Goal: Transaction & Acquisition: Purchase product/service

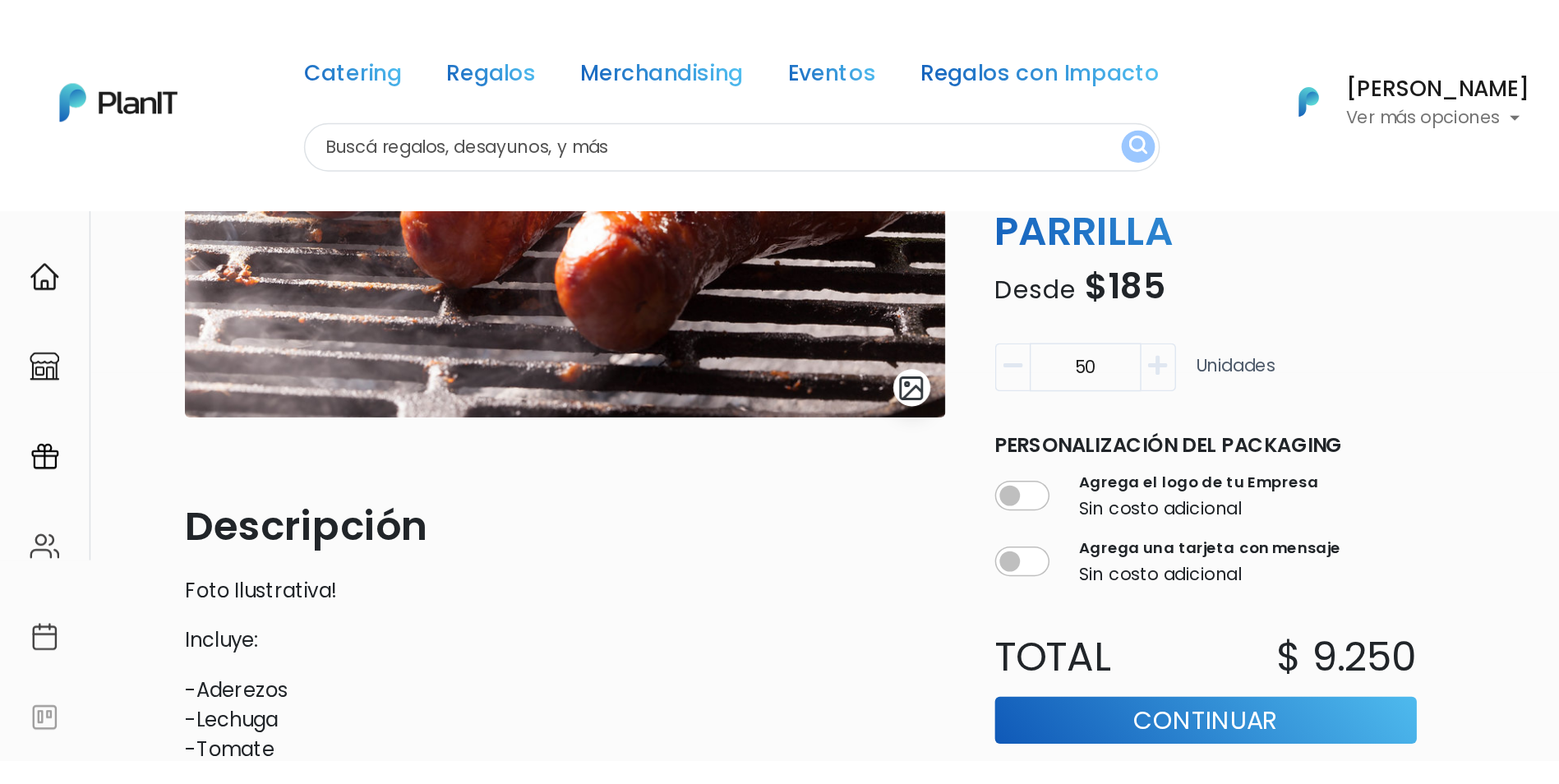
scroll to position [283, 0]
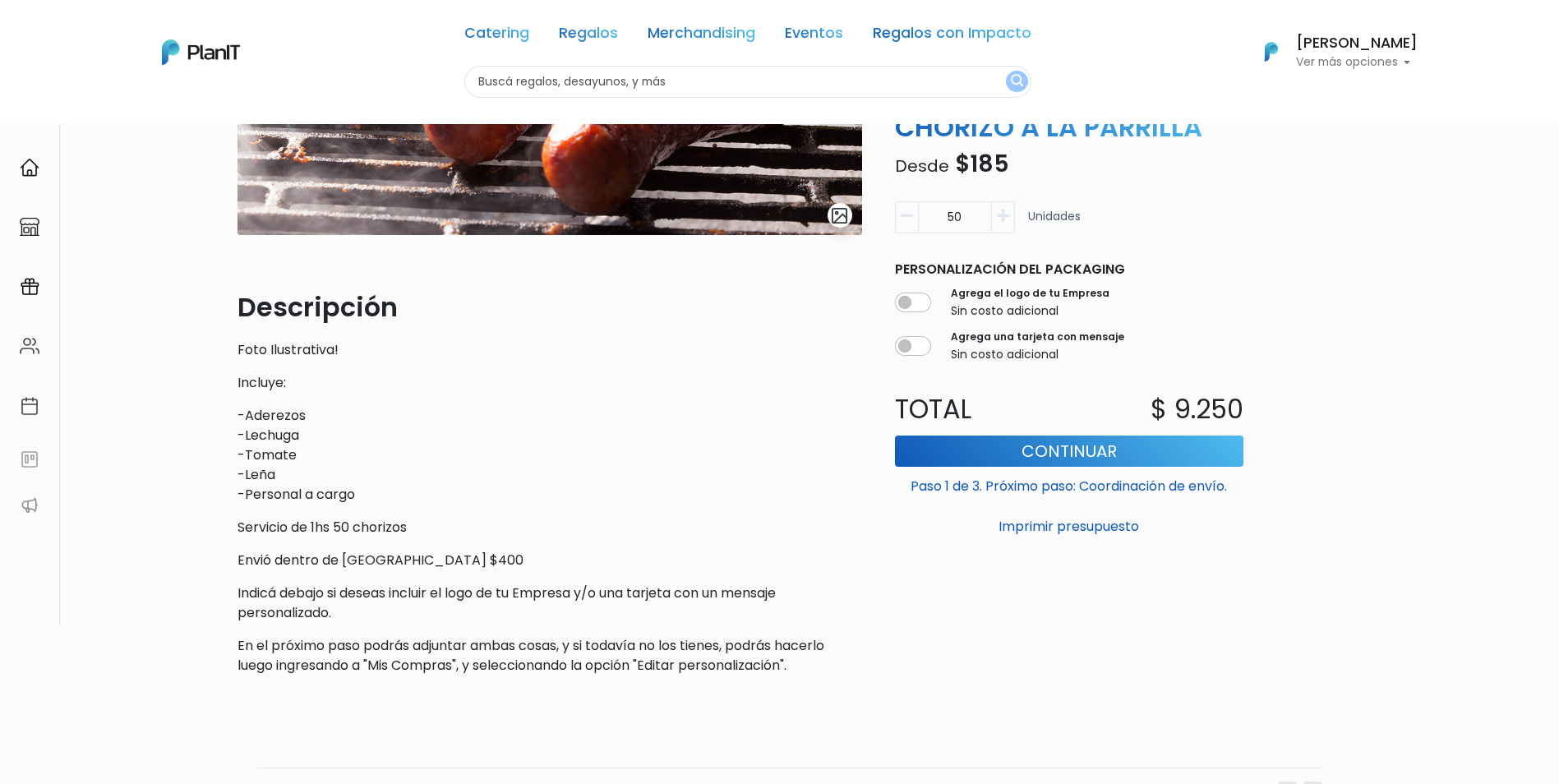
click at [1015, 219] on button "button" at bounding box center [1003, 217] width 23 height 32
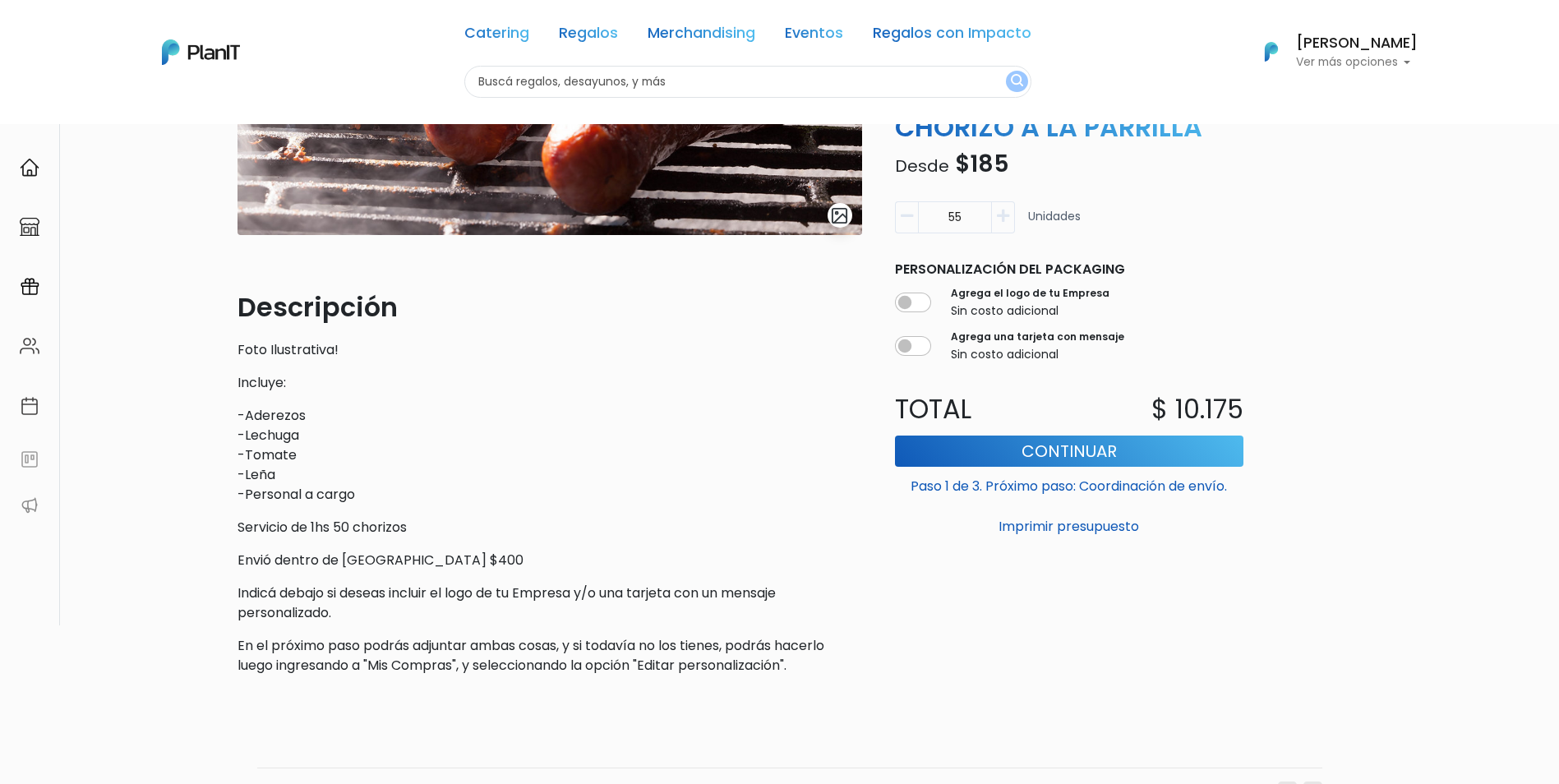
drag, startPoint x: 957, startPoint y: 222, endPoint x: 921, endPoint y: 218, distance: 36.2
click at [921, 218] on input "55" at bounding box center [954, 217] width 74 height 32
type input "5"
type input "70"
click at [1032, 453] on button "Continuar" at bounding box center [1069, 451] width 349 height 31
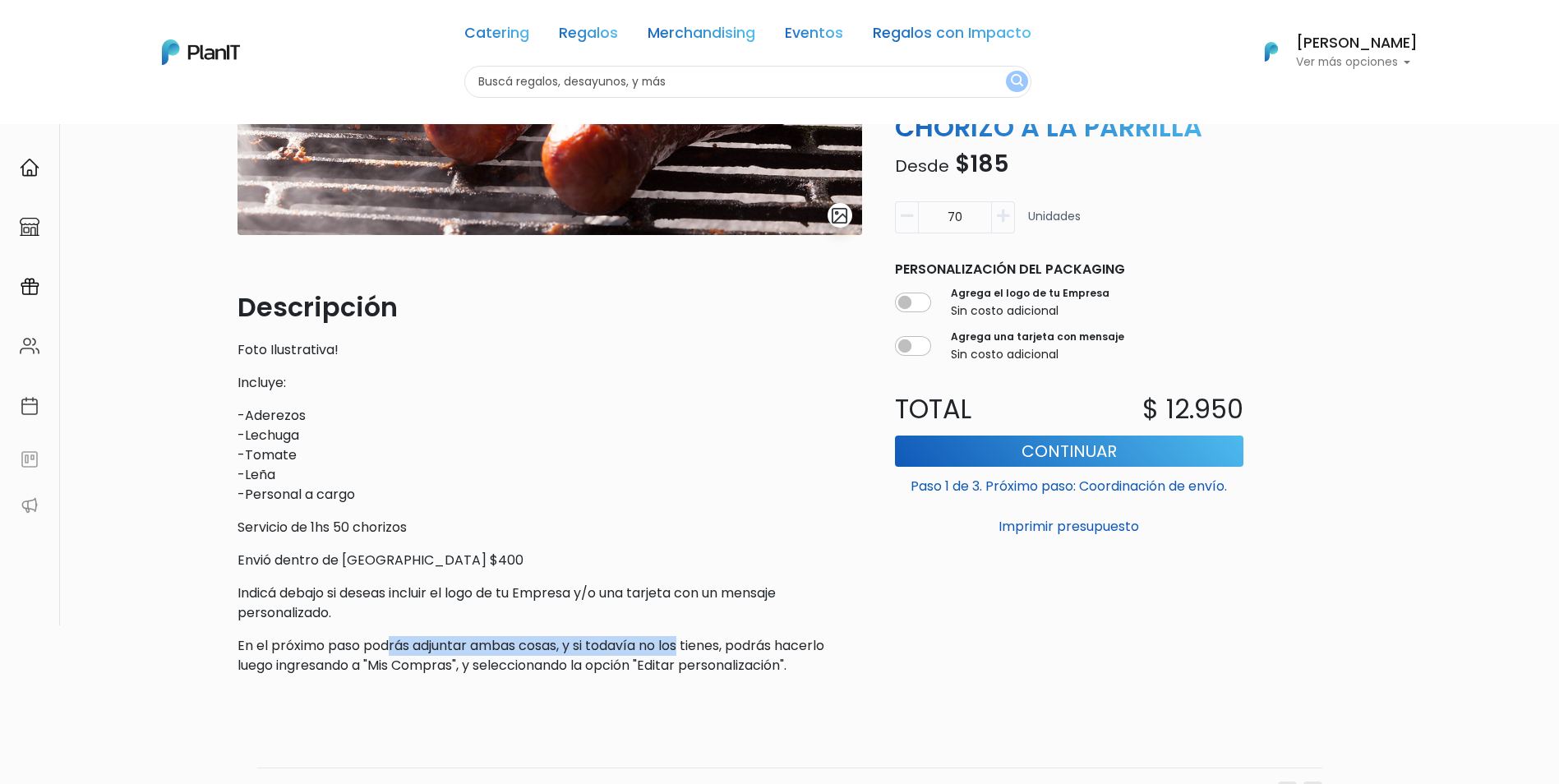
drag, startPoint x: 485, startPoint y: 645, endPoint x: 691, endPoint y: 641, distance: 206.0
click at [691, 487] on p "En el próximo paso podrás adjuntar ambas cosas, y si todavía no los tienes, pod…" at bounding box center [550, 656] width 625 height 40
drag, startPoint x: 691, startPoint y: 641, endPoint x: 782, endPoint y: 646, distance: 91.1
click at [782, 487] on p "En el próximo paso podrás adjuntar ambas cosas, y si todavía no los tienes, pod…" at bounding box center [550, 656] width 625 height 40
click at [1031, 449] on button "Continuar" at bounding box center [1069, 451] width 349 height 31
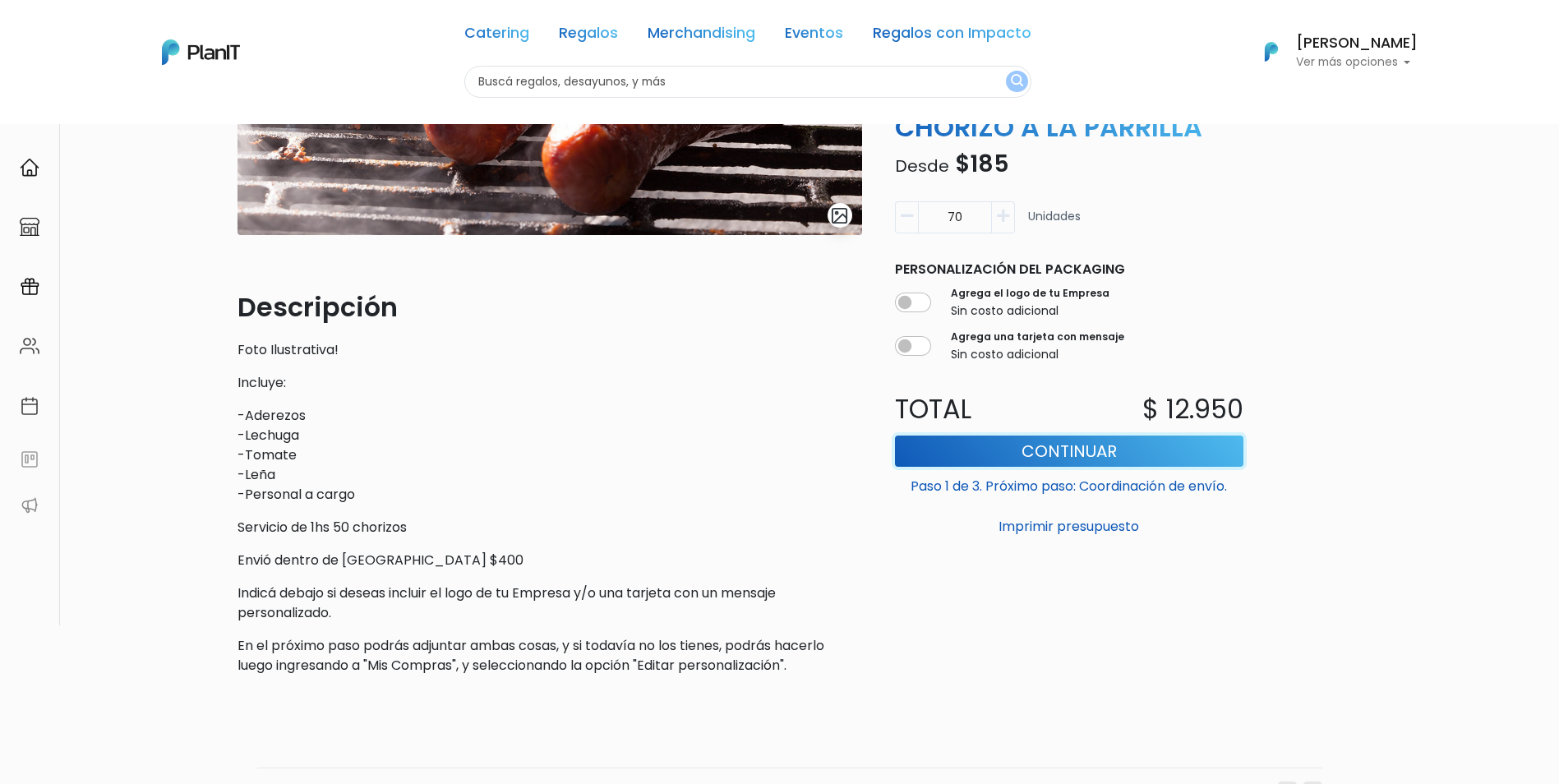
click at [1032, 440] on button "Continuar" at bounding box center [1069, 451] width 349 height 31
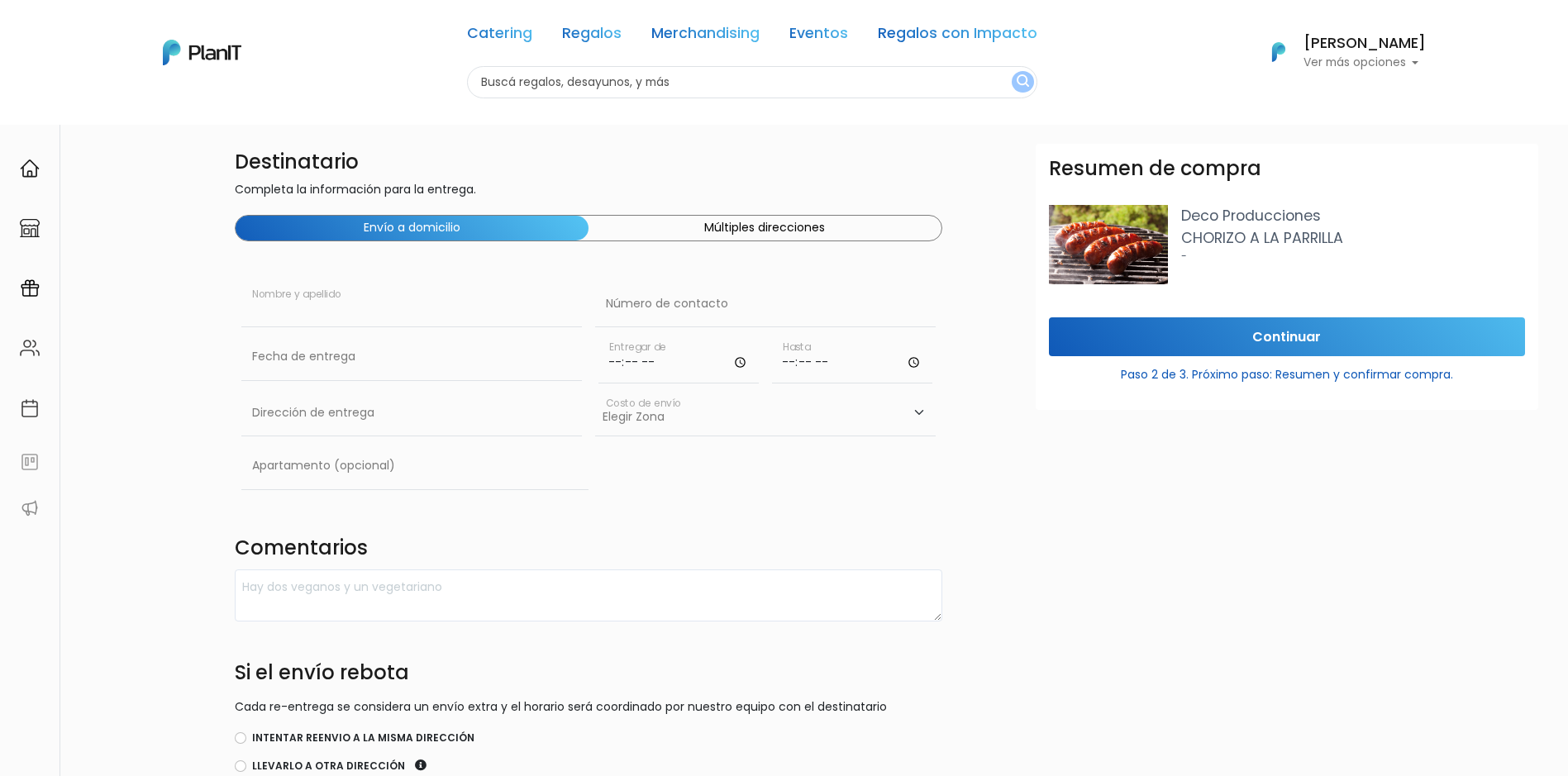
click at [327, 321] on input "text" at bounding box center [411, 304] width 340 height 46
type input "[PERSON_NAME]"
type input "26041372"
type input "Av. Italia 6201 Ed. Los Sauces LATU"
click at [416, 366] on input "text" at bounding box center [411, 357] width 340 height 46
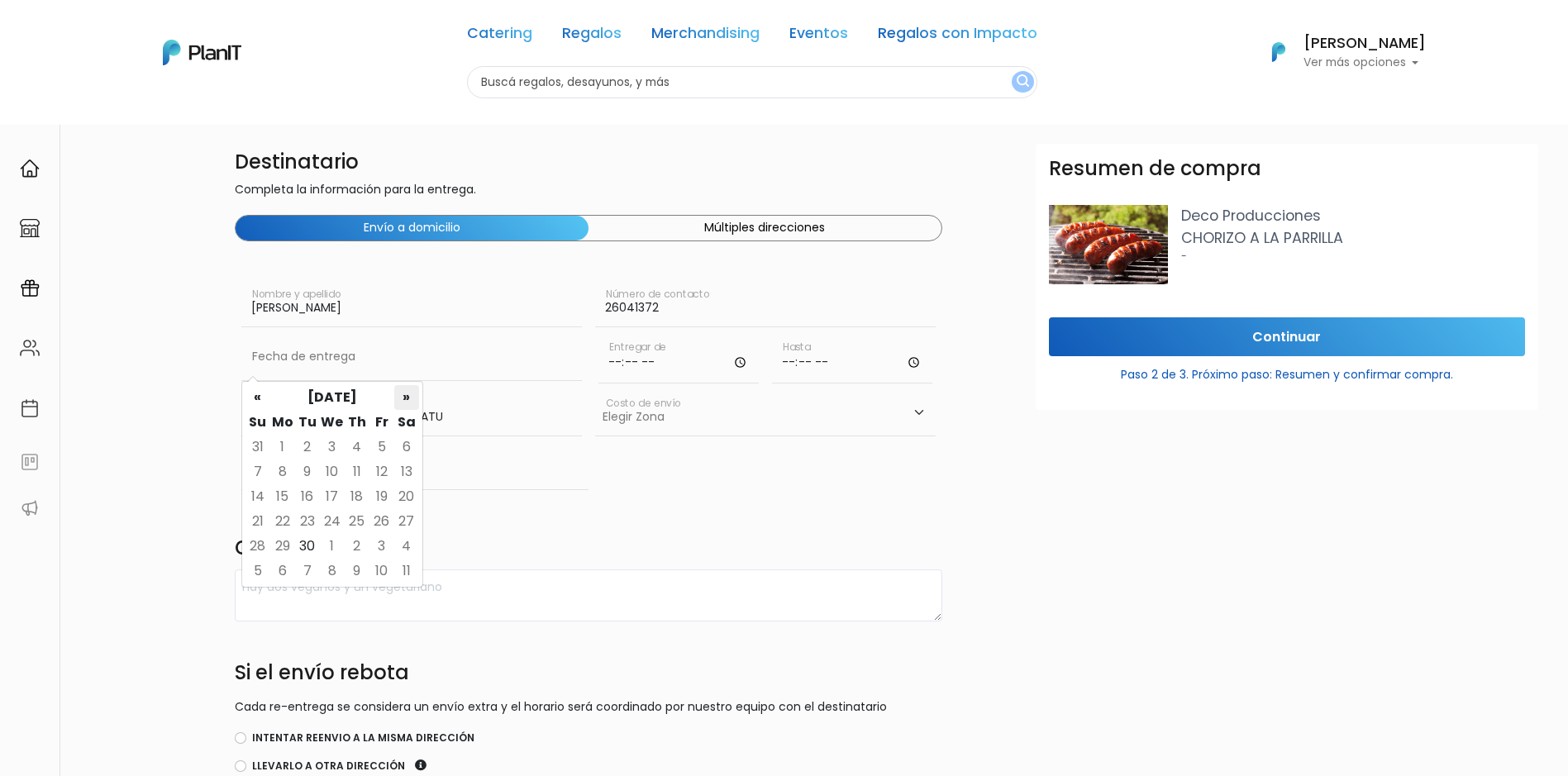
click at [405, 403] on th "»" at bounding box center [407, 397] width 24 height 24
click at [266, 398] on th "«" at bounding box center [258, 397] width 24 height 24
click at [303, 539] on td "28" at bounding box center [307, 546] width 24 height 24
type input "[DATE]"
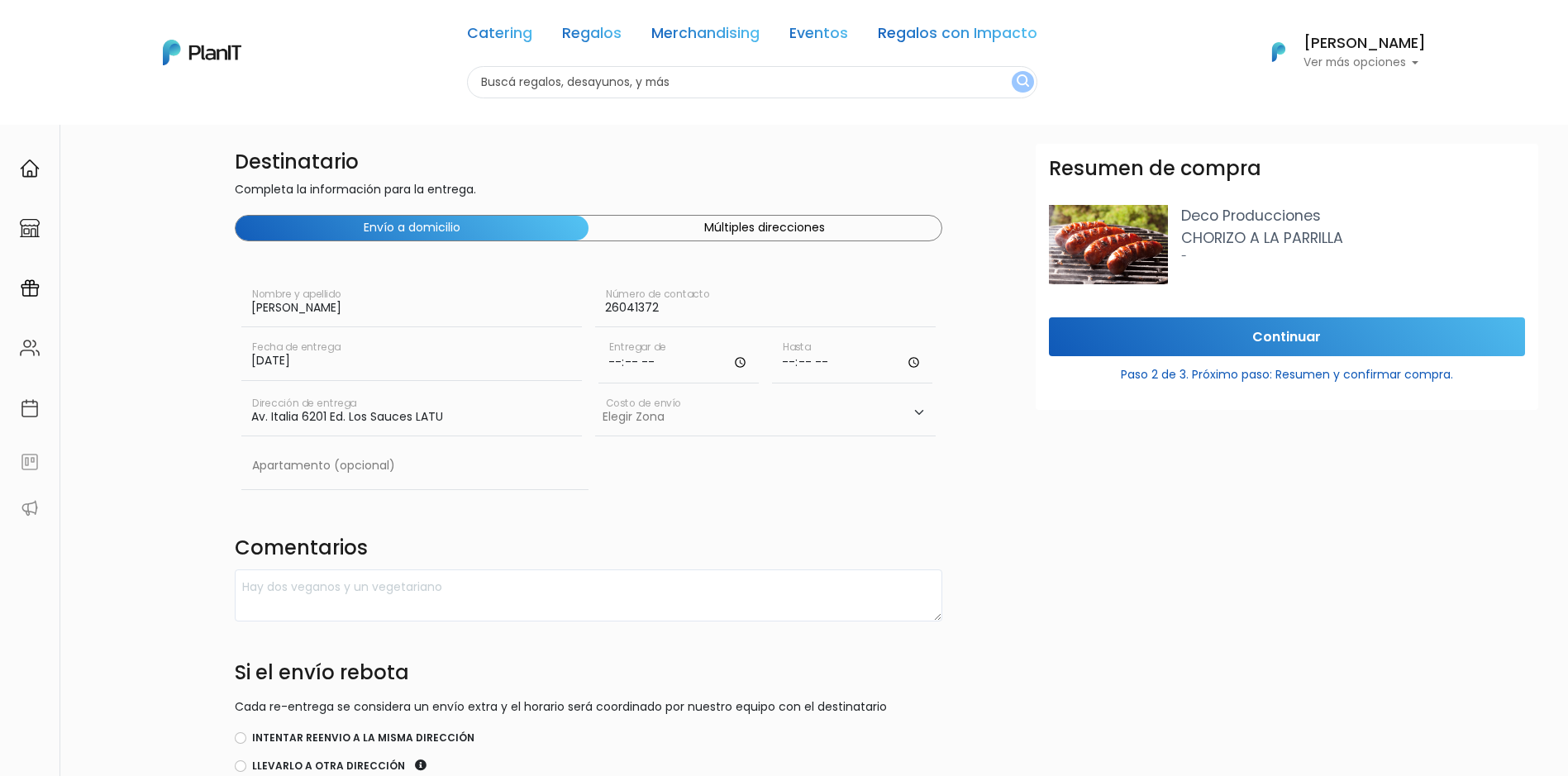
click at [616, 359] on input "time" at bounding box center [678, 359] width 160 height 50
type input "12:00"
type input "13:30"
click at [655, 423] on select "Elegir [GEOGRAPHIC_DATA]- $600 Oficina- $0 [GEOGRAPHIC_DATA]- $250" at bounding box center [765, 413] width 340 height 46
select select "10"
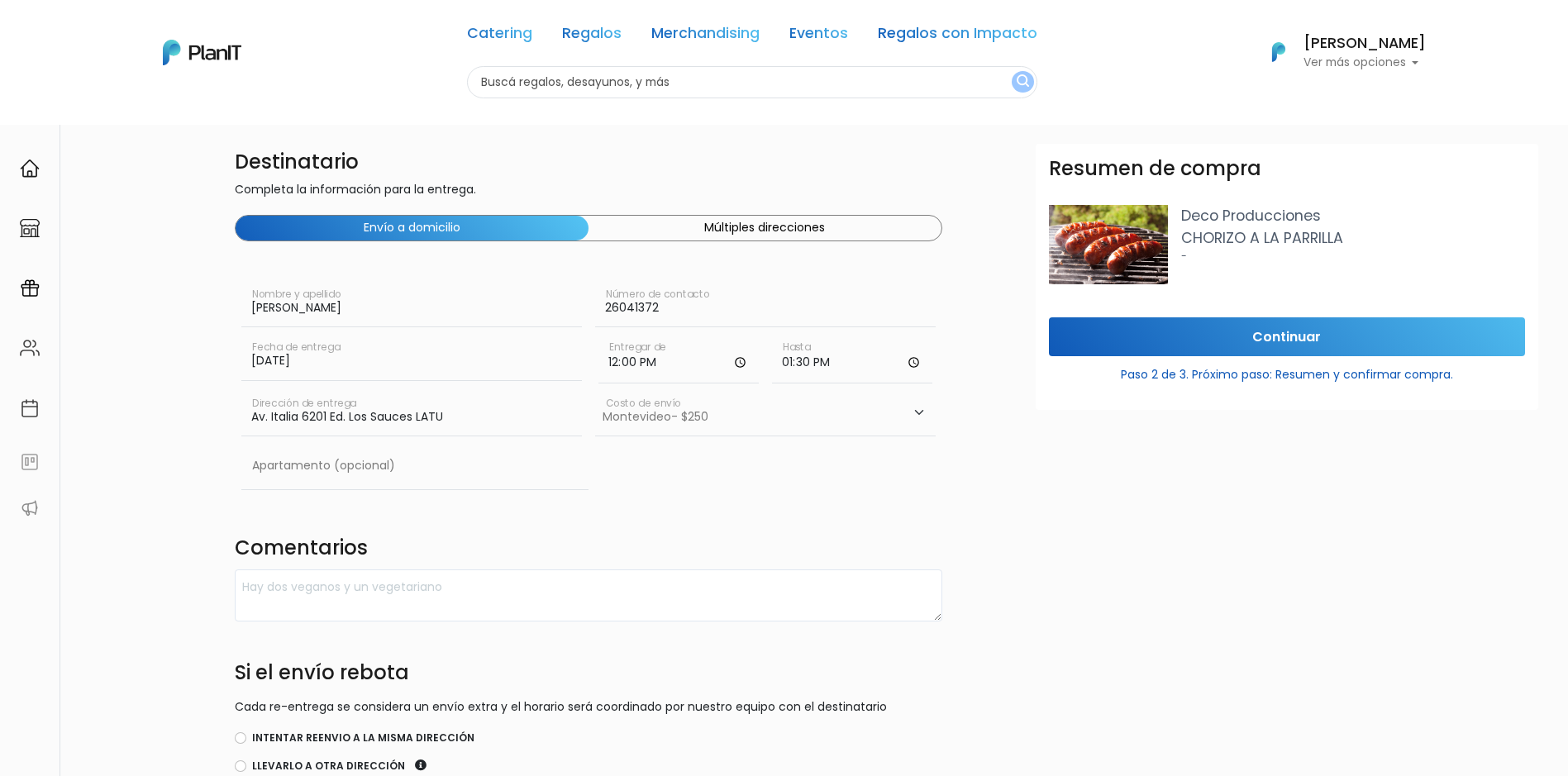
click at [596, 390] on select "Elegir [GEOGRAPHIC_DATA]- $600 Oficina- $0 [GEOGRAPHIC_DATA]- $250" at bounding box center [765, 413] width 340 height 46
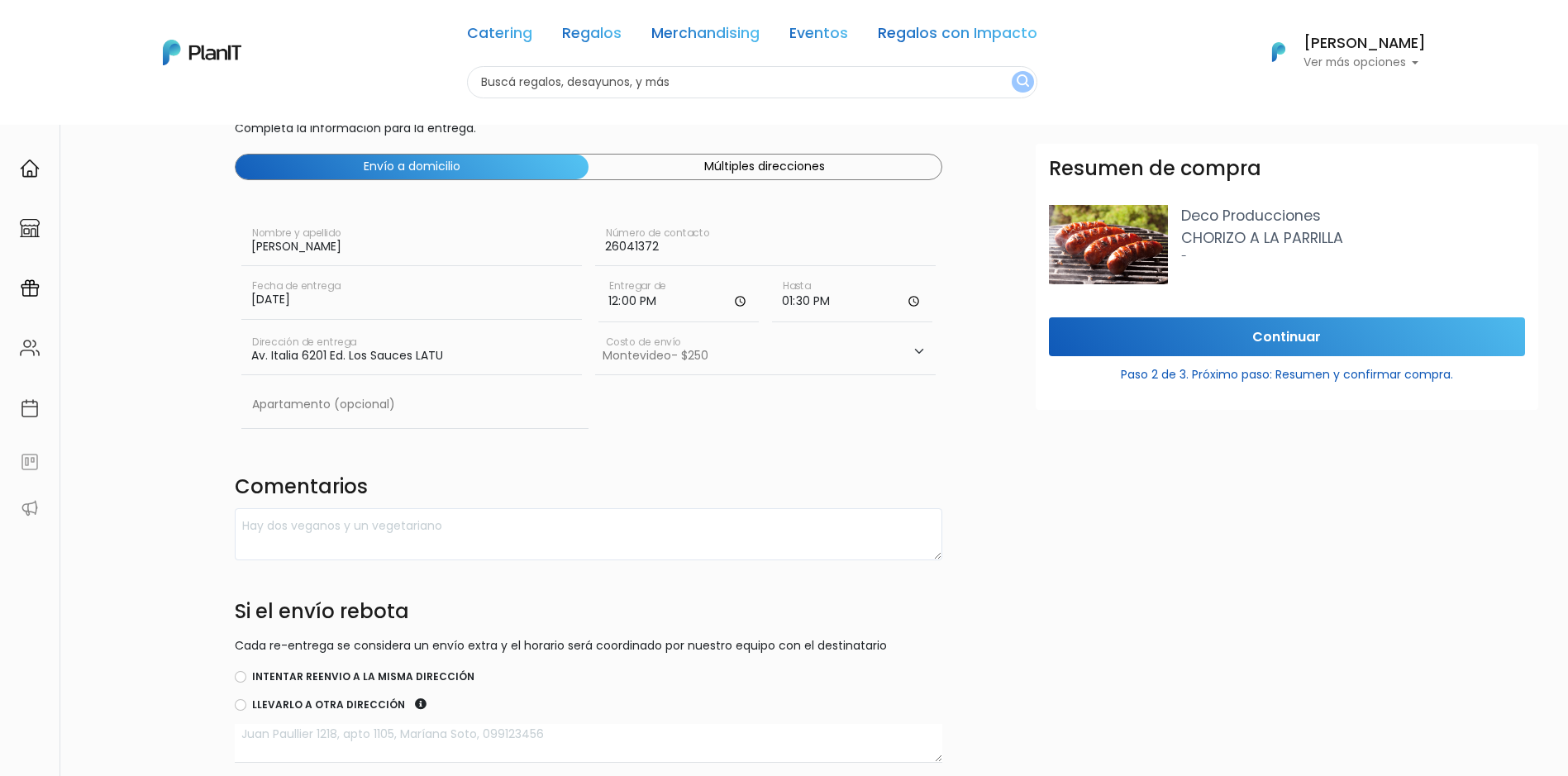
scroll to position [83, 0]
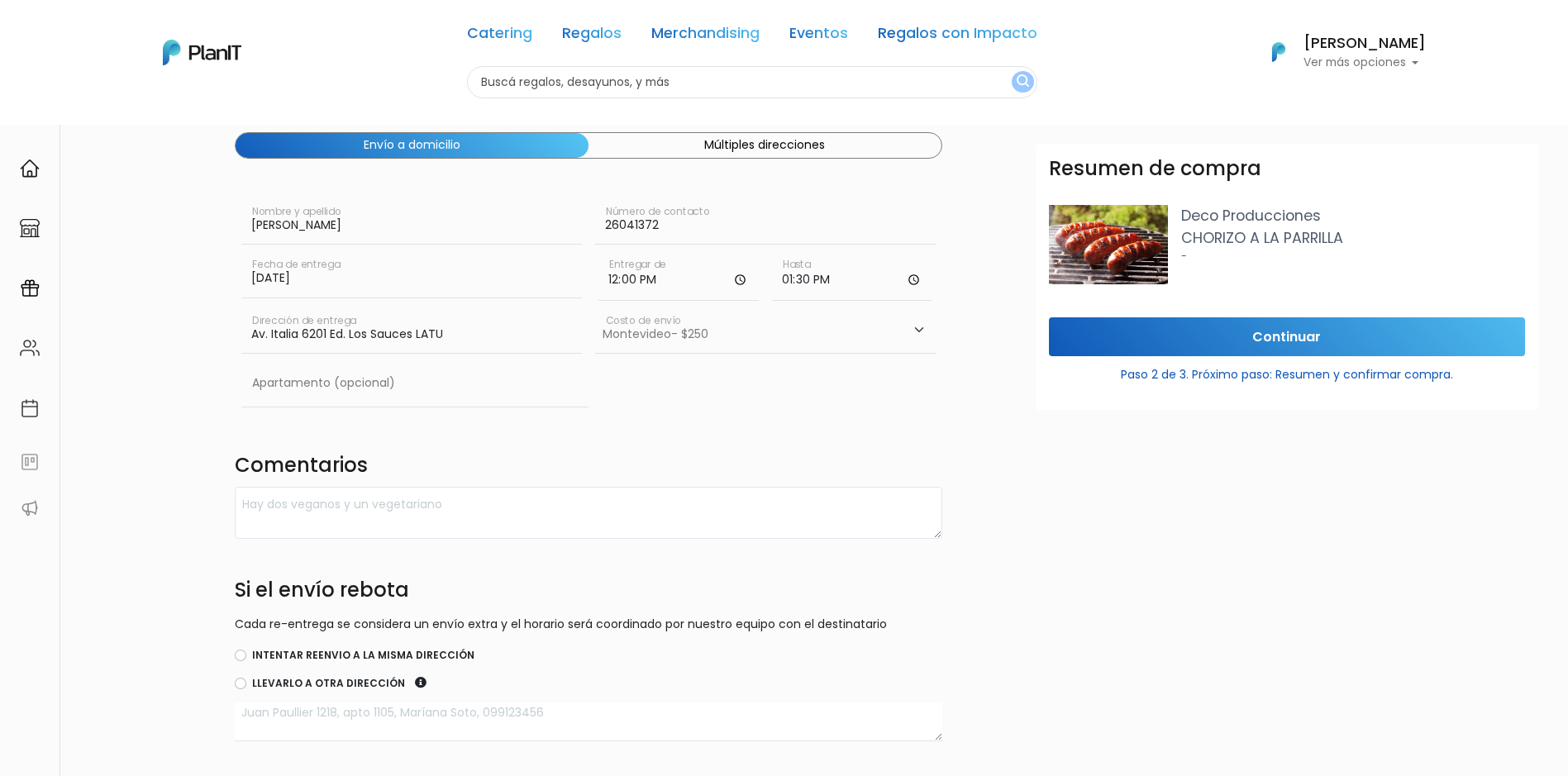
click at [347, 658] on label "Intentar reenvio a la misma dirección" at bounding box center [363, 655] width 222 height 15
click at [246, 658] on input "Intentar reenvio a la misma dirección" at bounding box center [240, 655] width 11 height 11
radio input "true"
click at [586, 513] on textarea at bounding box center [589, 513] width 708 height 52
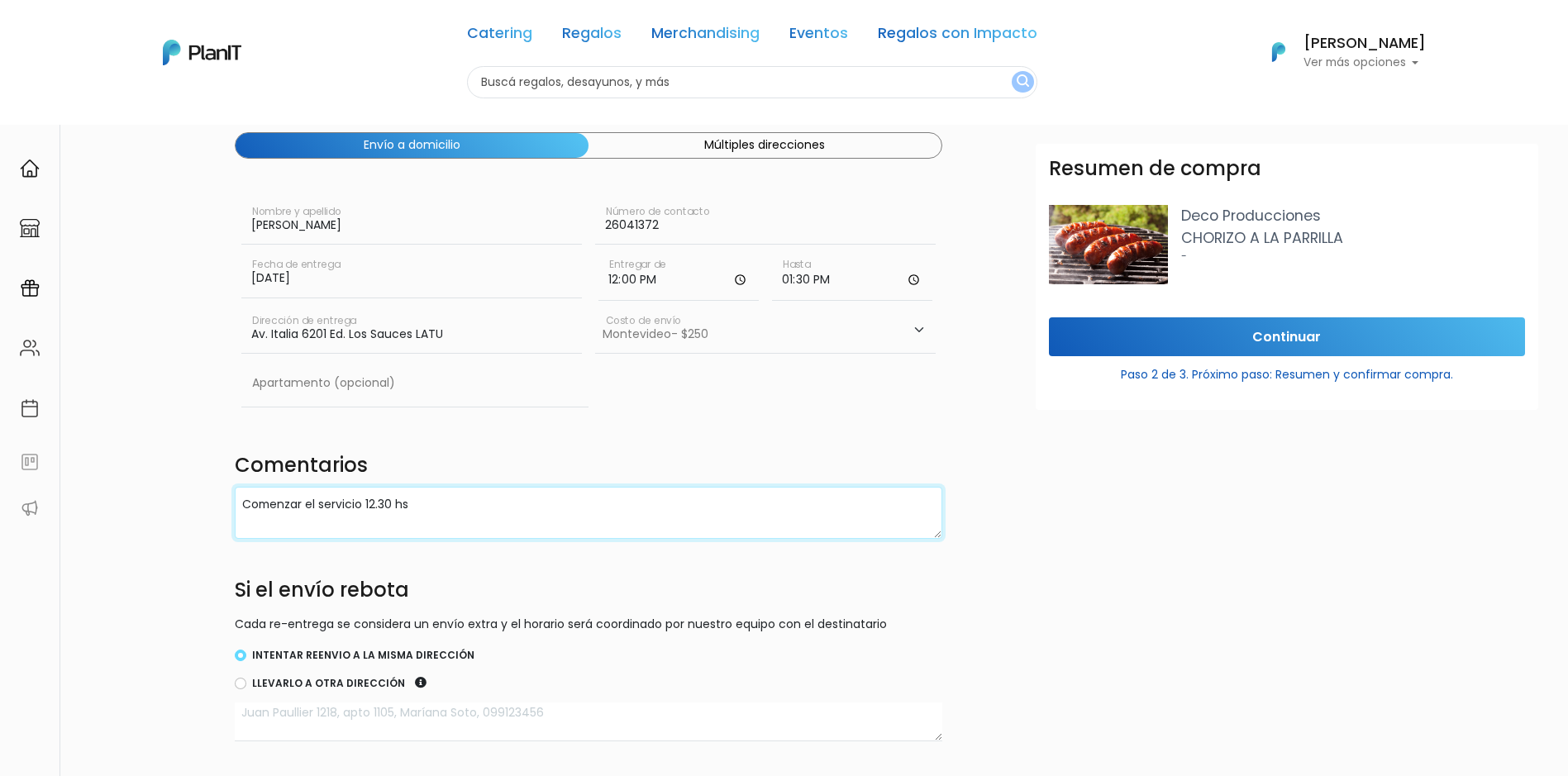
type textarea "Comenzar el servicio 12.30 hs"
click at [701, 343] on select "Elegir Zona Zona américa- $600 Oficina- $0 Montevideo- $250" at bounding box center [765, 330] width 340 height 46
click at [683, 324] on select "Elegir Zona Zona américa- $600 Oficina- $0 Montevideo- $250" at bounding box center [765, 330] width 340 height 46
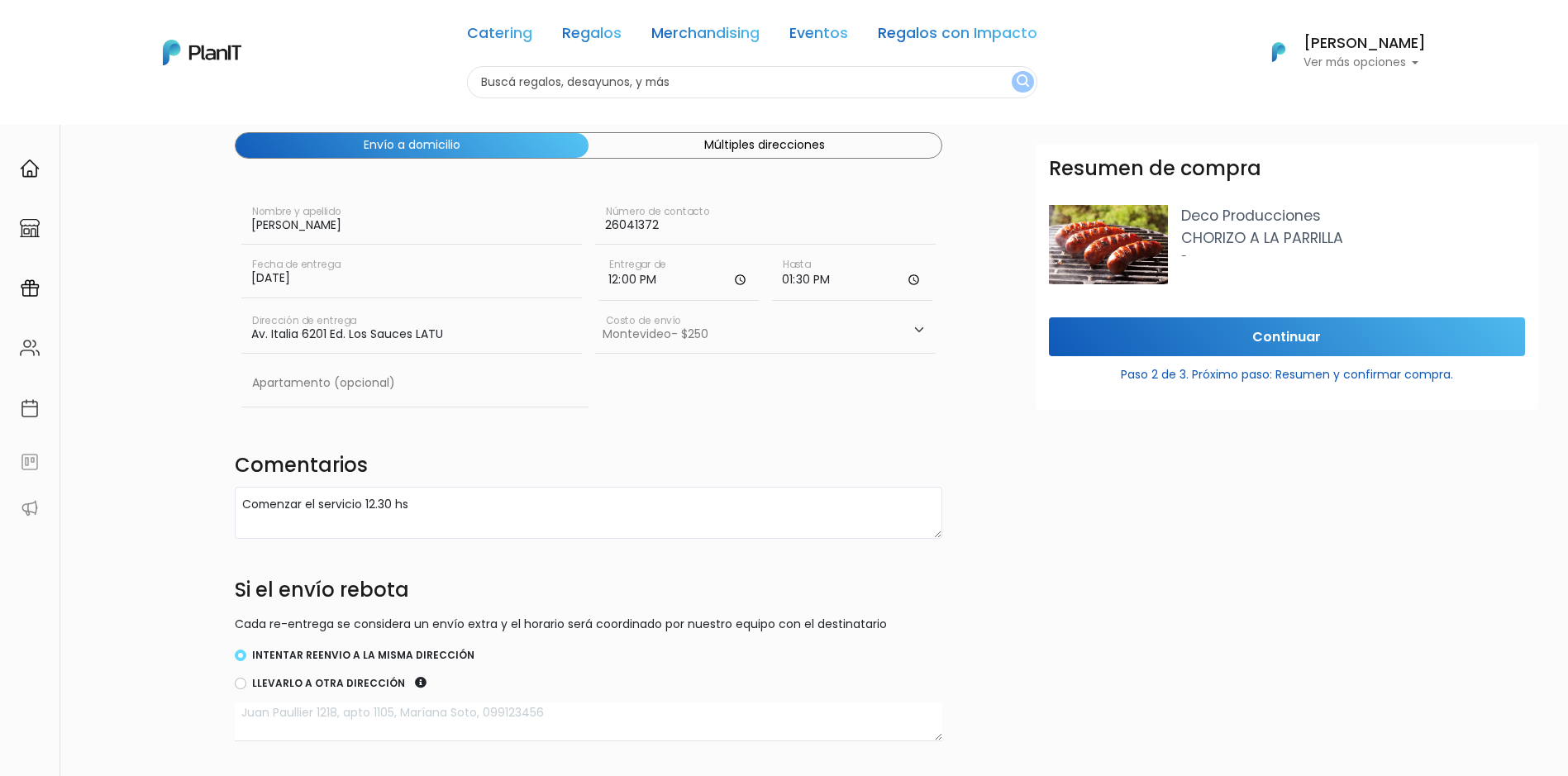
click at [695, 334] on select "Elegir Zona Zona américa- $600 Oficina- $0 Montevideo- $250" at bounding box center [765, 330] width 340 height 46
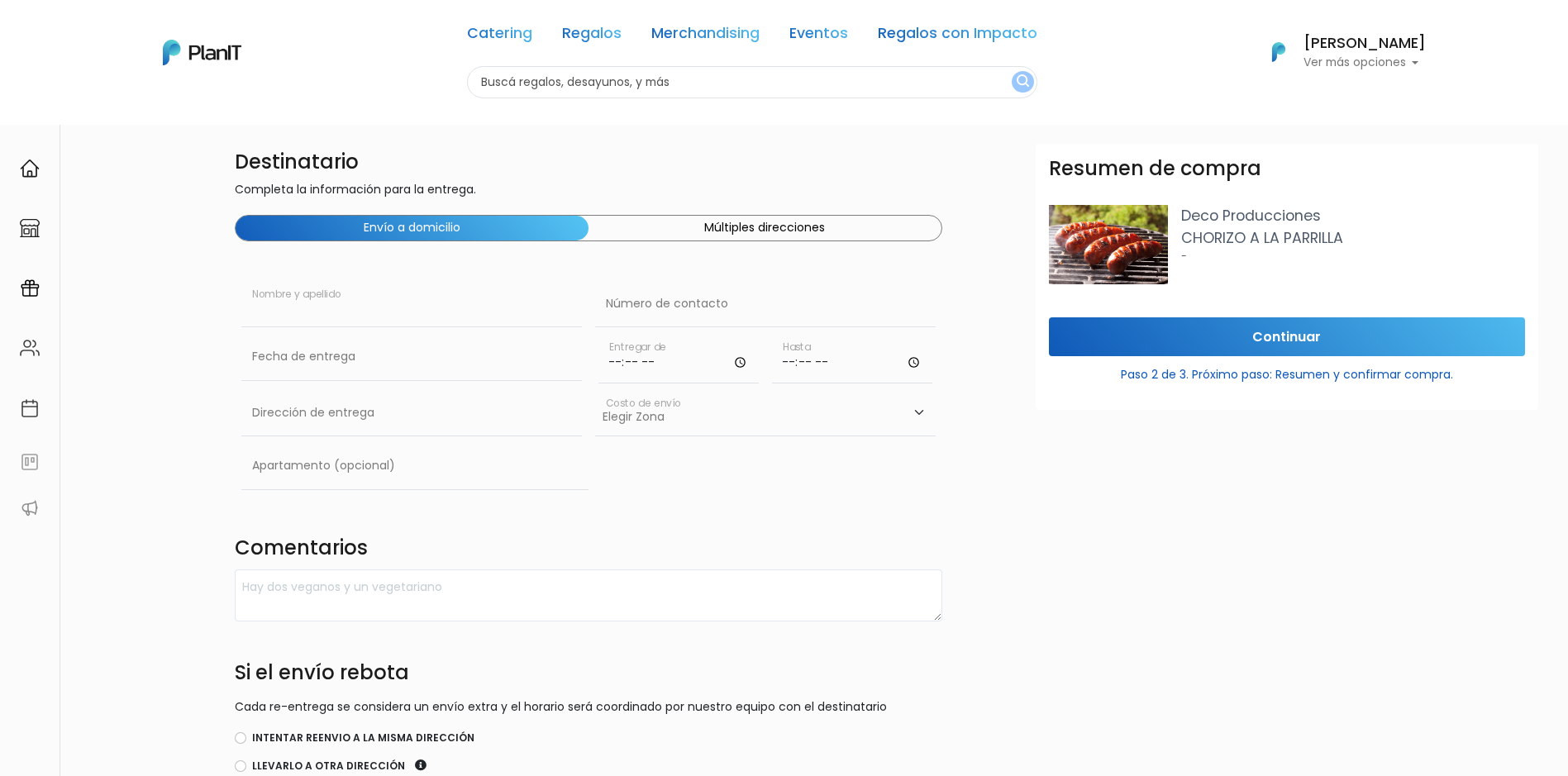
click at [451, 302] on input "text" at bounding box center [411, 304] width 340 height 46
type input "[PERSON_NAME]"
type input "26041372"
type input "Av. Italia 6201 Ed. Los Sauces LATU"
click at [421, 353] on input "text" at bounding box center [411, 357] width 340 height 46
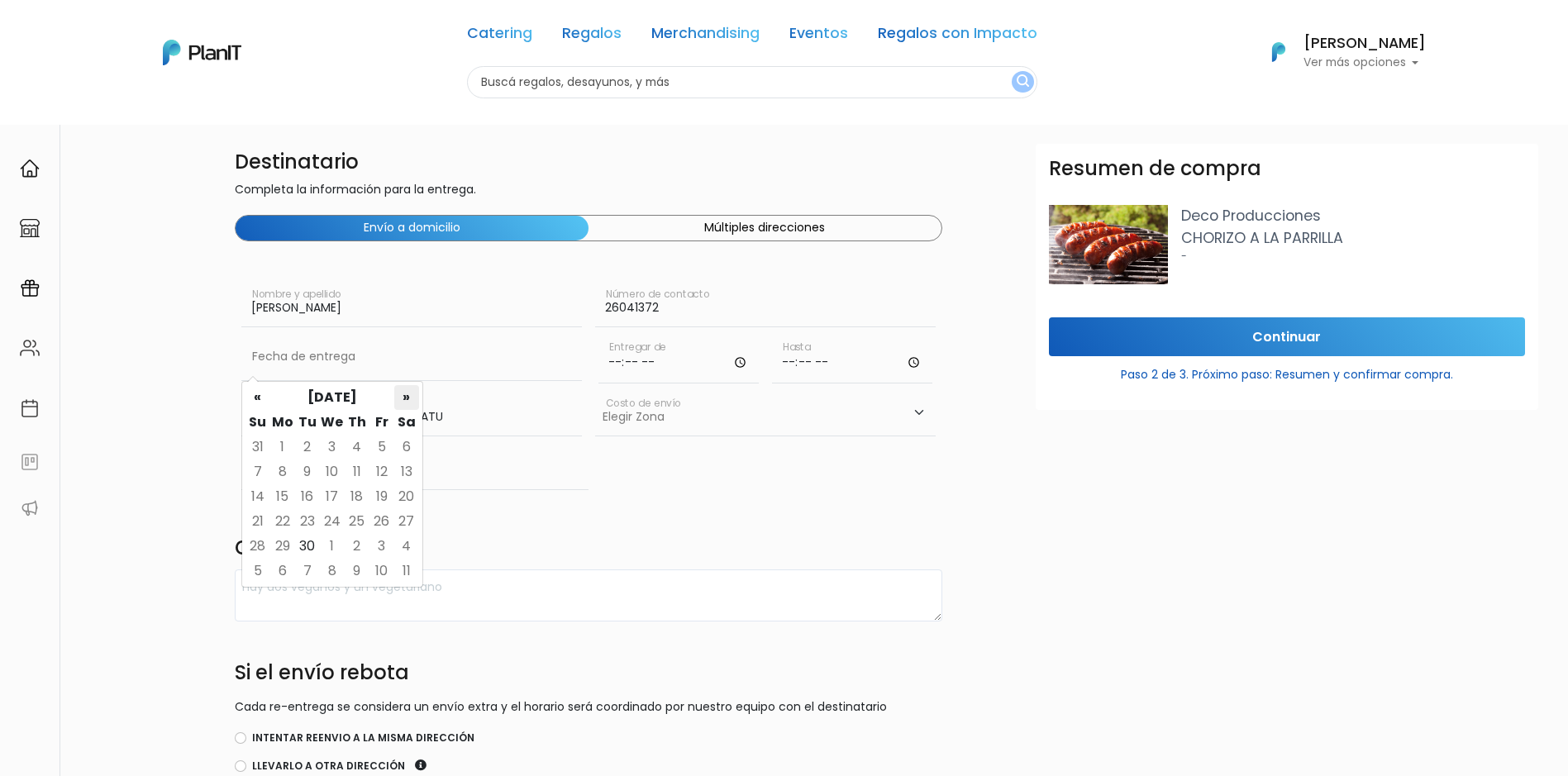
click at [404, 395] on th "»" at bounding box center [407, 397] width 24 height 24
click at [311, 544] on td "28" at bounding box center [307, 546] width 24 height 24
type input "[DATE]"
click at [653, 359] on input "time" at bounding box center [678, 359] width 160 height 50
type input "12:00"
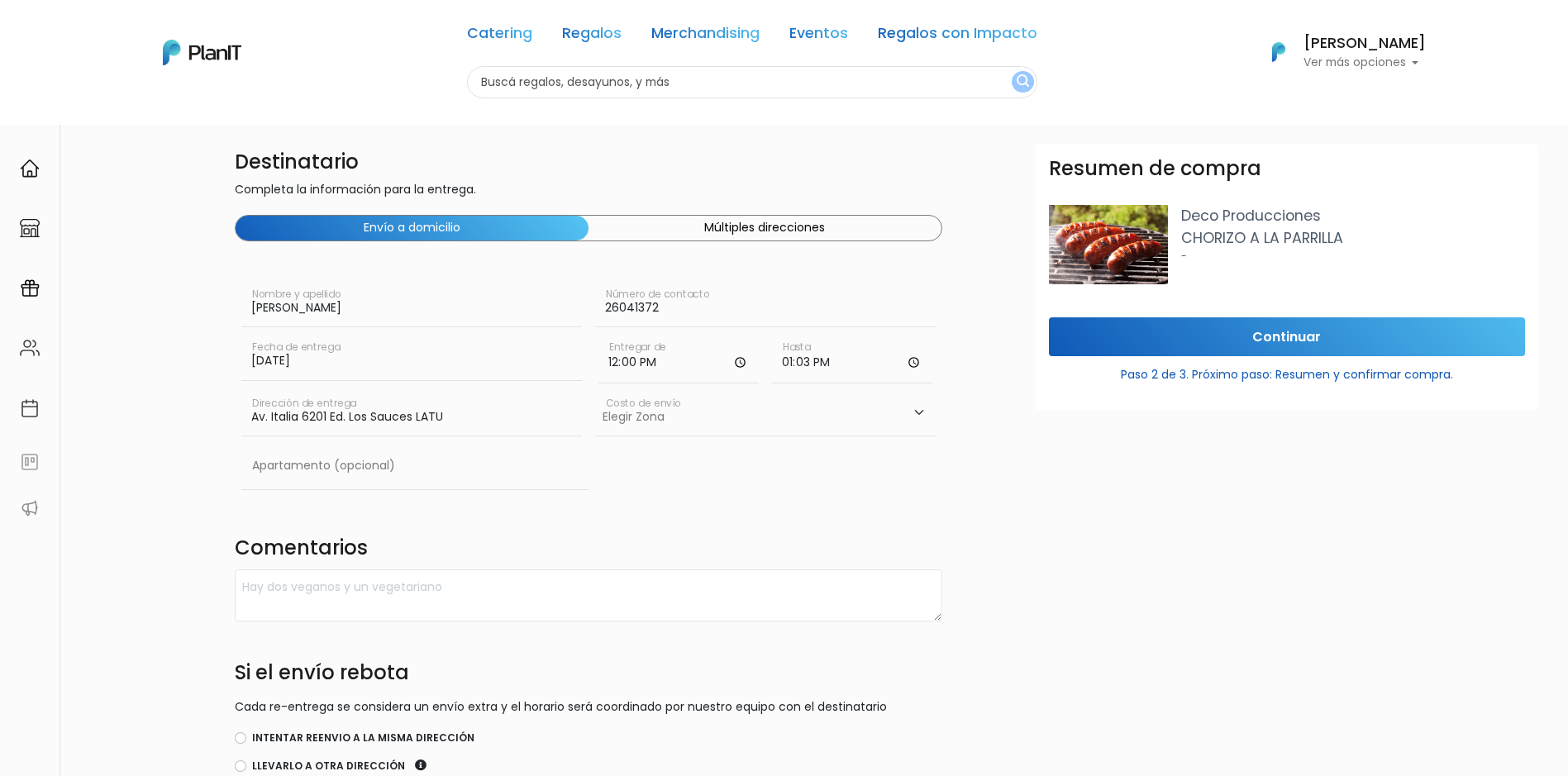
type input "13:30"
click at [659, 420] on select "Elegir [GEOGRAPHIC_DATA]- $600 Oficina- $0 [GEOGRAPHIC_DATA]- $250" at bounding box center [765, 413] width 340 height 46
select select "10"
click at [596, 390] on select "Elegir [GEOGRAPHIC_DATA]- $600 Oficina- $0 [GEOGRAPHIC_DATA]- $250" at bounding box center [765, 413] width 340 height 46
click at [360, 596] on textarea at bounding box center [589, 596] width 708 height 52
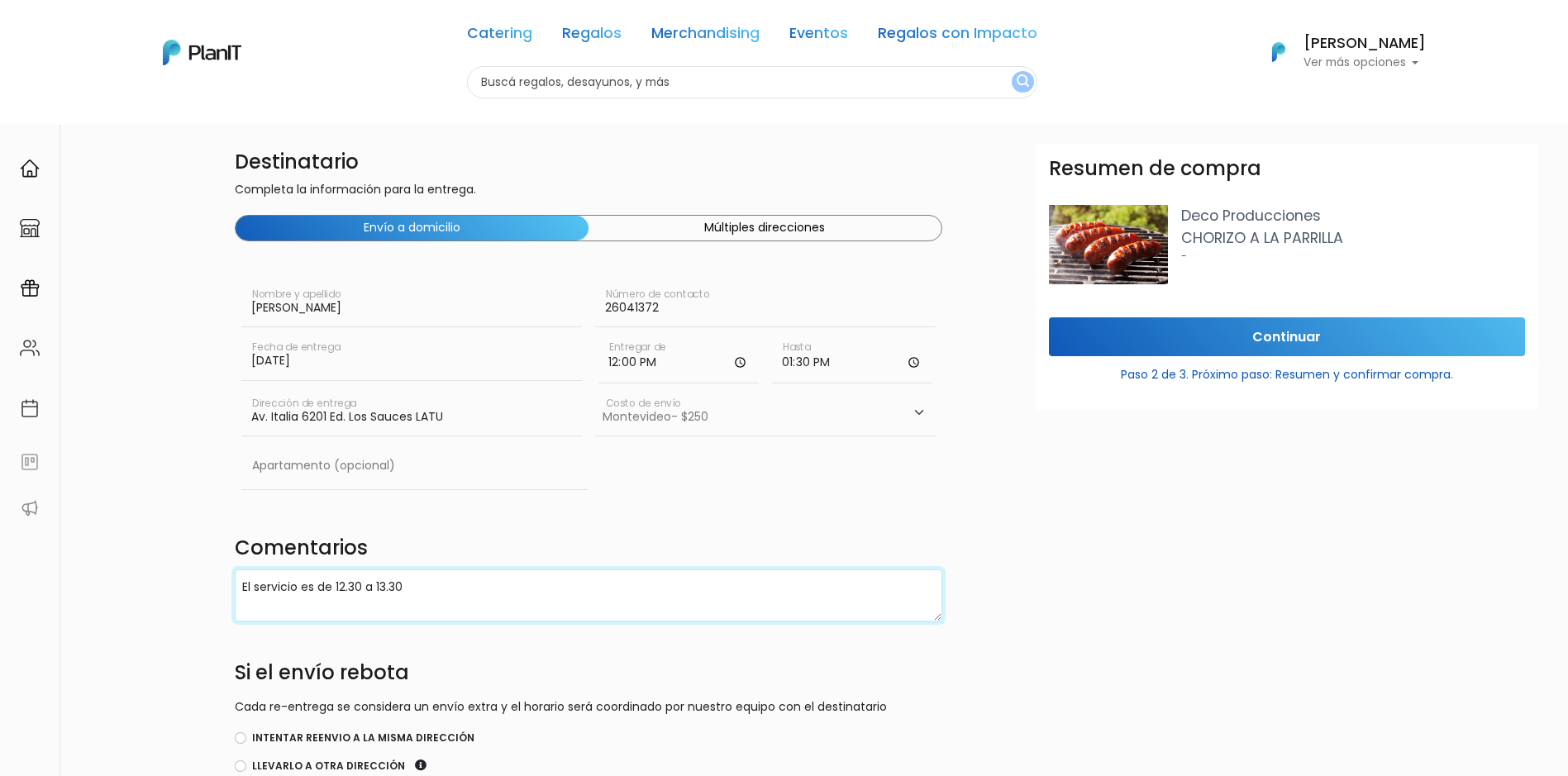
click at [463, 592] on textarea "El servicio es de 12.30 a 13.30" at bounding box center [589, 596] width 708 height 52
drag, startPoint x: 424, startPoint y: 586, endPoint x: 230, endPoint y: 592, distance: 194.1
click at [230, 592] on div "Destinatario Completa la información para la entrega. Envío a domicilio Múltipl…" at bounding box center [588, 561] width 727 height 834
type textarea "Es para comenzar el servicio 12.30"
click at [932, 522] on div "Destinatario Completa la información para la entrega. Envío a domicilio Múltipl…" at bounding box center [588, 561] width 727 height 834
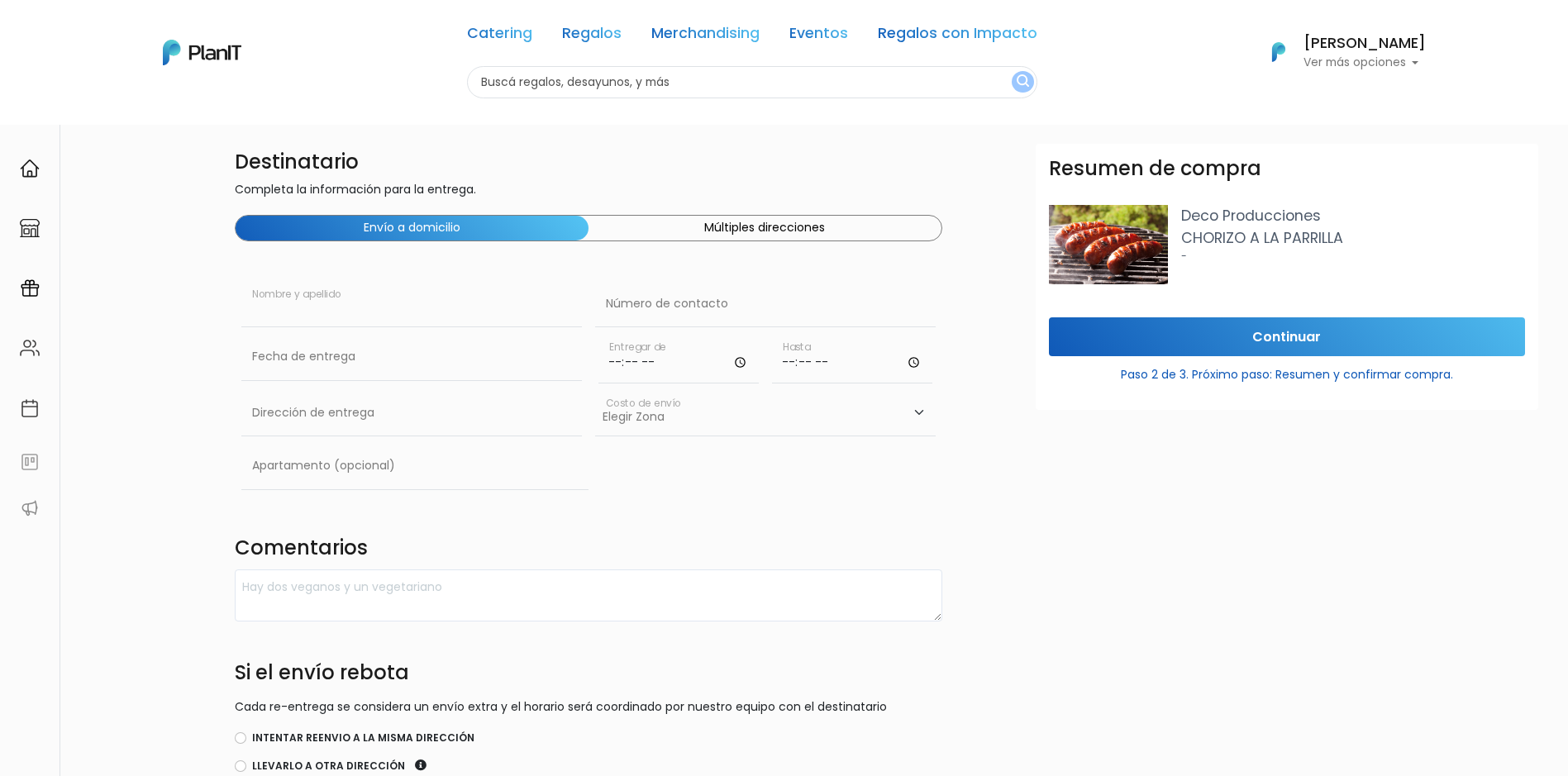
click at [424, 302] on input "text" at bounding box center [411, 304] width 340 height 46
type input "[PERSON_NAME]"
type input "26041372"
type input "Av. Italia 6201 Ed. Los Sauces LATU"
click at [488, 373] on input "text" at bounding box center [411, 357] width 340 height 46
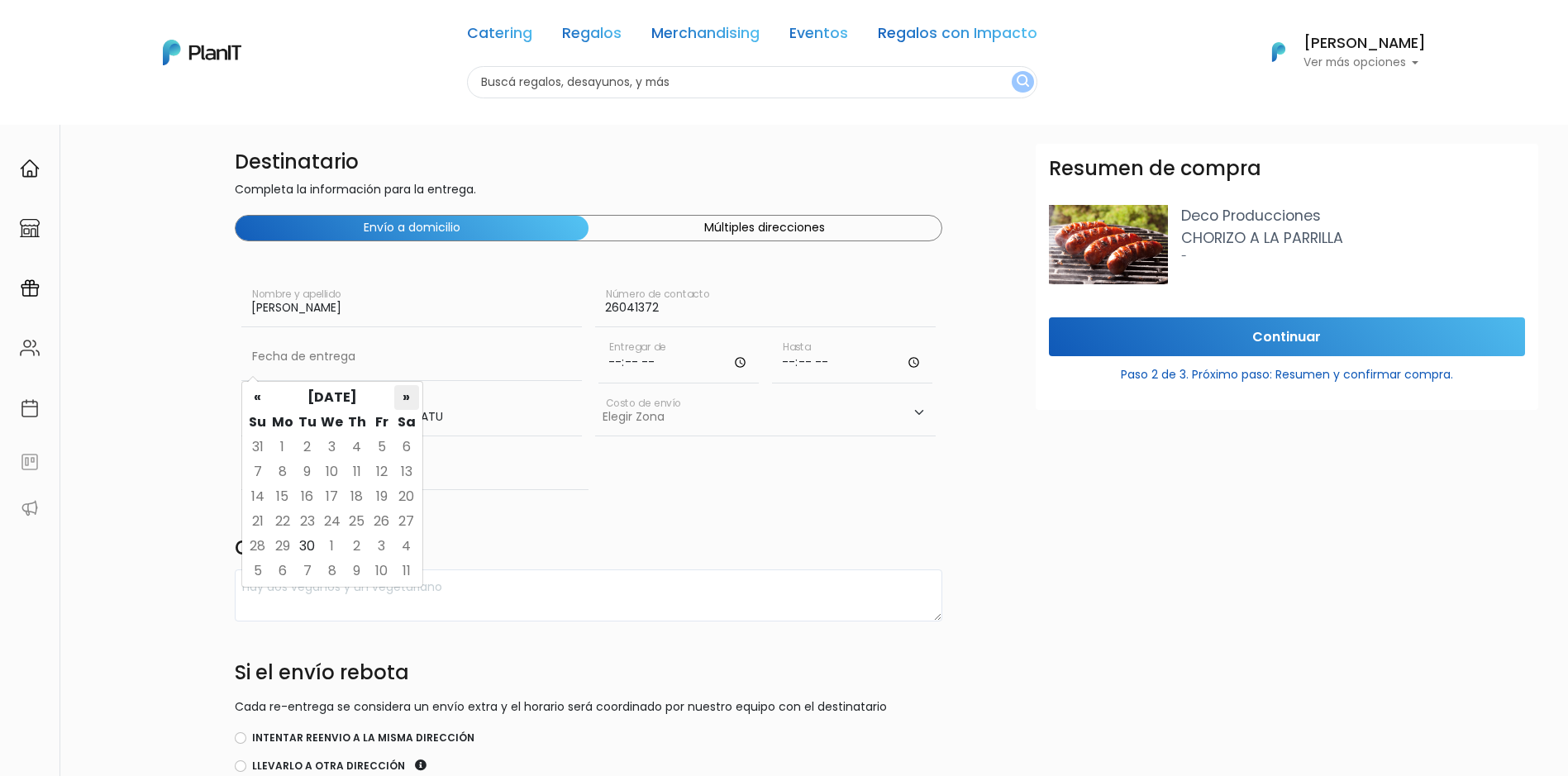
click at [407, 390] on th "»" at bounding box center [407, 397] width 24 height 24
click at [316, 551] on td "28" at bounding box center [307, 546] width 24 height 24
type input "[DATE]"
click at [636, 368] on input "time" at bounding box center [678, 359] width 160 height 50
click at [622, 368] on input "time" at bounding box center [678, 359] width 160 height 50
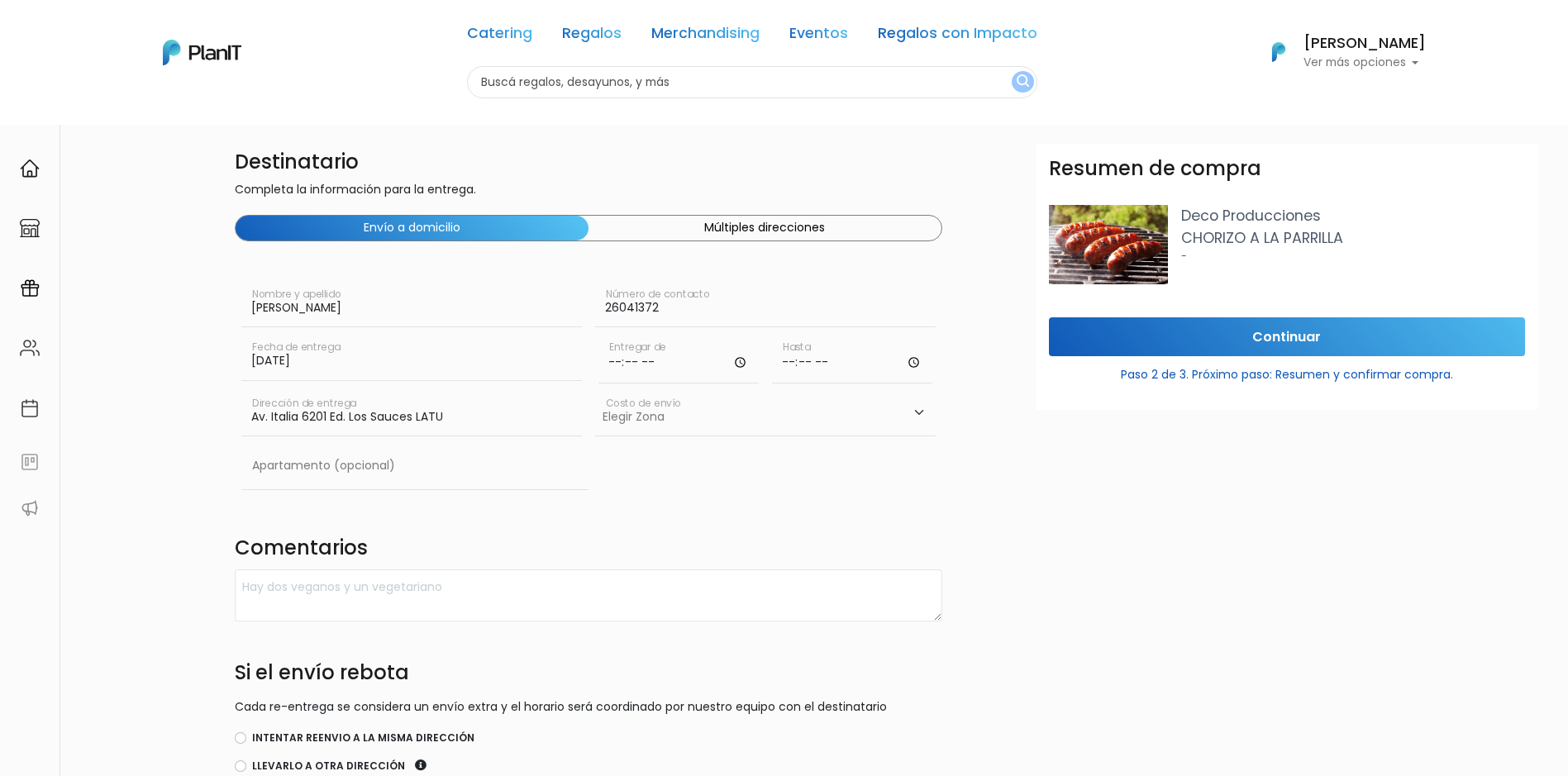
type input "12:00"
type input "13:30"
click at [673, 425] on select "Elegir [GEOGRAPHIC_DATA]- $600 Oficina- $0 [GEOGRAPHIC_DATA]- $250" at bounding box center [765, 413] width 340 height 46
select select "10"
click at [596, 390] on select "Elegir [GEOGRAPHIC_DATA]- $600 Oficina- $0 [GEOGRAPHIC_DATA]- $250" at bounding box center [765, 413] width 340 height 46
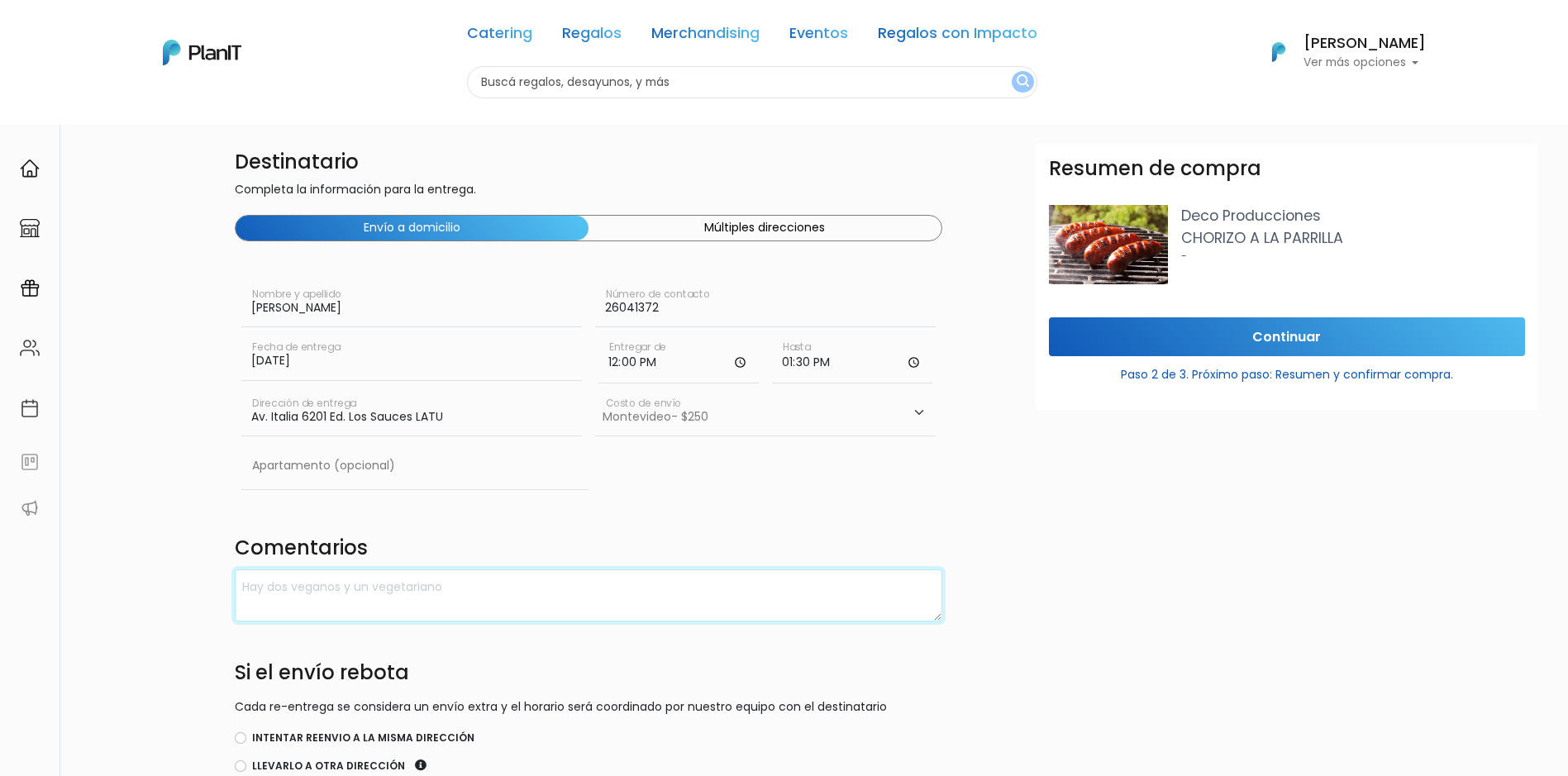
click at [414, 590] on textarea at bounding box center [589, 596] width 708 height 52
click at [403, 732] on label "Intentar reenvio a la misma dirección" at bounding box center [363, 738] width 222 height 15
click at [246, 732] on input "Intentar reenvio a la misma dirección" at bounding box center [240, 738] width 11 height 11
radio input "true"
click at [404, 593] on textarea at bounding box center [589, 596] width 708 height 52
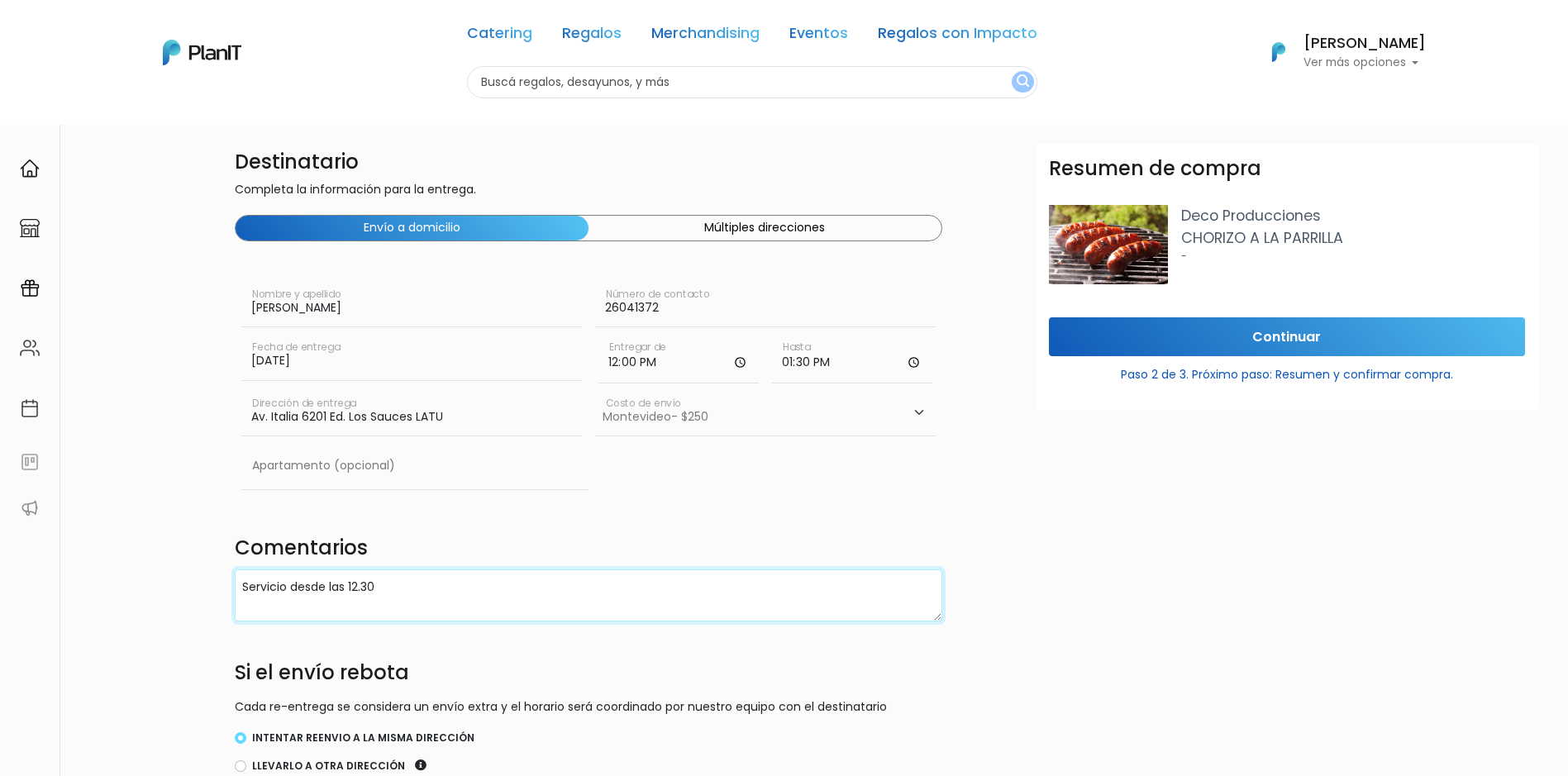
type textarea "Servicio desde las 12.30"
click at [1109, 492] on div "Resumen de compra Deco Producciones CHORIZO A LA PARRILLA - Continuar Paso 2 de…" at bounding box center [1287, 531] width 522 height 776
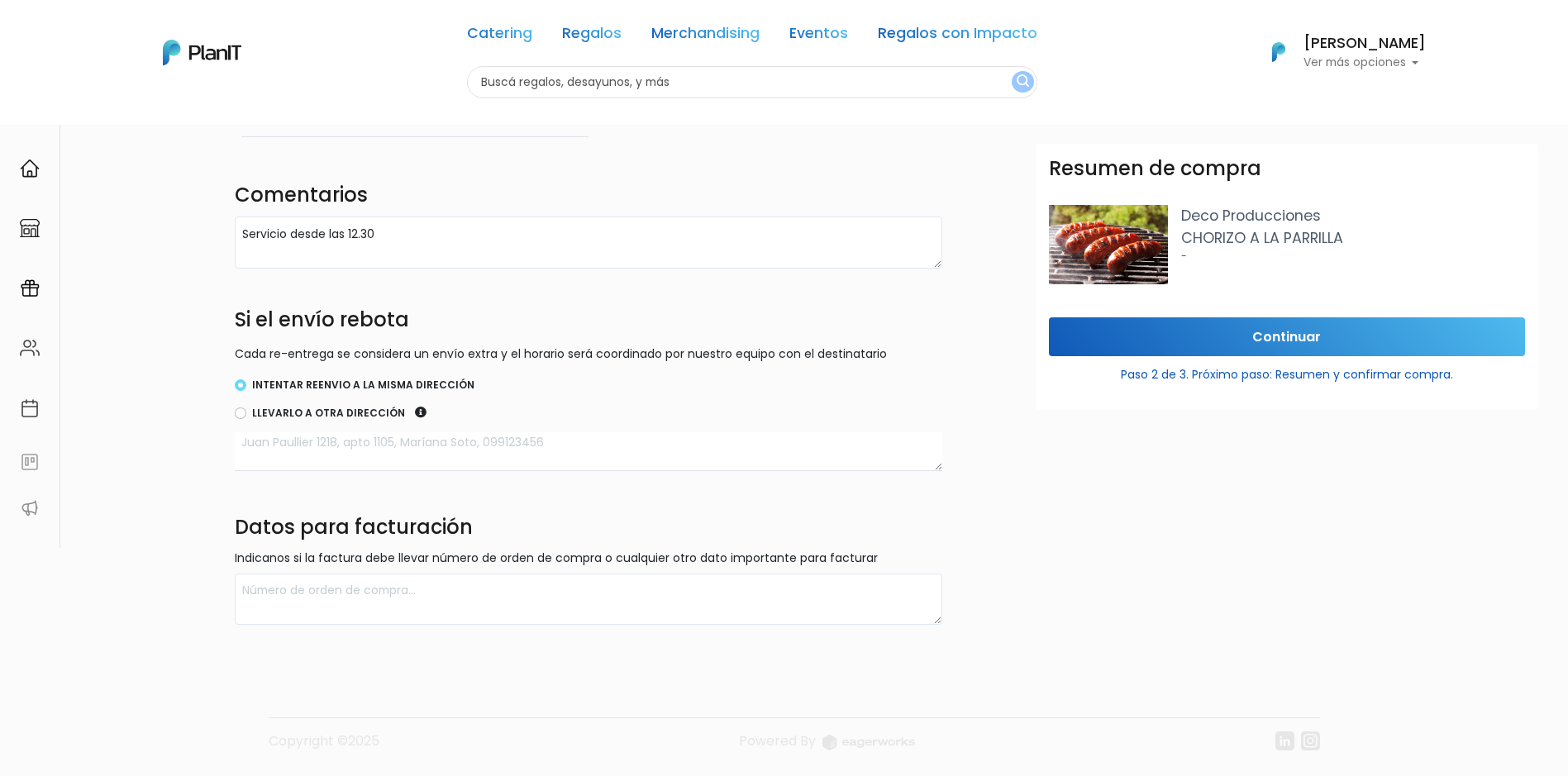
scroll to position [354, 0]
click at [1370, 337] on input "Continuar" at bounding box center [1287, 337] width 476 height 39
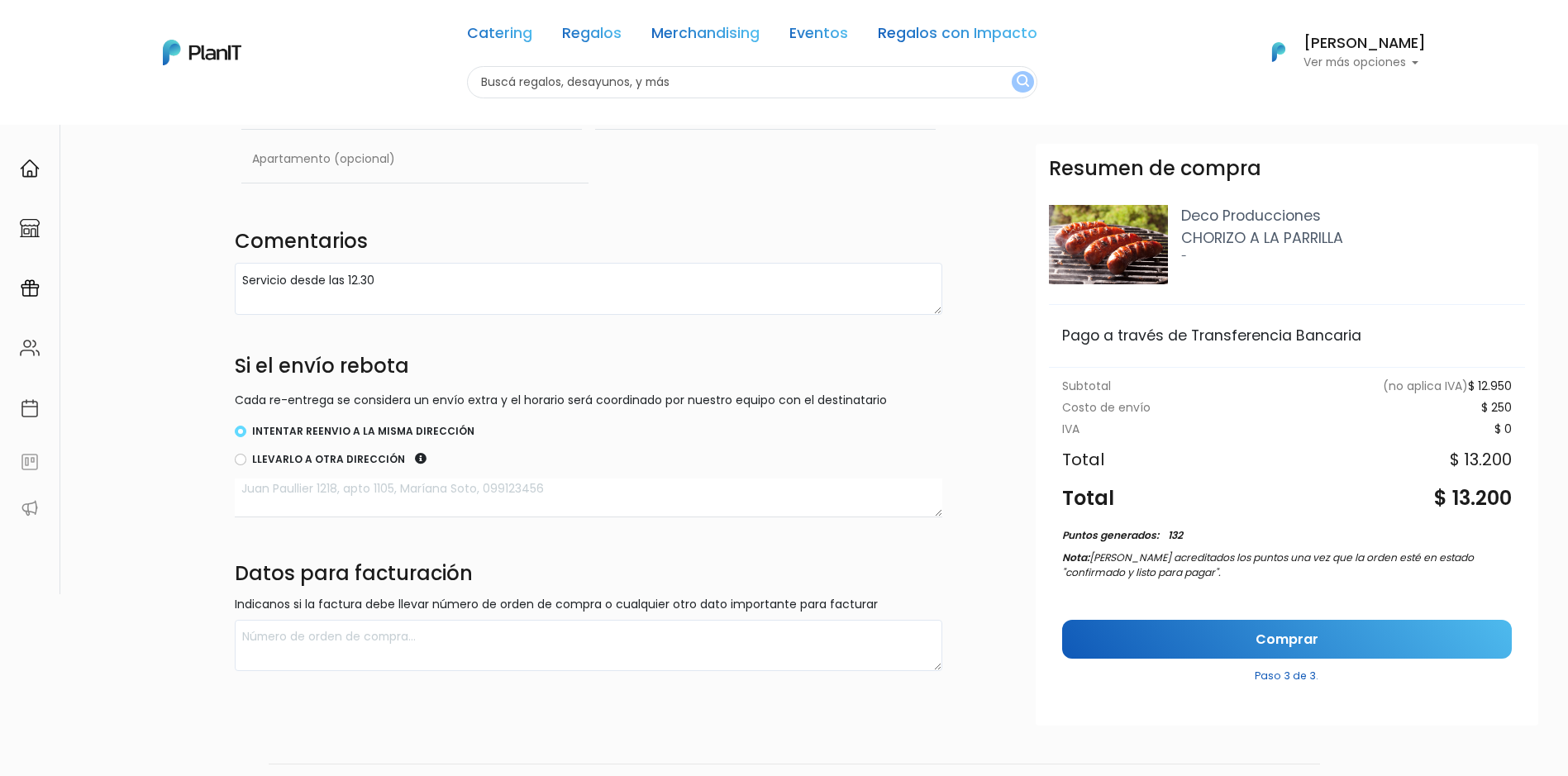
scroll to position [272, 0]
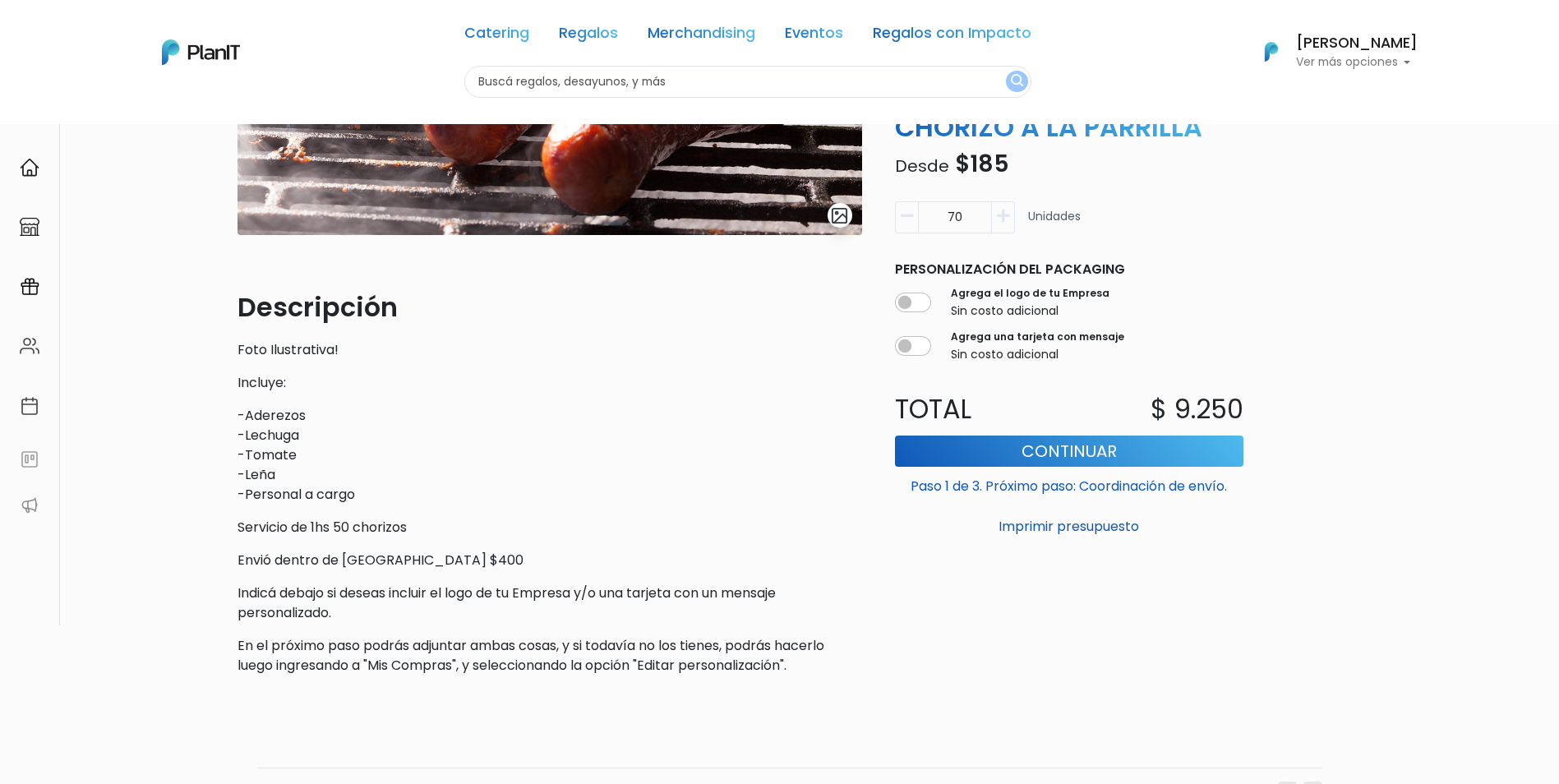
drag, startPoint x: 968, startPoint y: 216, endPoint x: 925, endPoint y: 216, distance: 43.0
click at [925, 216] on input "70" at bounding box center [954, 217] width 74 height 32
drag, startPoint x: 966, startPoint y: 221, endPoint x: 855, endPoint y: 219, distance: 111.0
click at [855, 219] on div "slide 1 of 1 Descripción Foto Ilustrativa! Incluye: -Aderezos -Lechuga -Tomate …" at bounding box center [780, 284] width 1105 height 808
type input "80"
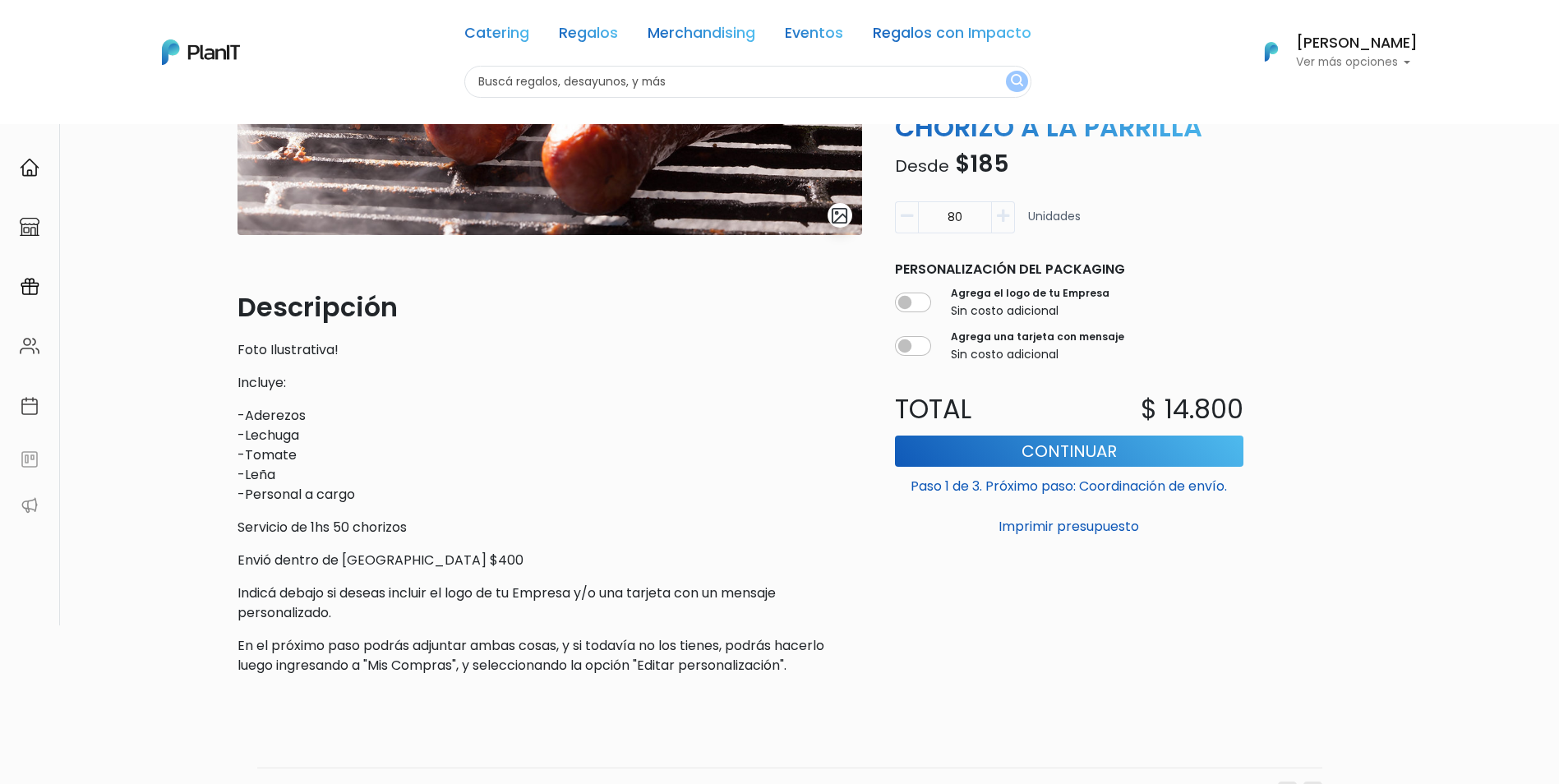
drag, startPoint x: 978, startPoint y: 220, endPoint x: 937, endPoint y: 215, distance: 41.3
click at [937, 215] on input "80" at bounding box center [954, 217] width 74 height 32
type input "70"
click at [1137, 455] on button "Continuar" at bounding box center [1069, 451] width 349 height 31
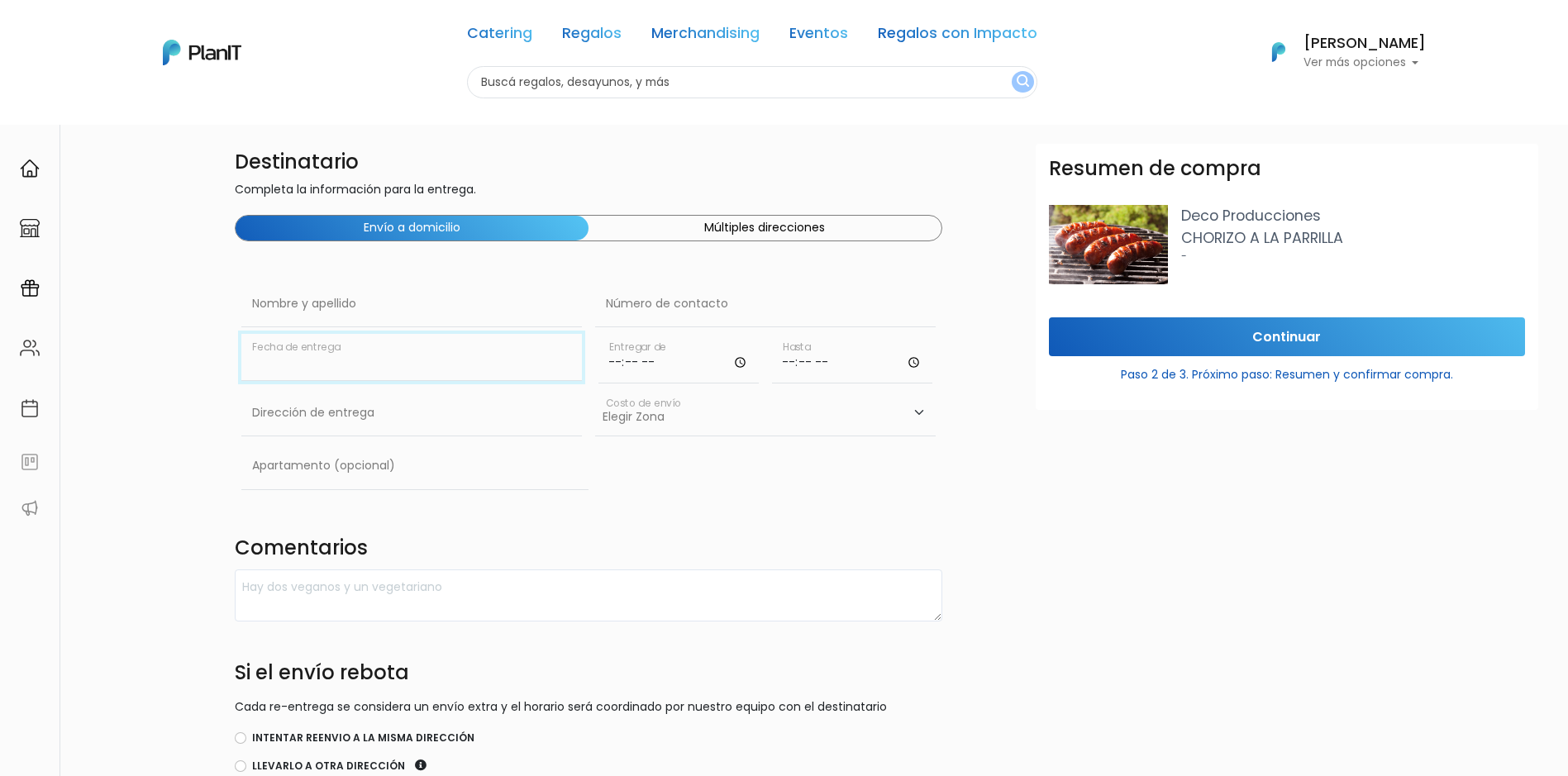
click at [379, 351] on input "text" at bounding box center [411, 357] width 340 height 46
click at [326, 302] on input "text" at bounding box center [411, 304] width 340 height 46
type input "[PERSON_NAME]"
type input "26041372"
type input "Av. Italia 6201 Ed. Los Sauces LATU"
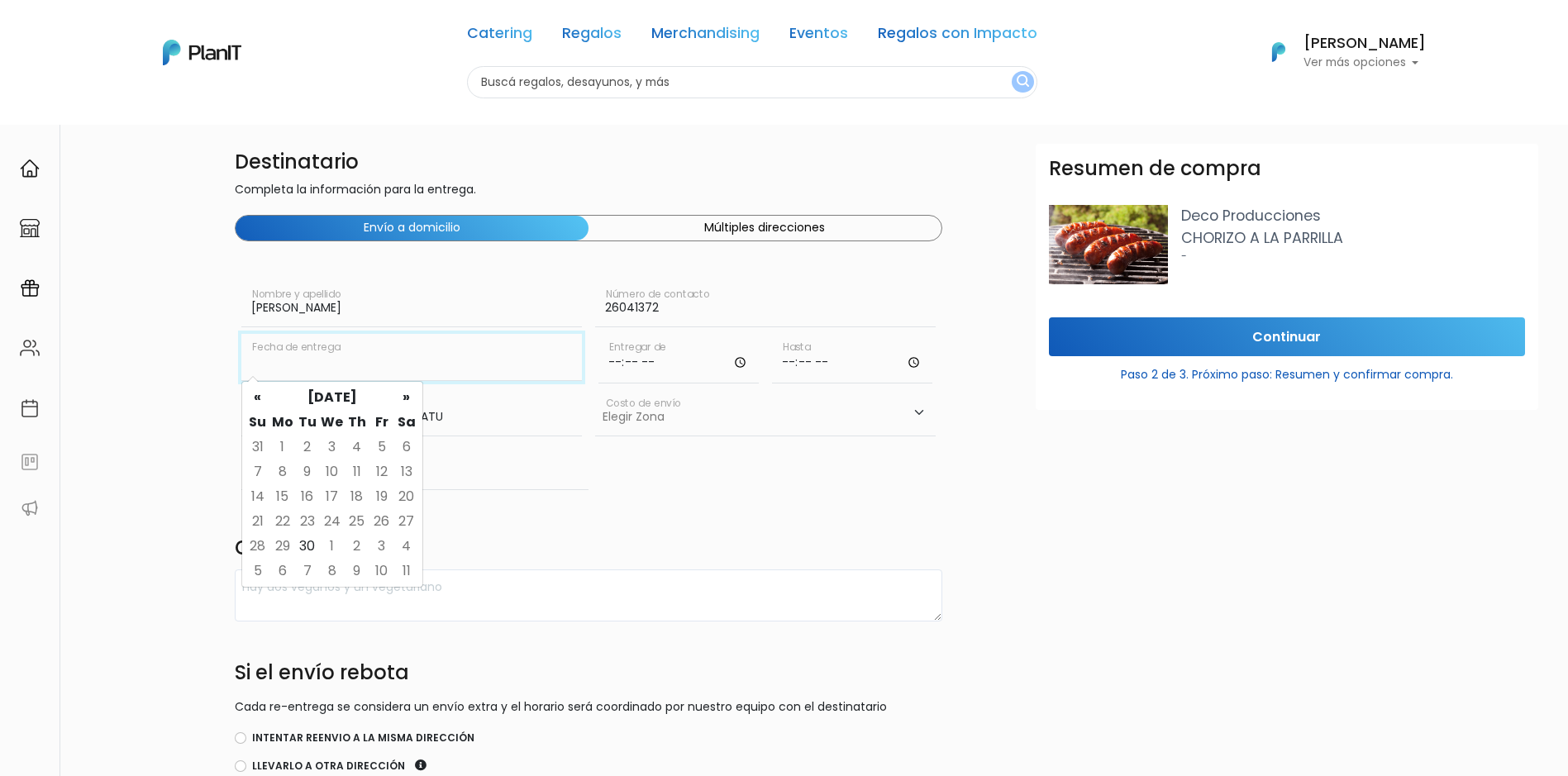
click at [323, 368] on input "text" at bounding box center [411, 357] width 340 height 46
click at [396, 399] on th "»" at bounding box center [407, 397] width 24 height 24
click at [302, 545] on td "28" at bounding box center [307, 546] width 24 height 24
type input "28/10/2025"
click at [609, 363] on input "time" at bounding box center [678, 359] width 160 height 50
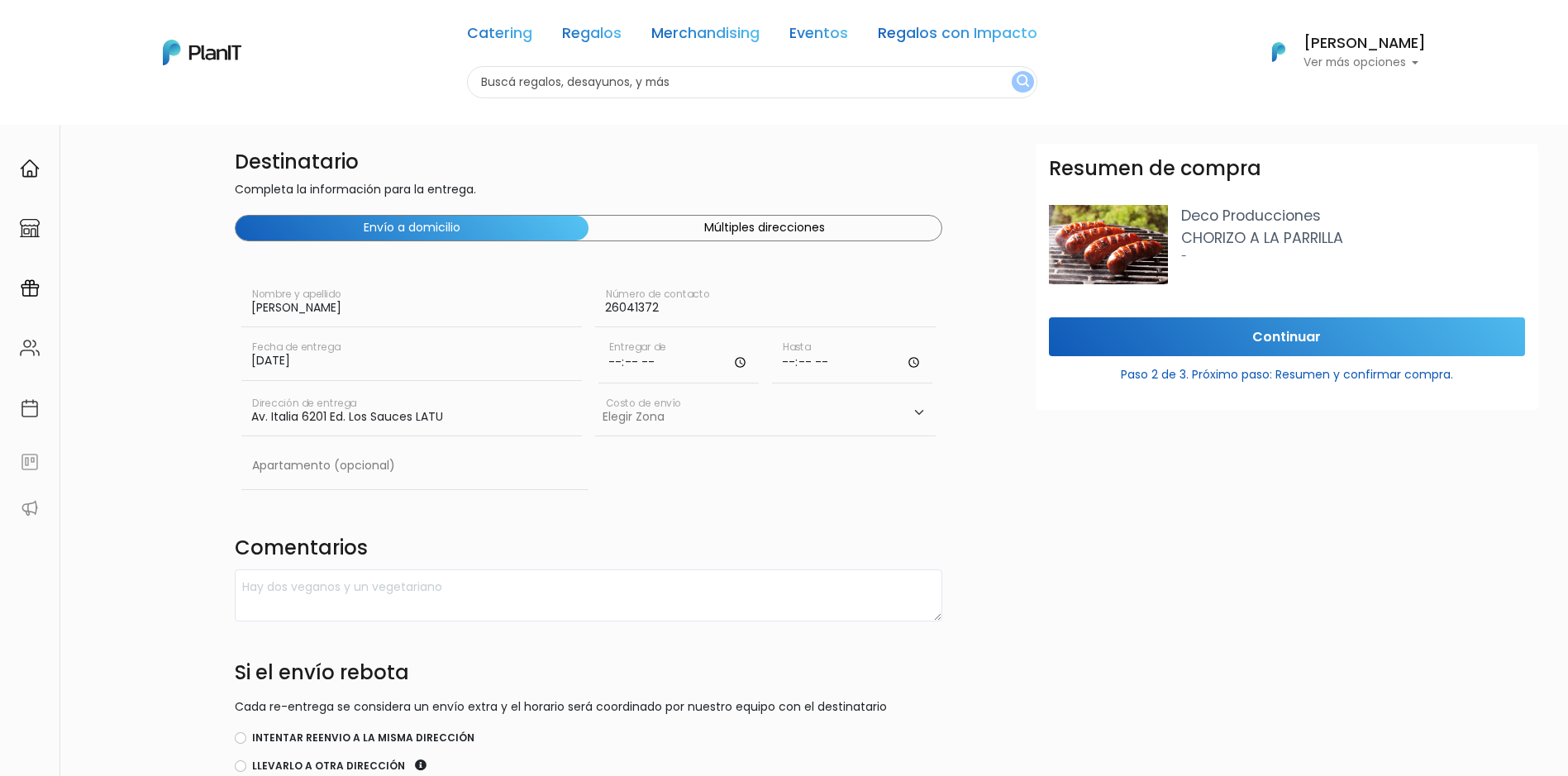
type input "12:00"
type input "13:30"
click at [268, 589] on textarea at bounding box center [589, 596] width 708 height 52
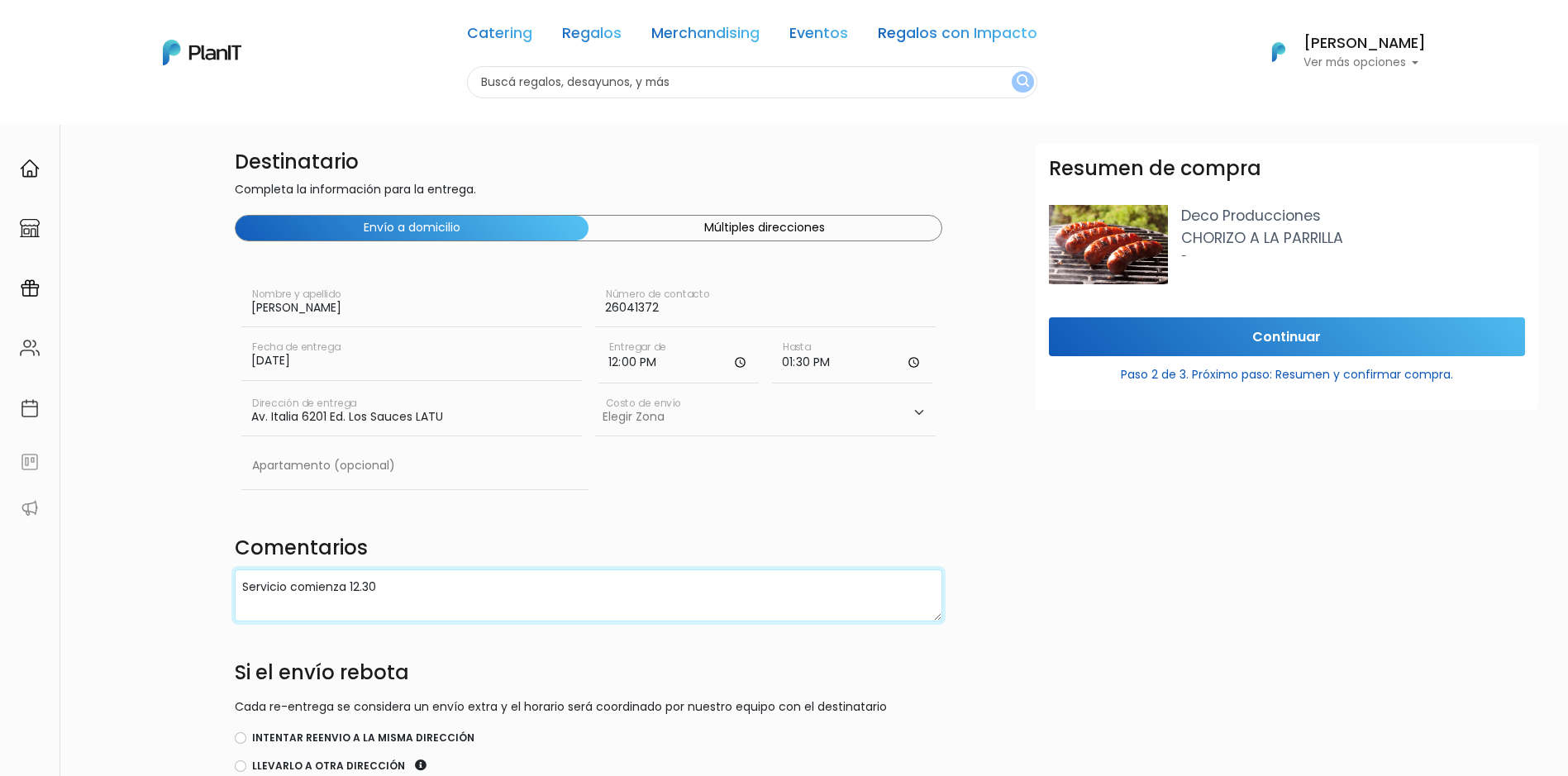
type textarea "Servicio comienza 12.30"
click at [863, 395] on select "Elegir Zona Zona américa- $600 Oficina- $0 Montevideo- $250" at bounding box center [765, 413] width 340 height 46
click at [596, 390] on select "Elegir Zona Zona américa- $600 Oficina- $0 Montevideo- $250" at bounding box center [765, 413] width 340 height 46
drag, startPoint x: 697, startPoint y: 428, endPoint x: 697, endPoint y: 436, distance: 8.0
click at [697, 428] on select "Elegir Zona Zona américa- $600 Oficina- $0 Montevideo- $250" at bounding box center [765, 413] width 340 height 46
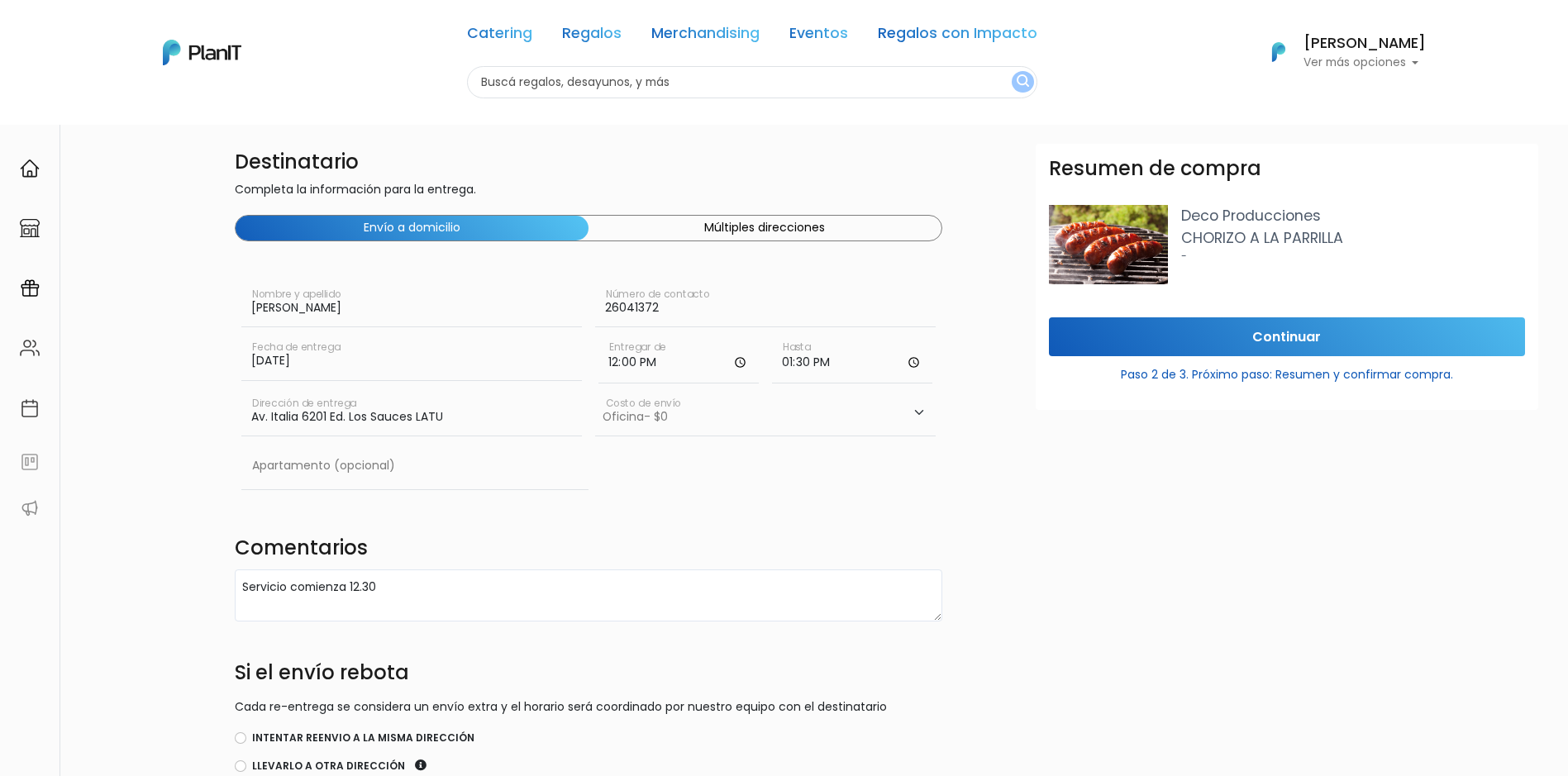
select select "10"
click at [596, 390] on select "Elegir Zona Zona américa- $600 Oficina- $0 Montevideo- $250" at bounding box center [765, 413] width 340 height 46
click at [972, 488] on form "Destinatario Completa la información para la entrega. Envío a domicilio Múltipl…" at bounding box center [962, 561] width 1455 height 834
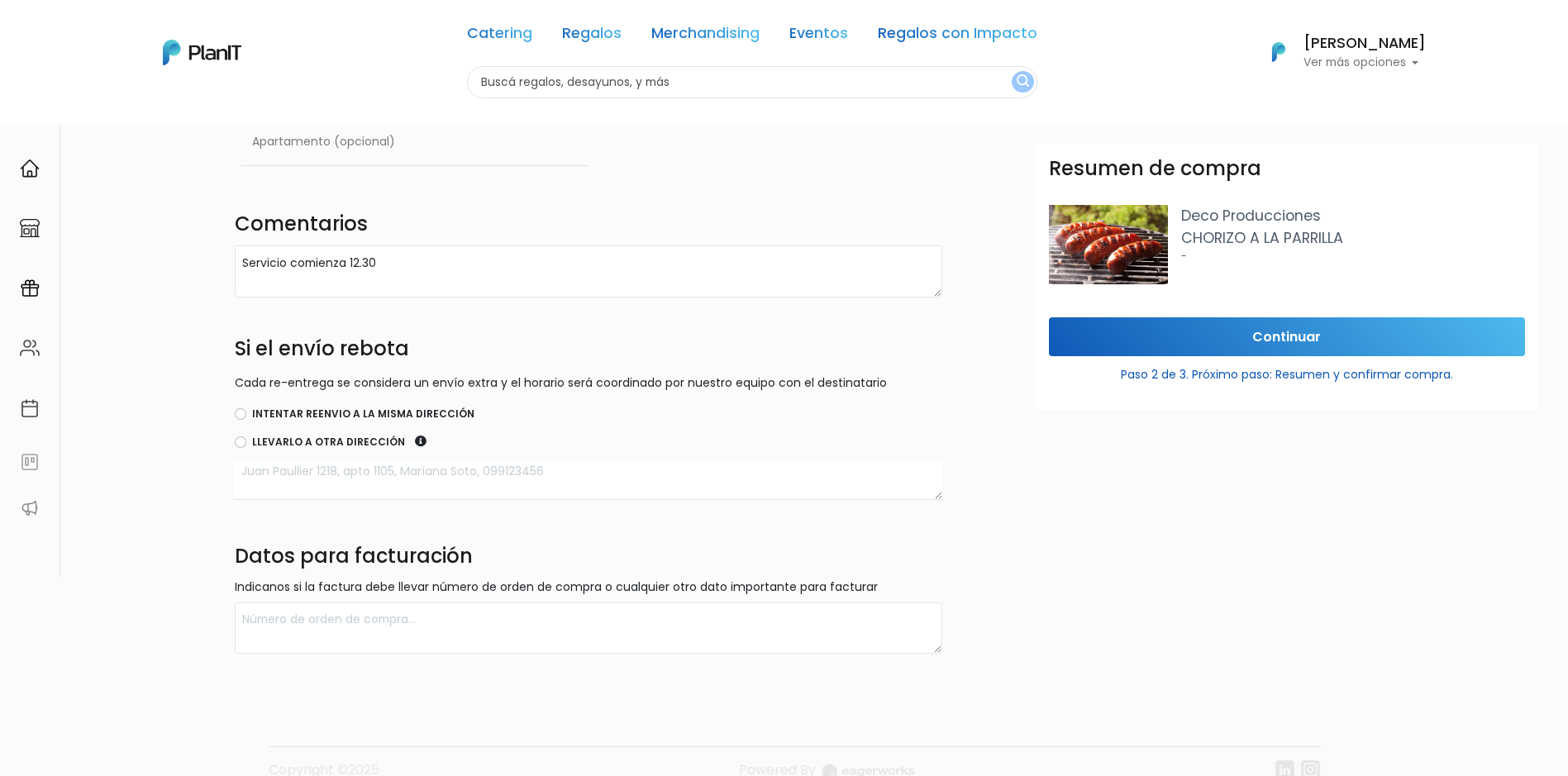
scroll to position [354, 0]
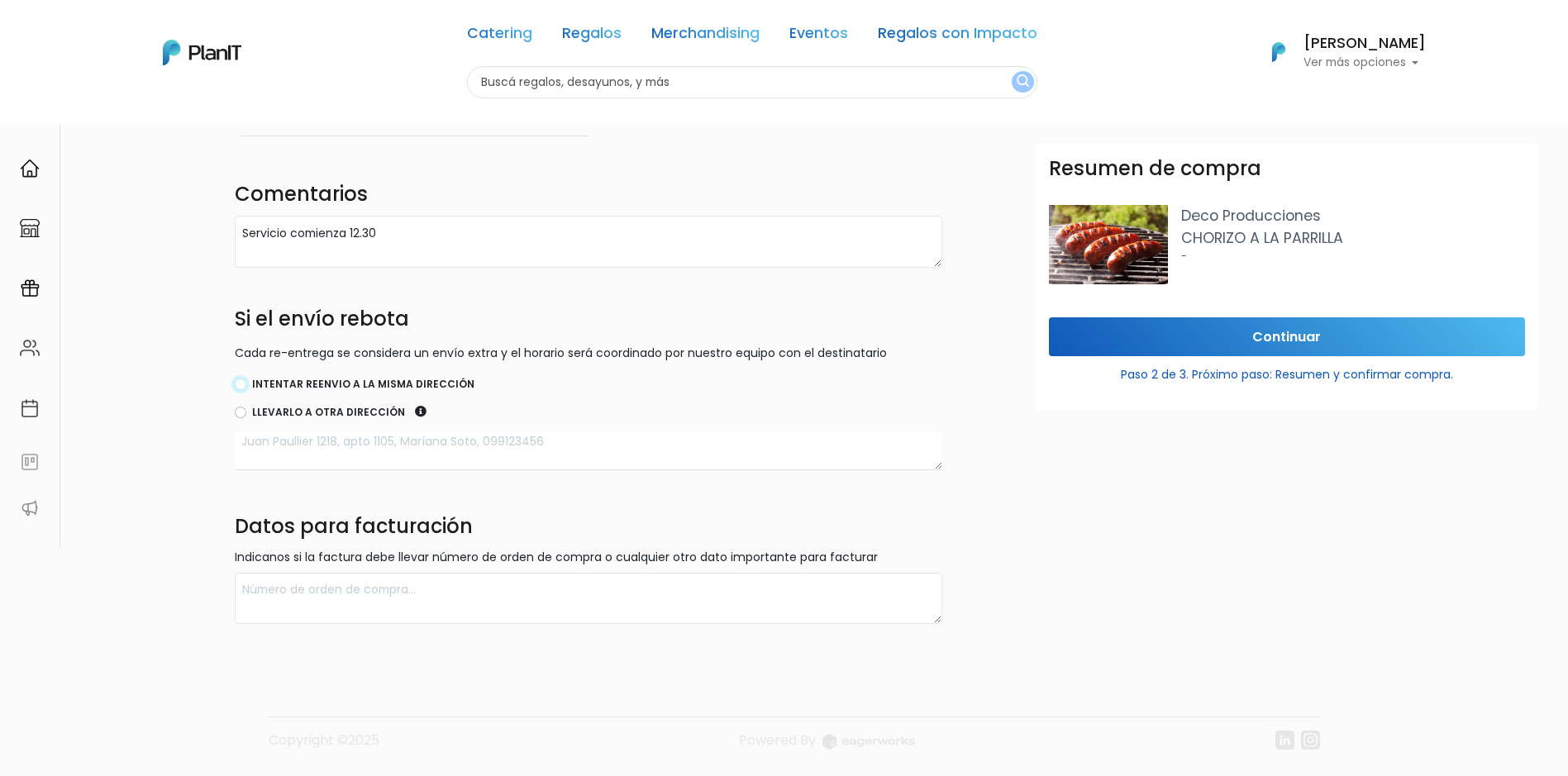
click at [240, 386] on input "Intentar reenvio a la misma dirección" at bounding box center [240, 384] width 11 height 11
radio input "true"
click at [1361, 329] on input "Continuar" at bounding box center [1287, 337] width 476 height 39
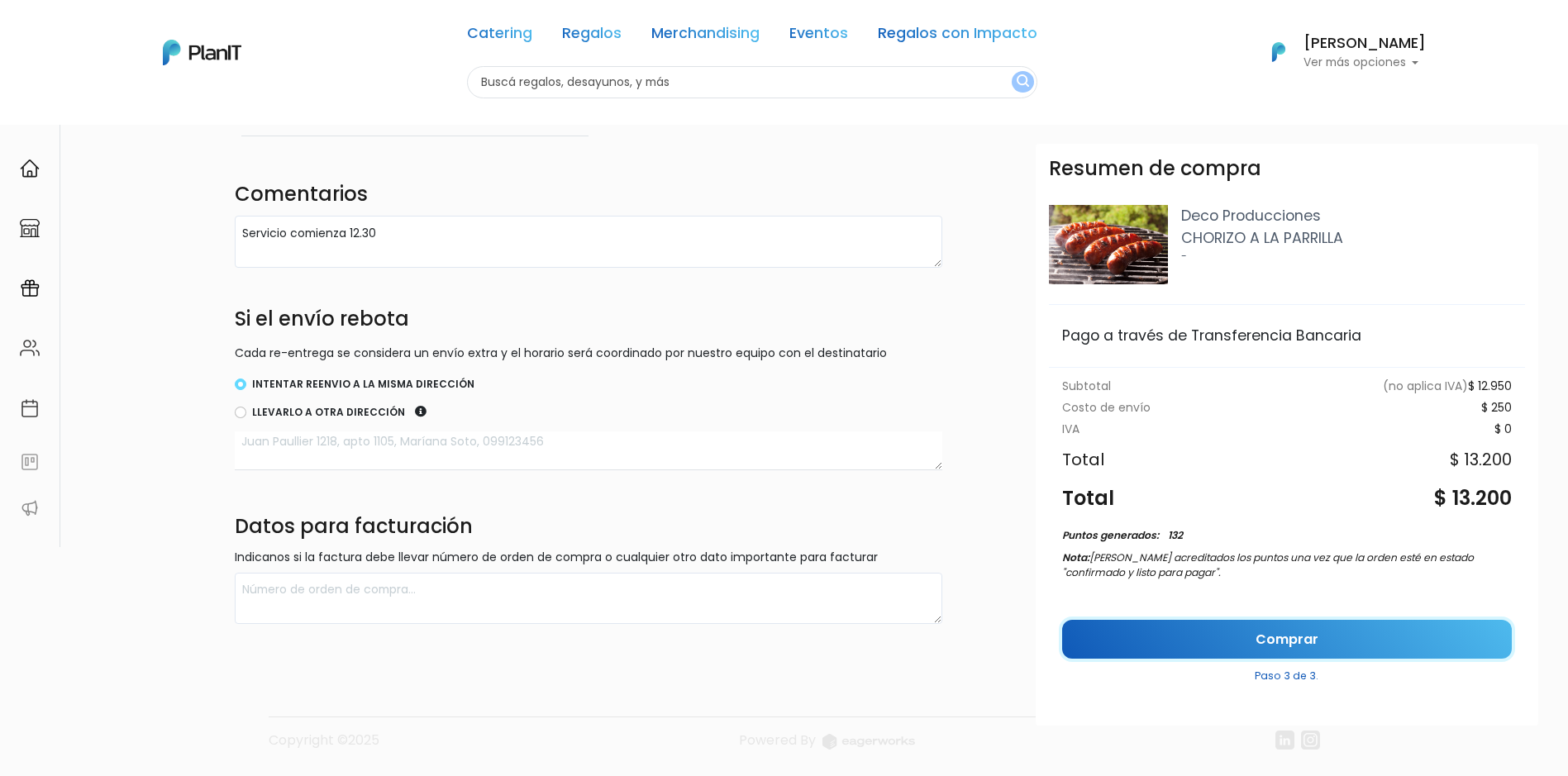
click at [1259, 635] on link "Comprar" at bounding box center [1287, 639] width 449 height 39
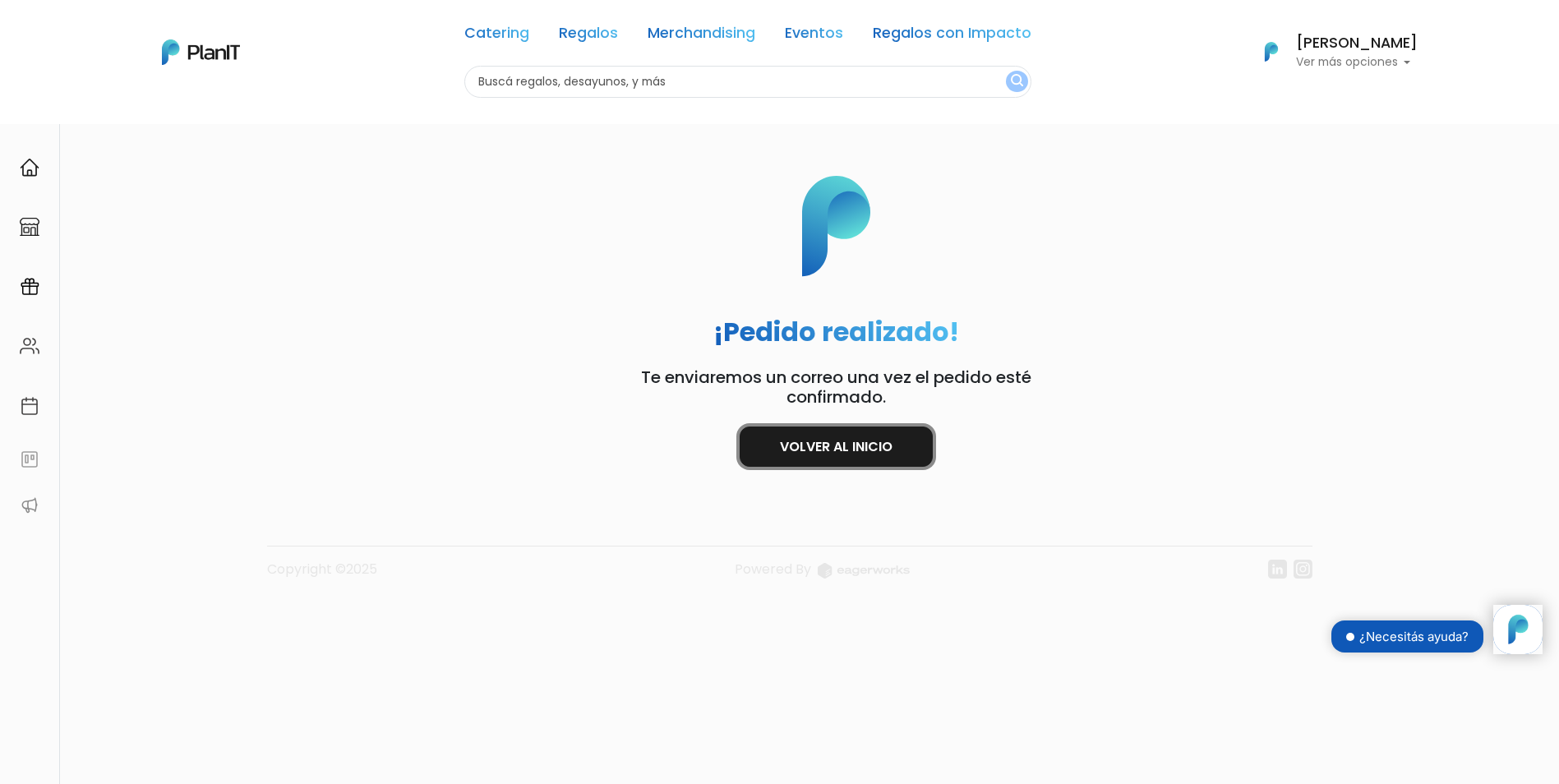
click at [835, 449] on link "Volver al inicio" at bounding box center [835, 447] width 193 height 41
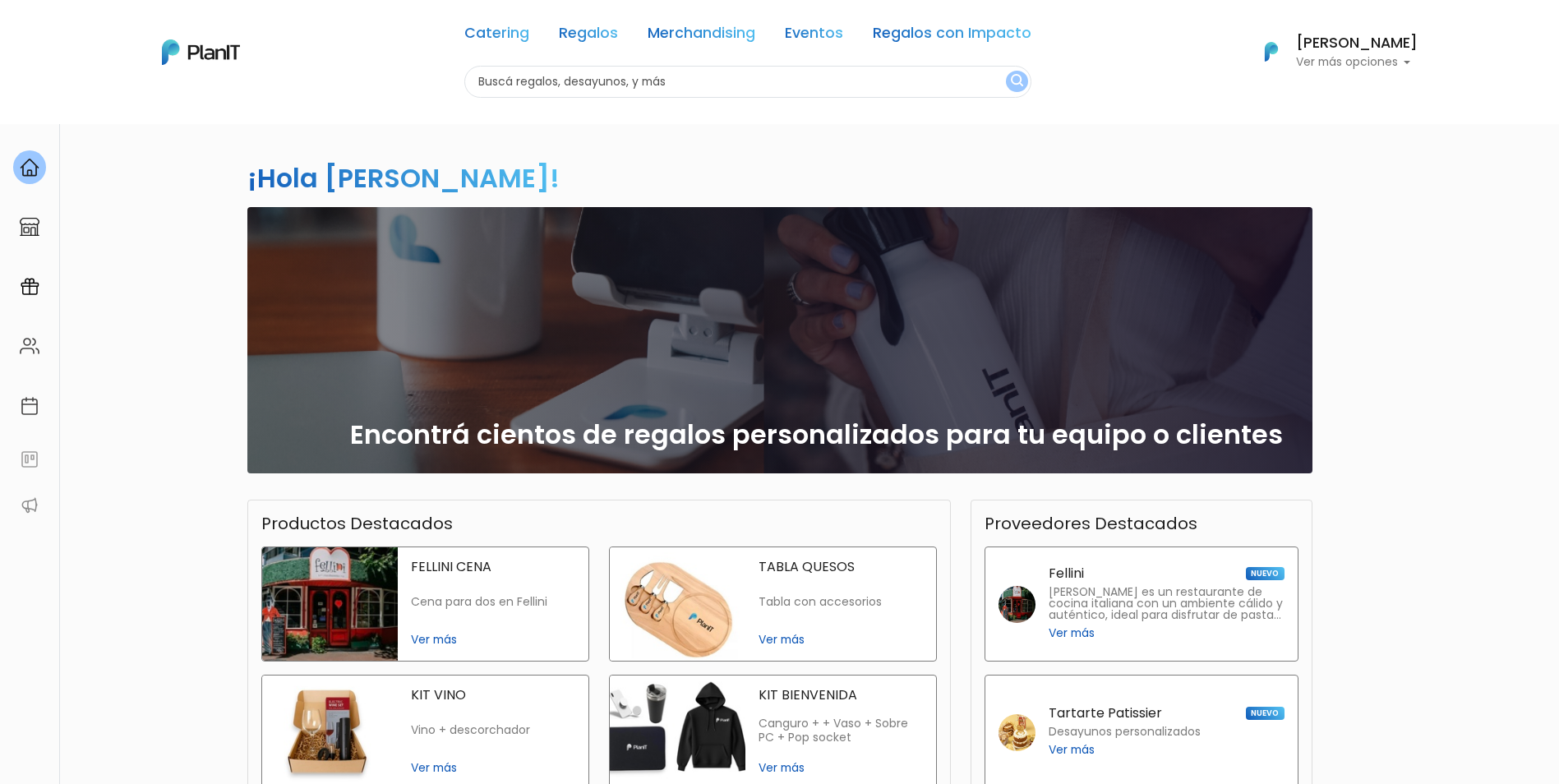
click at [1336, 53] on div "Inés Castro Ver más opciones" at bounding box center [1356, 53] width 122 height 33
click at [1316, 104] on span "Mis Compras" at bounding box center [1327, 98] width 85 height 19
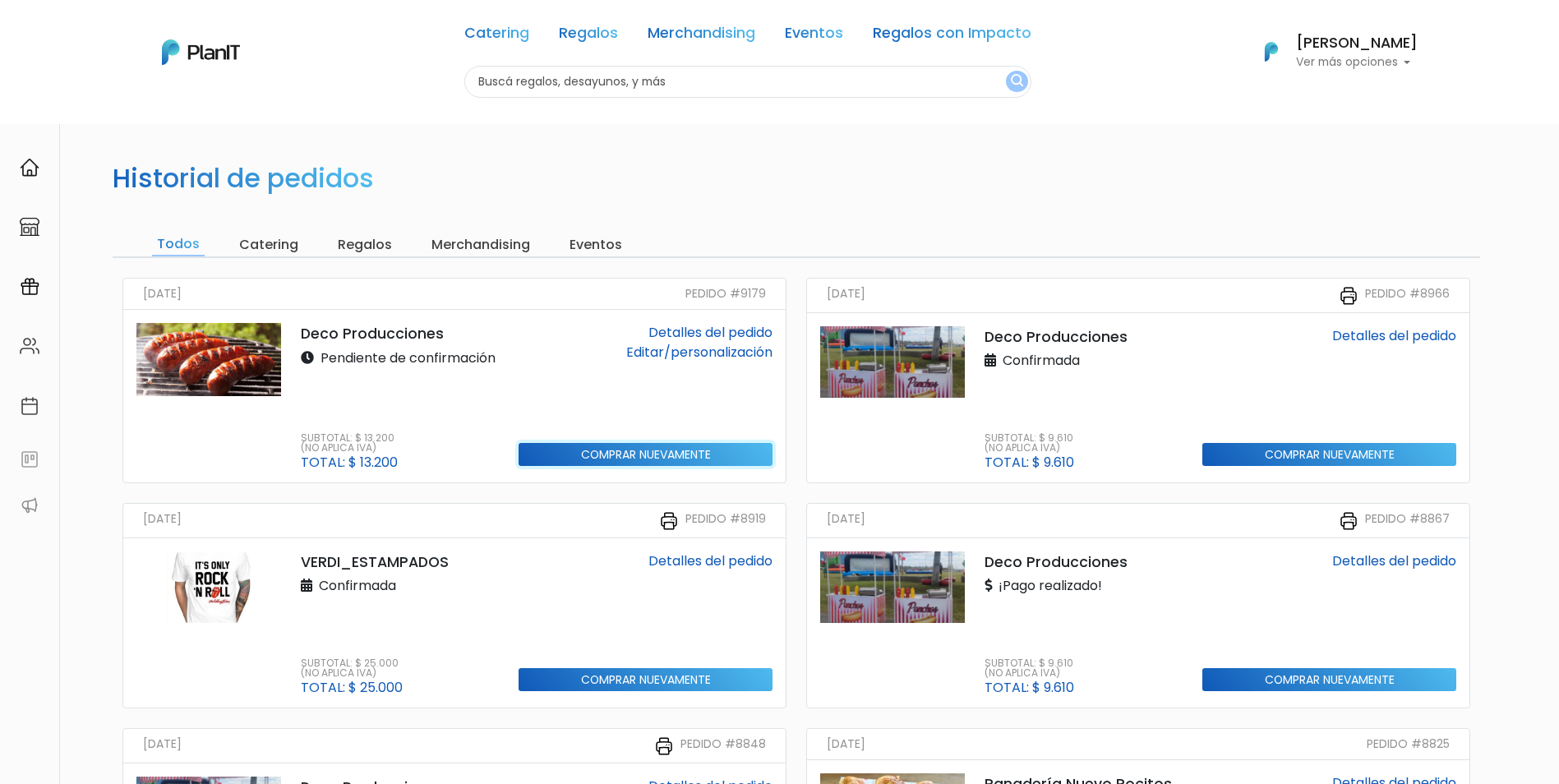
click at [624, 466] on input "Comprar nuevamente" at bounding box center [645, 455] width 254 height 24
click at [235, 362] on img at bounding box center [209, 359] width 145 height 73
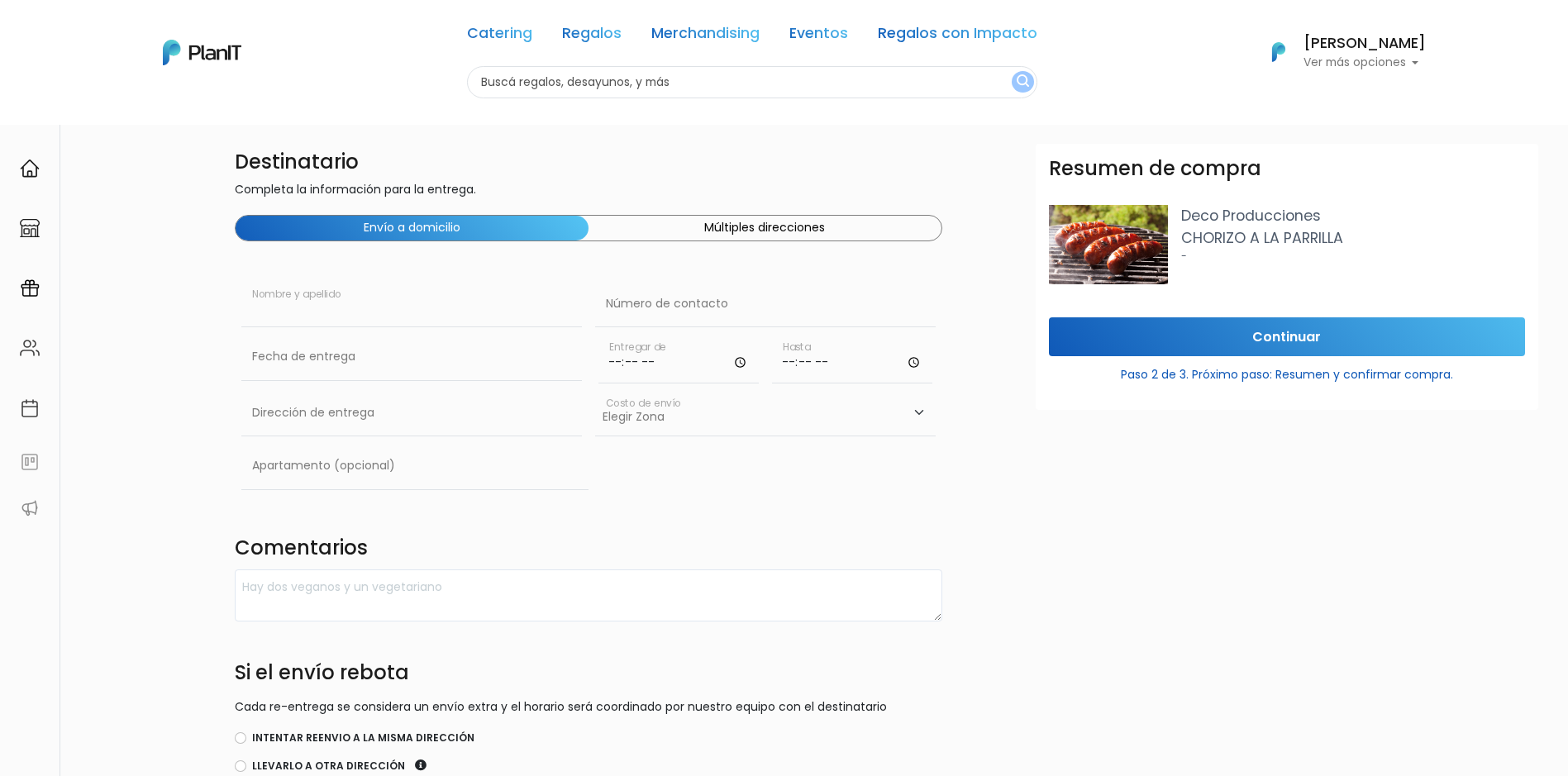
click at [339, 317] on input "text" at bounding box center [411, 304] width 340 height 46
click at [1240, 211] on p "Deco Producciones" at bounding box center [1353, 215] width 344 height 22
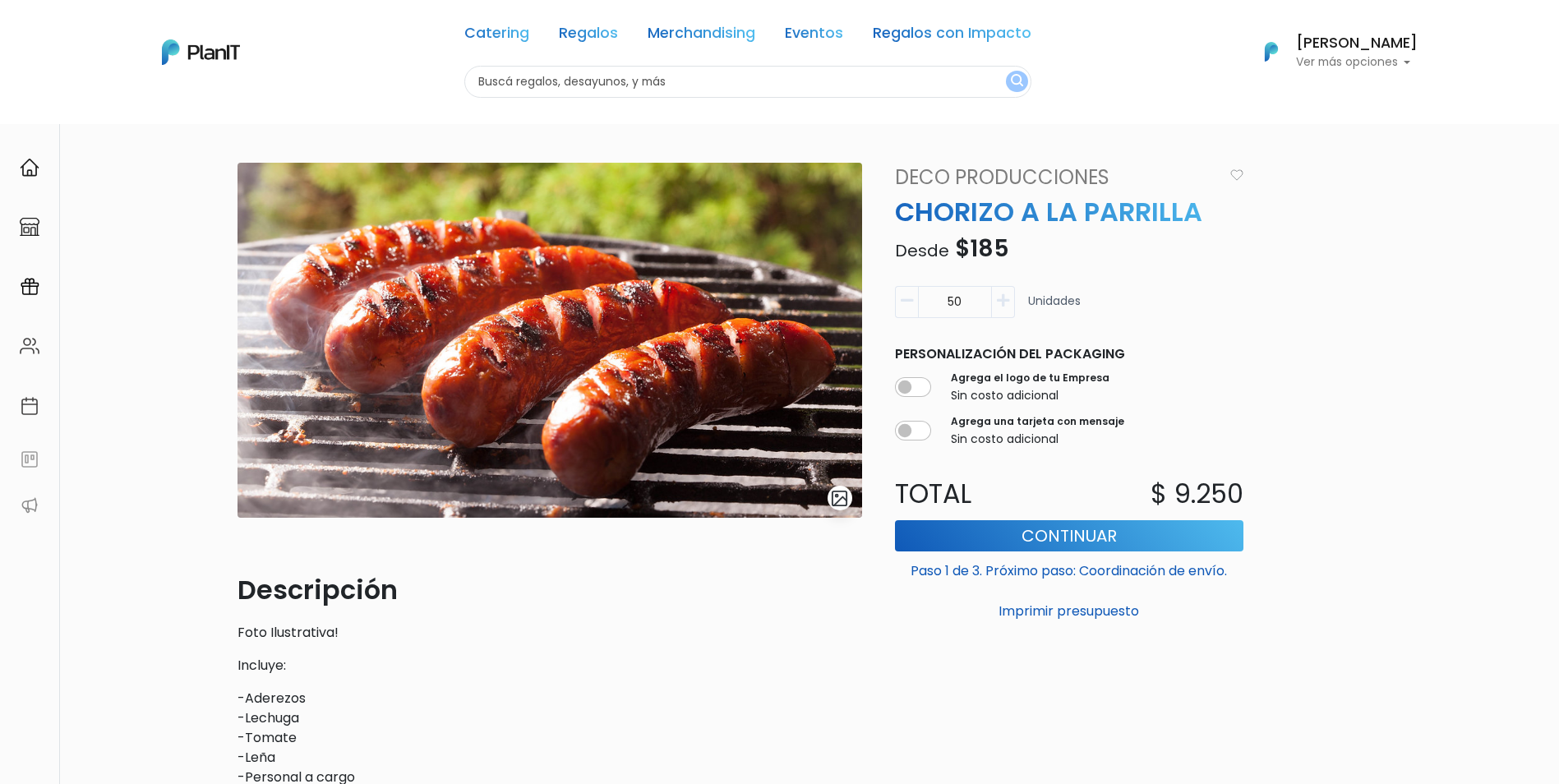
drag, startPoint x: 975, startPoint y: 303, endPoint x: 921, endPoint y: 303, distance: 54.0
click at [921, 303] on input "50" at bounding box center [954, 301] width 74 height 32
type input "55"
click at [1087, 535] on button "Continuar" at bounding box center [1069, 536] width 349 height 31
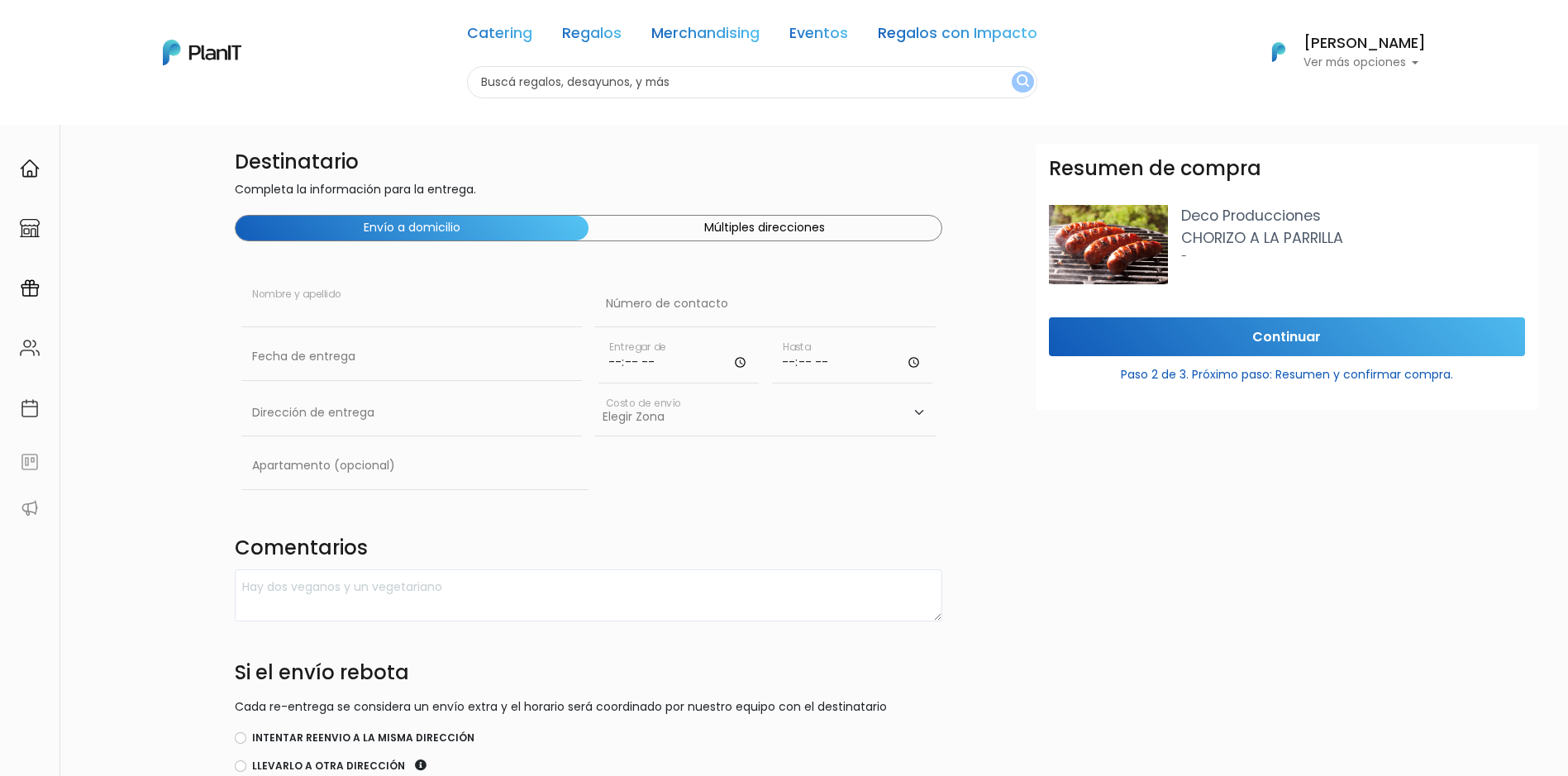
click at [381, 307] on input "text" at bounding box center [411, 304] width 340 height 46
type input "[PERSON_NAME]"
type input "26041372"
type input "Av. Italia 6201 Ed. Los Sauces LATU"
click at [372, 357] on input "text" at bounding box center [411, 357] width 340 height 46
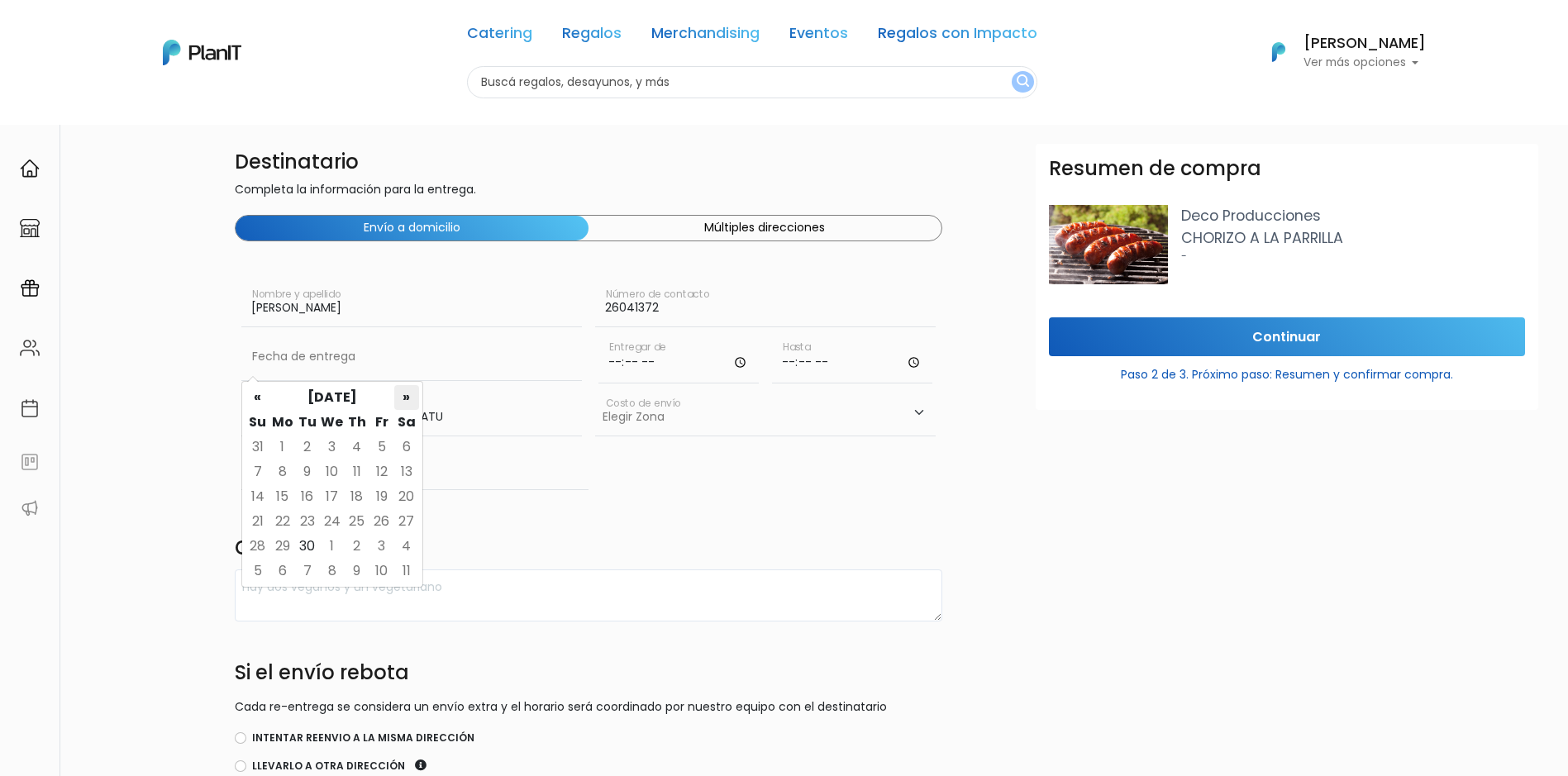
click at [412, 401] on th "»" at bounding box center [407, 397] width 24 height 24
click at [322, 545] on td "29" at bounding box center [332, 546] width 24 height 24
type input "29/10/2025"
click at [616, 361] on input "time" at bounding box center [678, 359] width 160 height 50
type input "12:00"
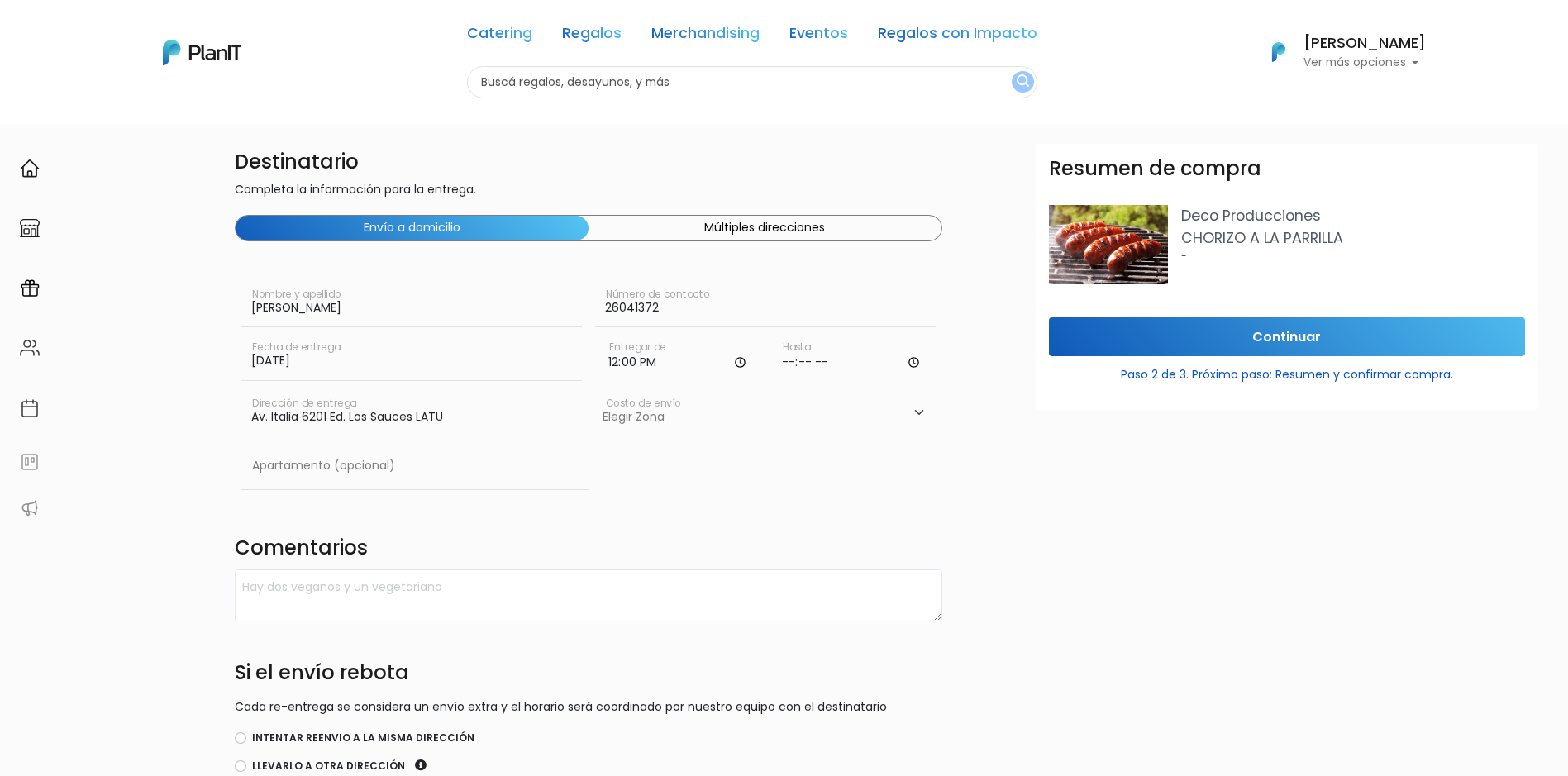
scroll to position [0, 33]
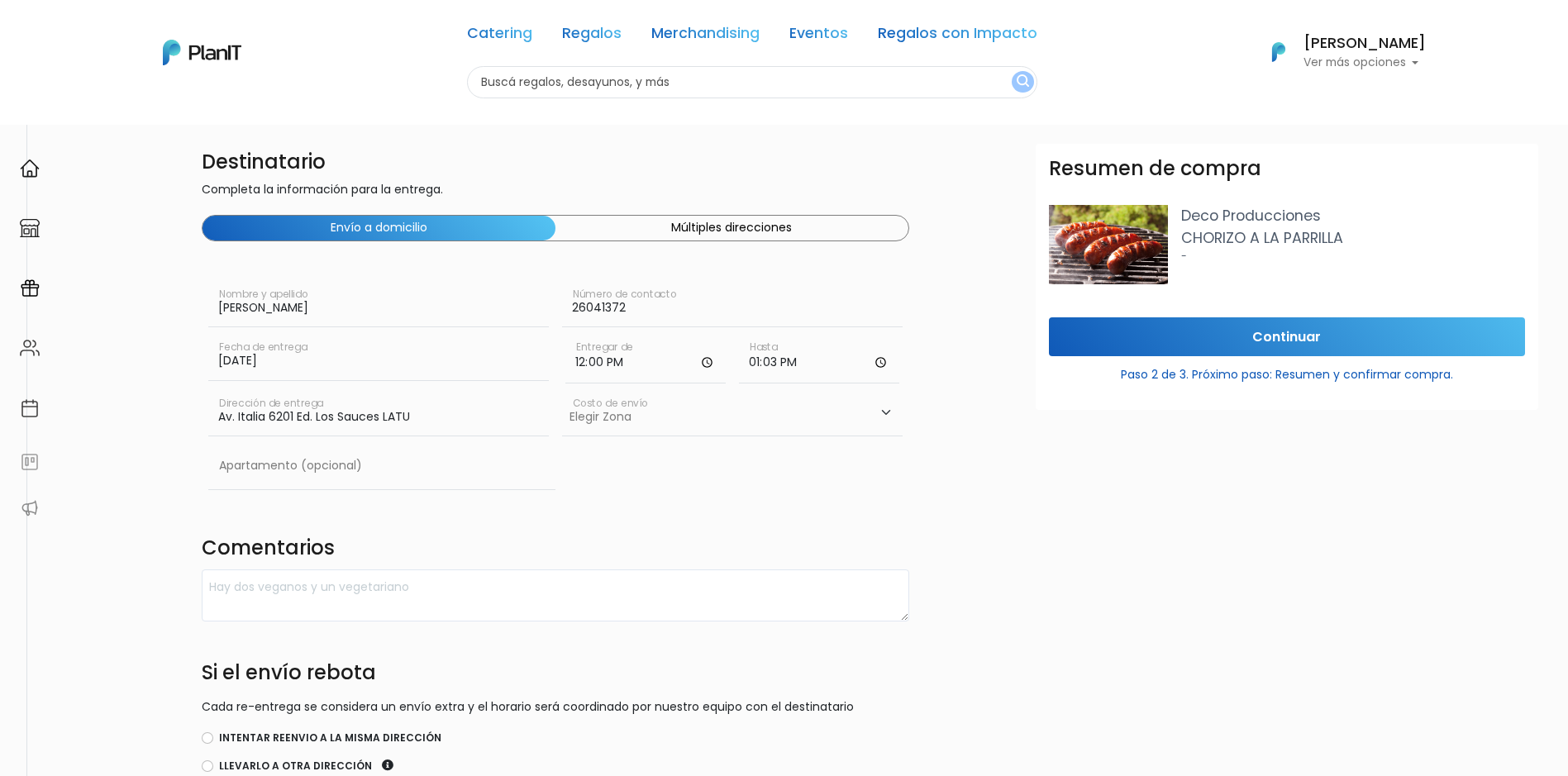
type input "13:30"
click at [417, 584] on textarea at bounding box center [555, 596] width 708 height 52
type textarea "Servicio desde 12.30 hs"
click at [205, 739] on input "Intentar reenvio a la misma dirección" at bounding box center [207, 738] width 11 height 11
radio input "true"
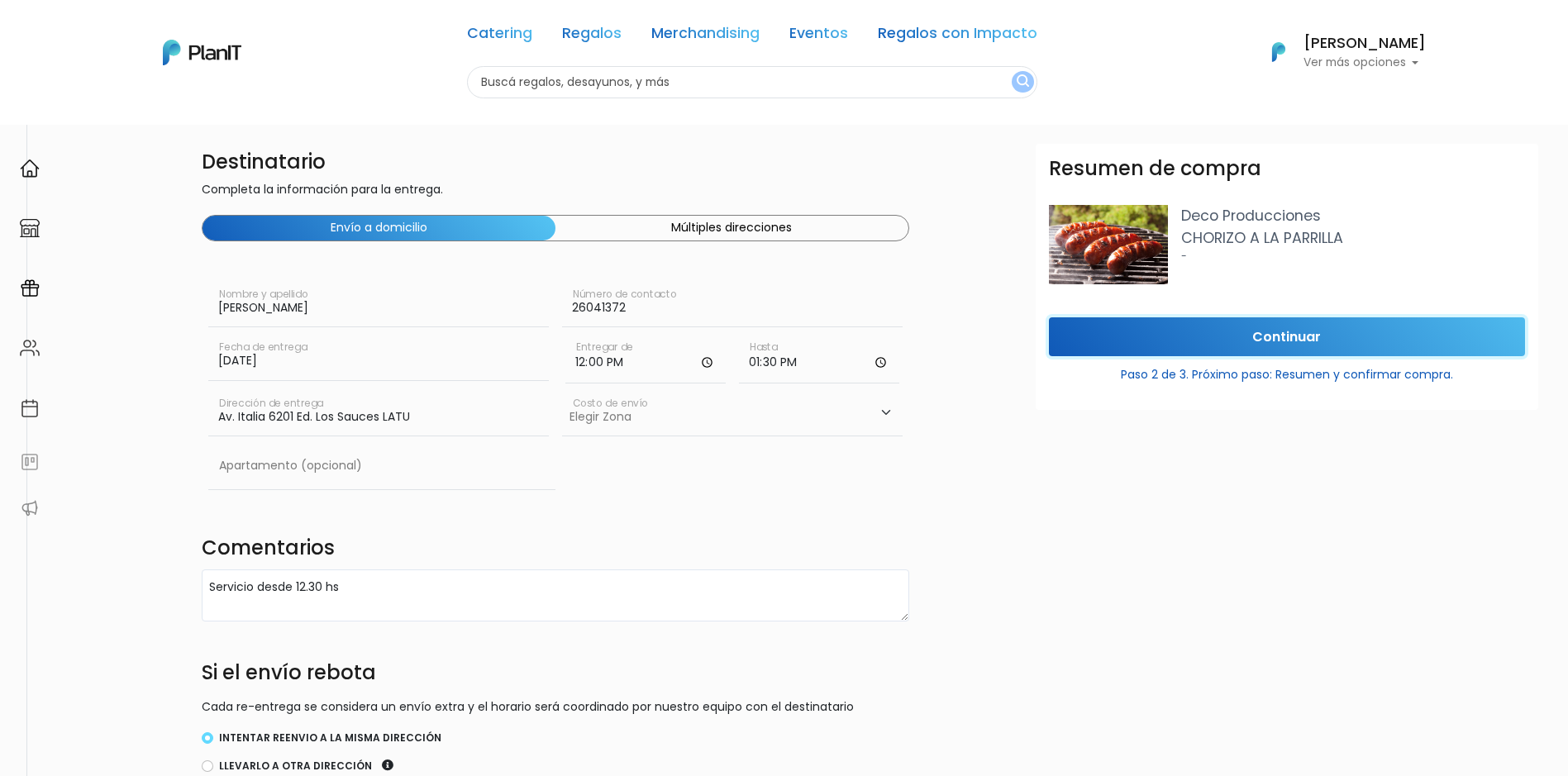
click at [1142, 349] on input "Continuar" at bounding box center [1287, 337] width 476 height 39
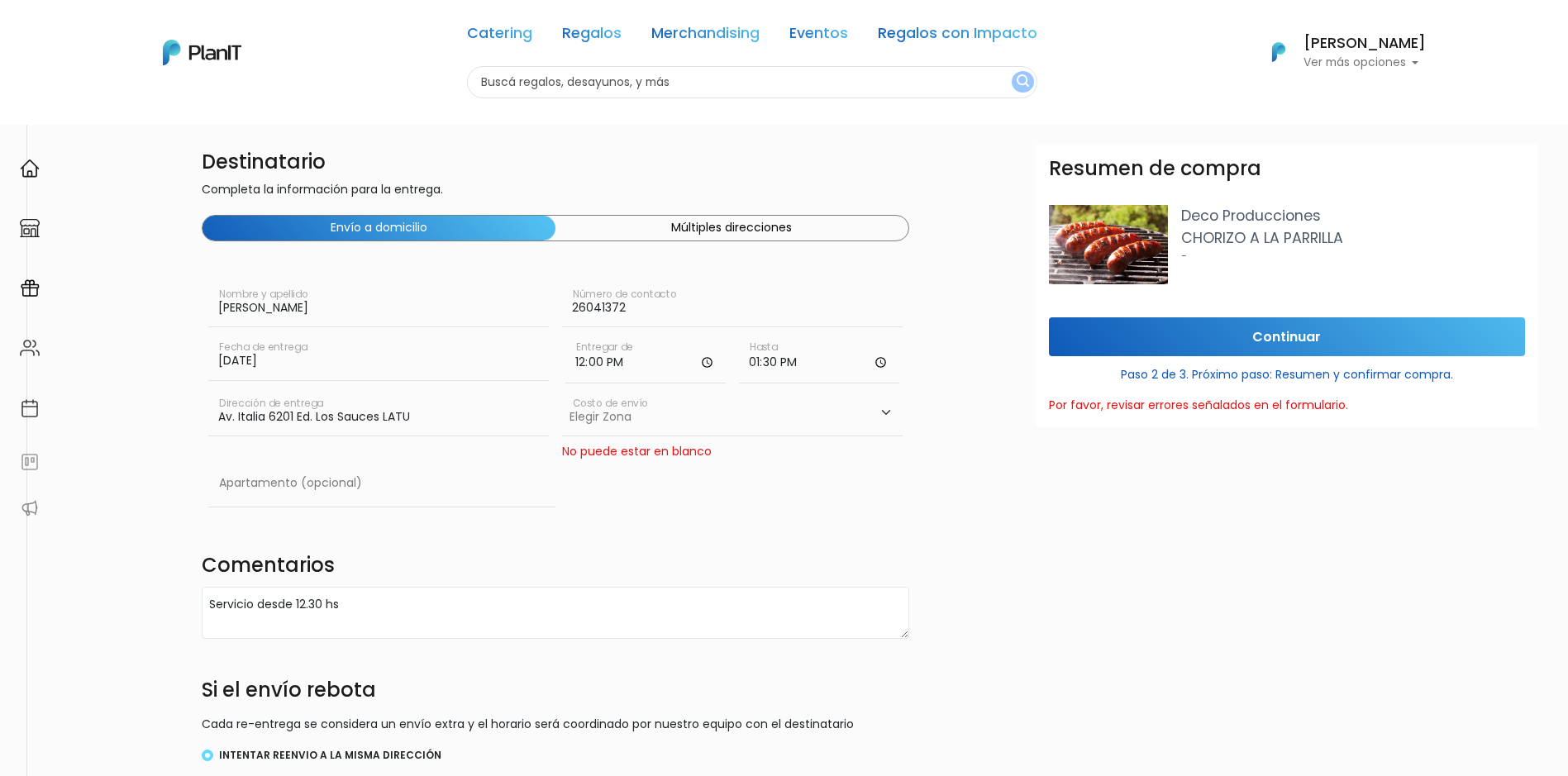
click at [664, 431] on select "Elegir Zona Zona américa- $600 Oficina- $0 Montevideo- $250" at bounding box center [732, 413] width 340 height 46
select select "10"
click at [562, 390] on select "Elegir Zona Zona américa- $600 Oficina- $0 Montevideo- $250" at bounding box center [732, 413] width 340 height 46
click at [1249, 322] on input "Continuar" at bounding box center [1287, 337] width 476 height 39
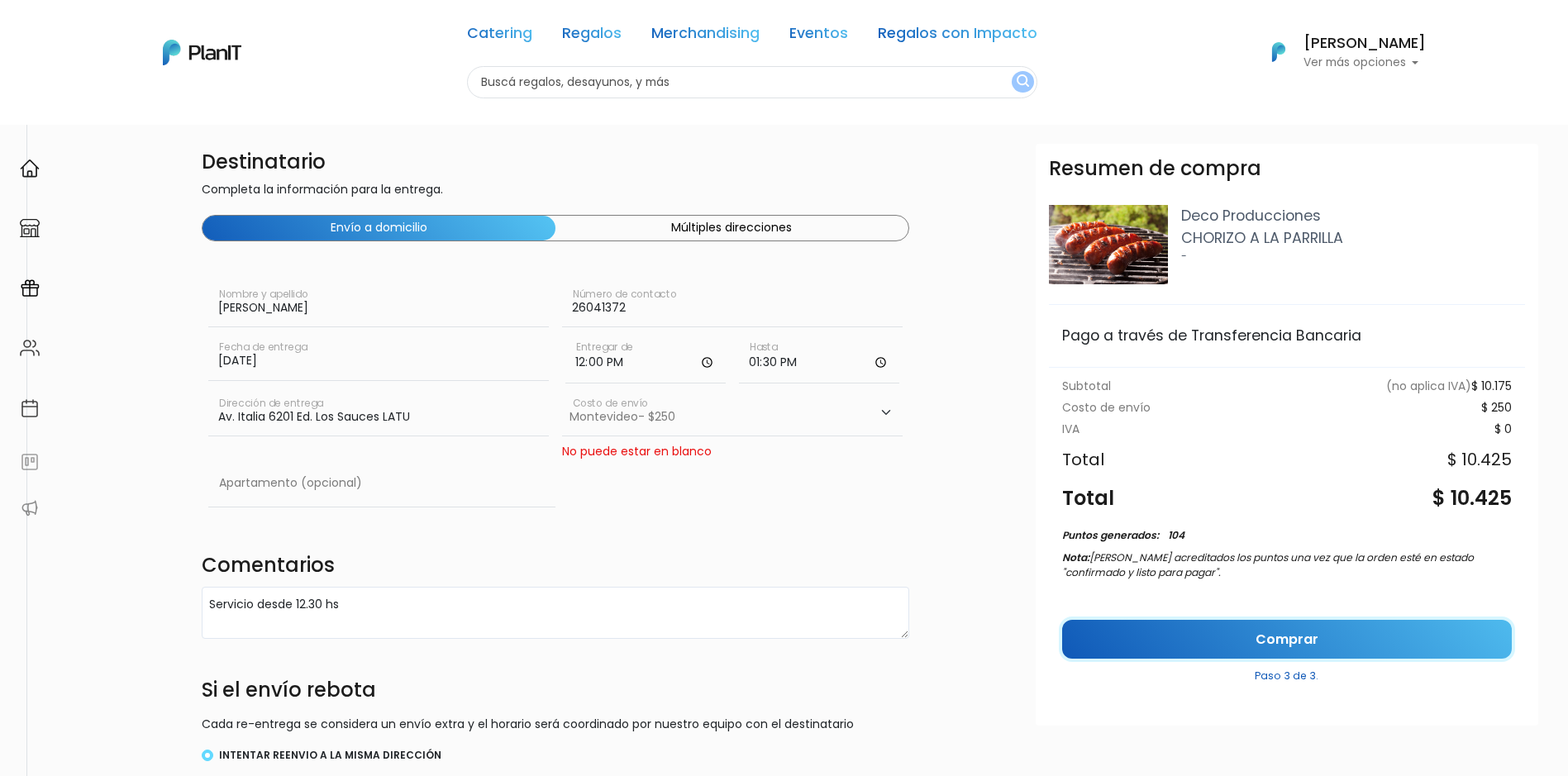
click at [1312, 635] on link "Comprar" at bounding box center [1287, 639] width 449 height 39
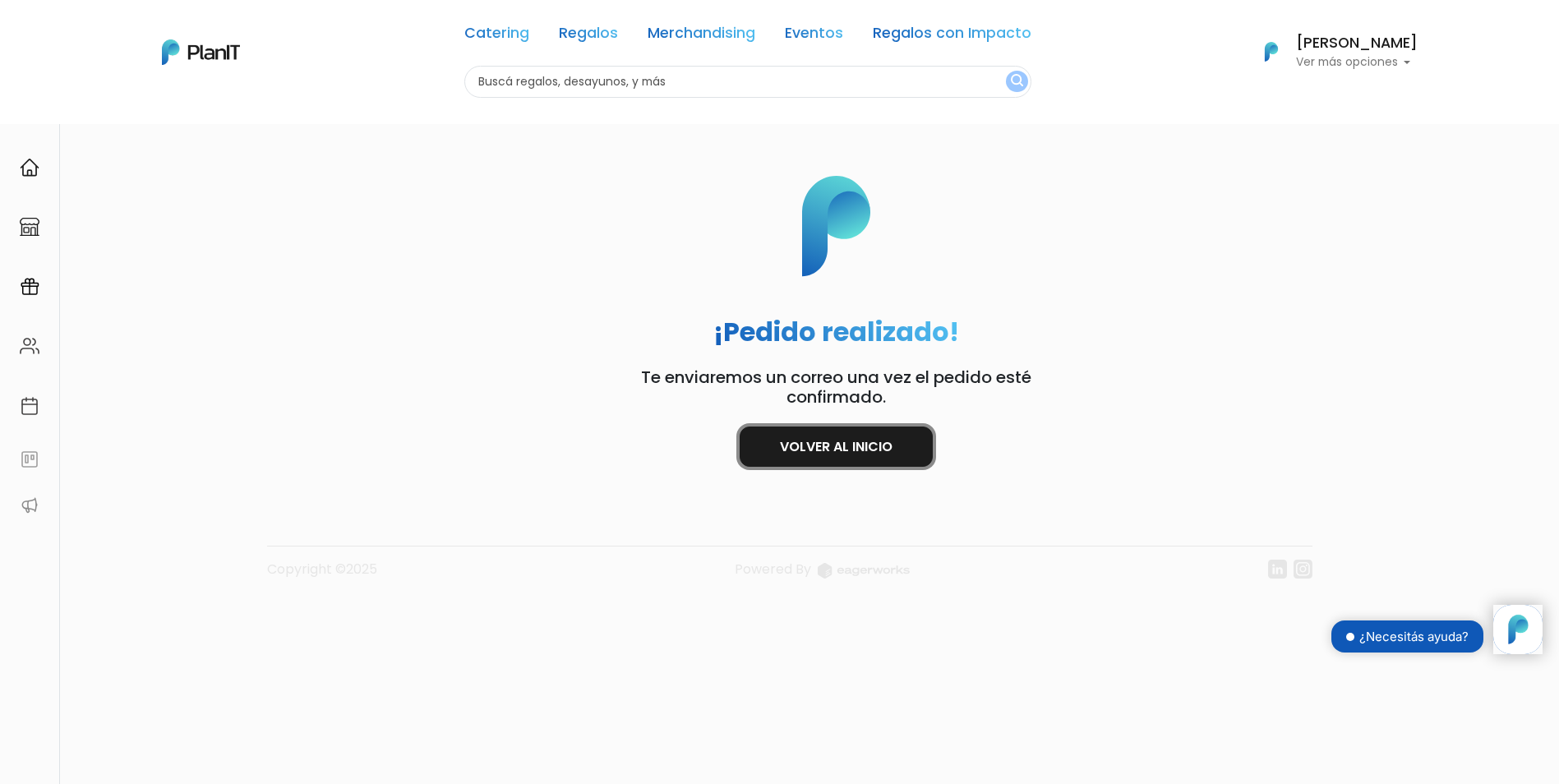
click at [835, 463] on link "Volver al inicio" at bounding box center [835, 447] width 193 height 41
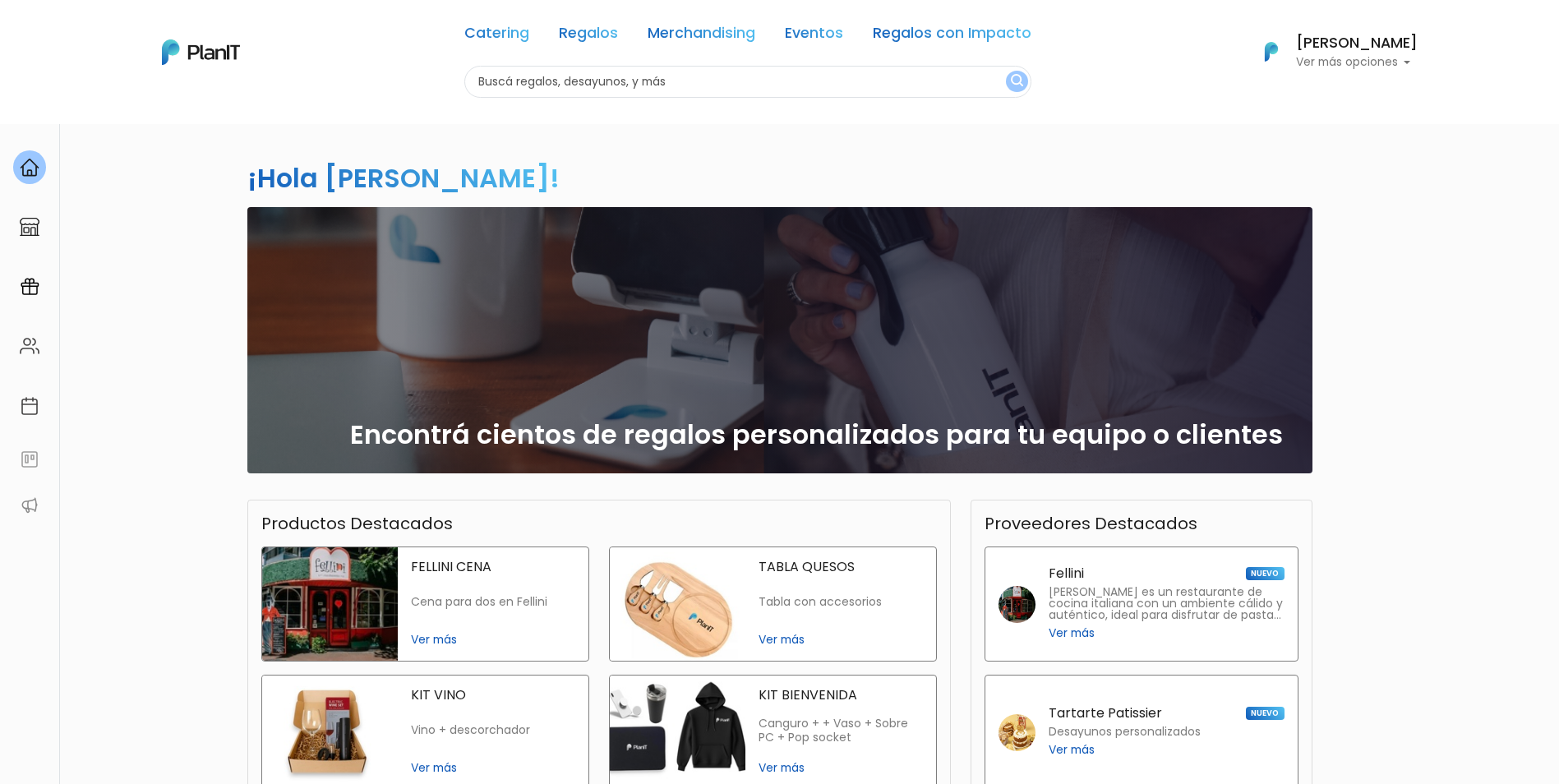
click at [1354, 45] on h6 "[PERSON_NAME]" at bounding box center [1356, 43] width 122 height 15
click at [1319, 103] on span "Mis Compras" at bounding box center [1327, 98] width 85 height 19
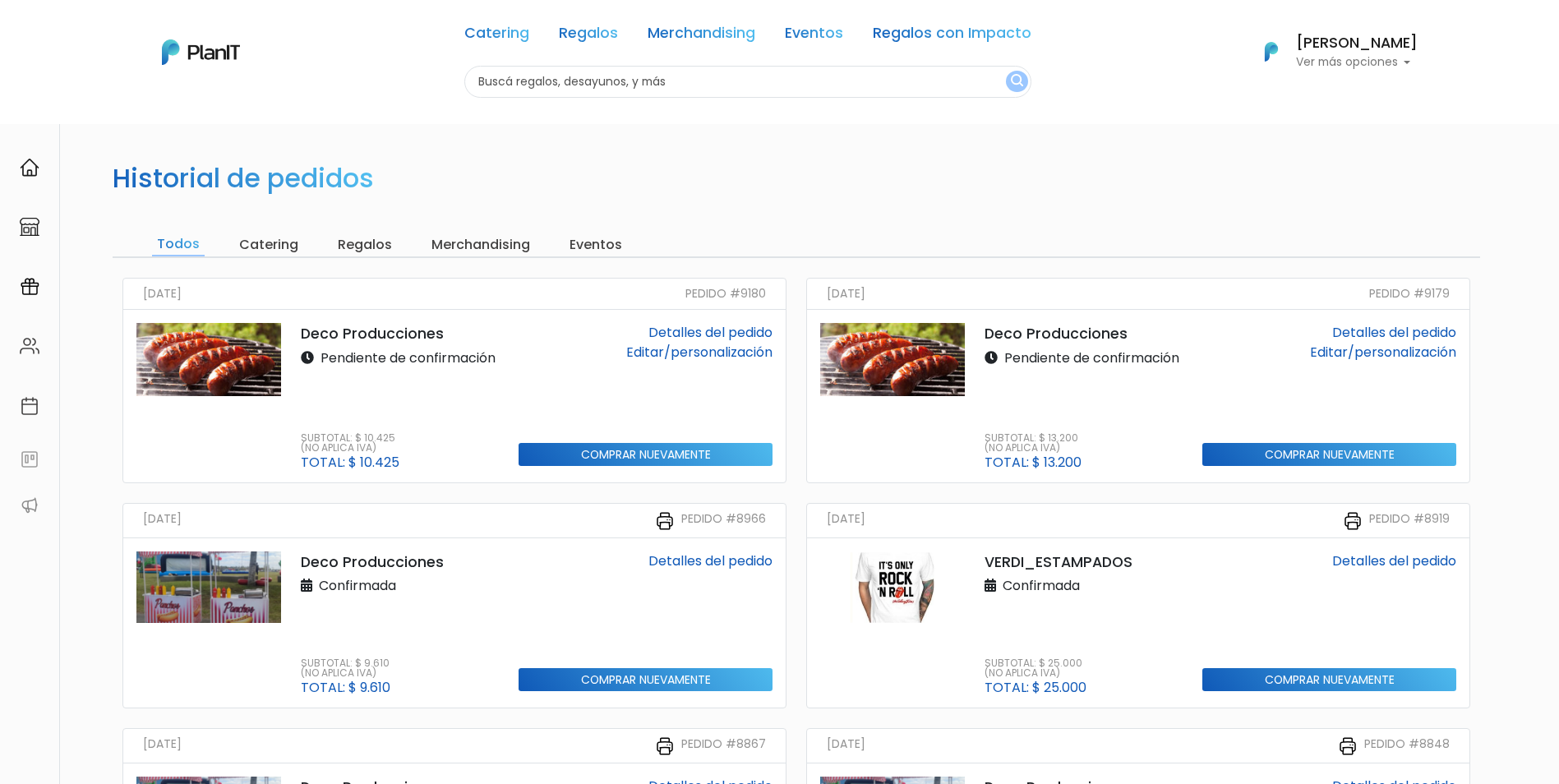
click at [239, 352] on img at bounding box center [209, 359] width 145 height 73
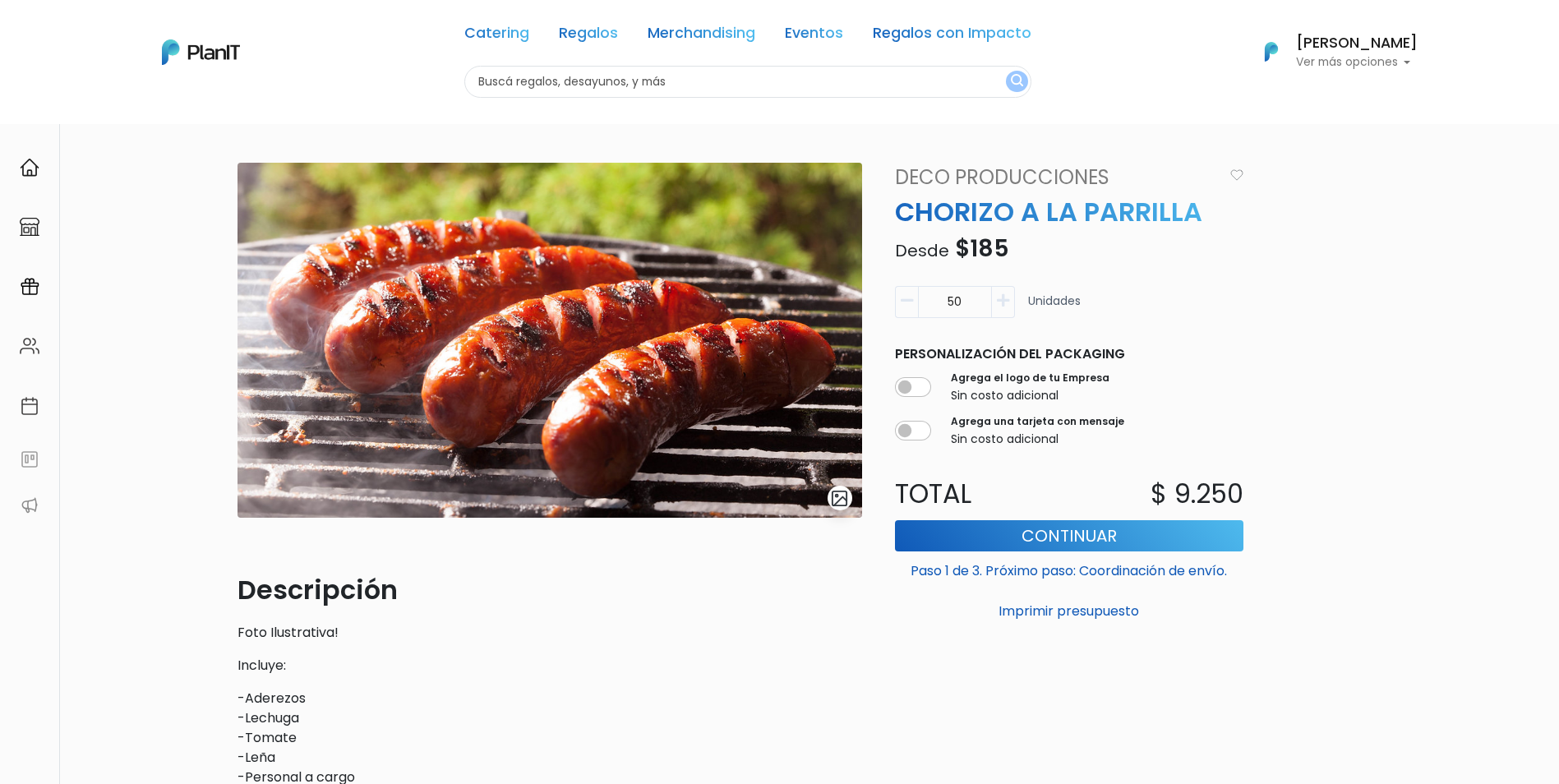
drag, startPoint x: 957, startPoint y: 308, endPoint x: 940, endPoint y: 308, distance: 17.0
click at [940, 308] on input "50" at bounding box center [954, 301] width 74 height 32
type input "70"
click at [1049, 545] on button "Continuar" at bounding box center [1069, 536] width 349 height 31
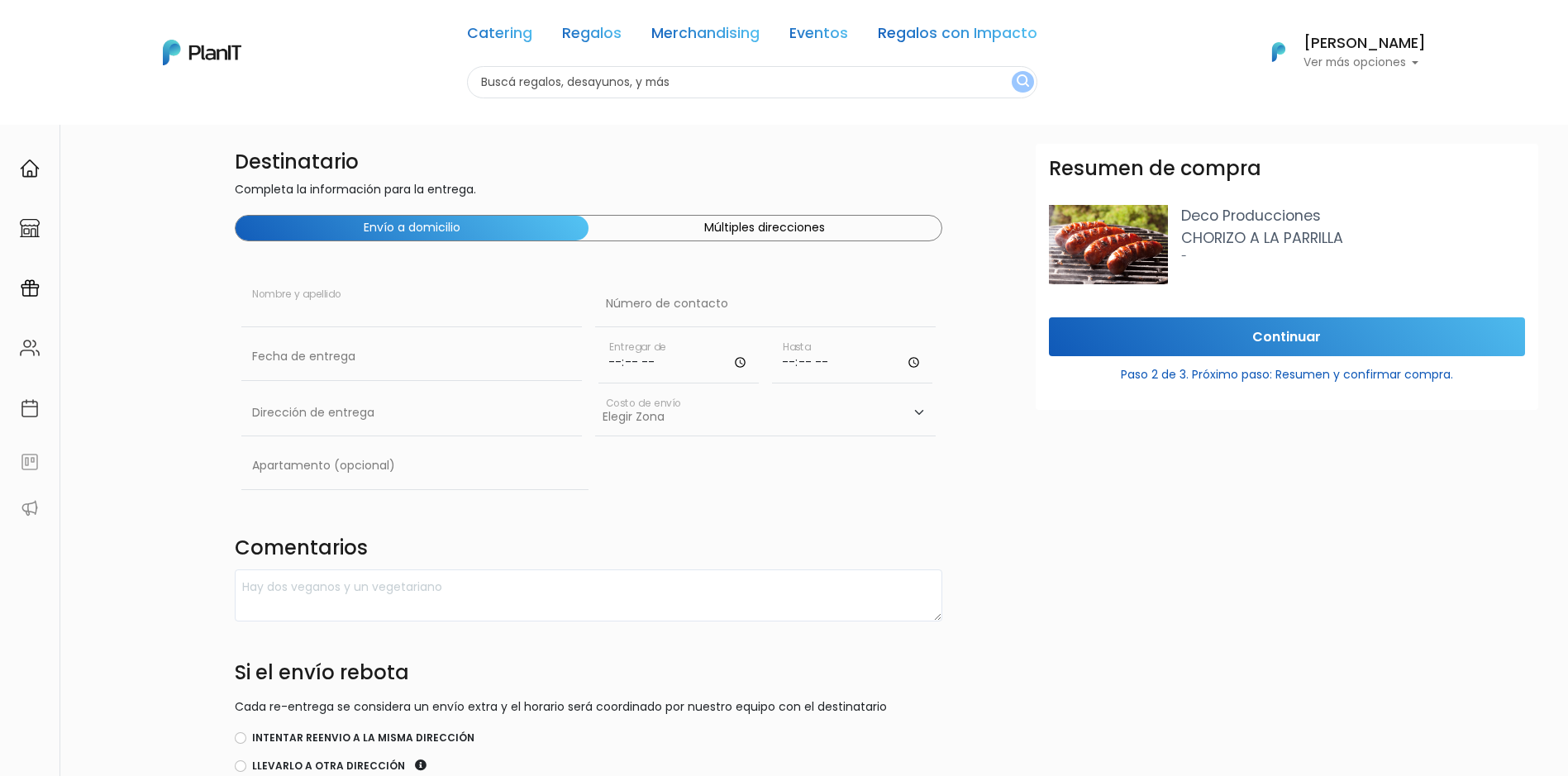
click at [328, 321] on input "text" at bounding box center [411, 304] width 340 height 46
type input "[PERSON_NAME]"
type input "26041372"
type input "Av. Italia 6201 Ed. Los Sauces LATU"
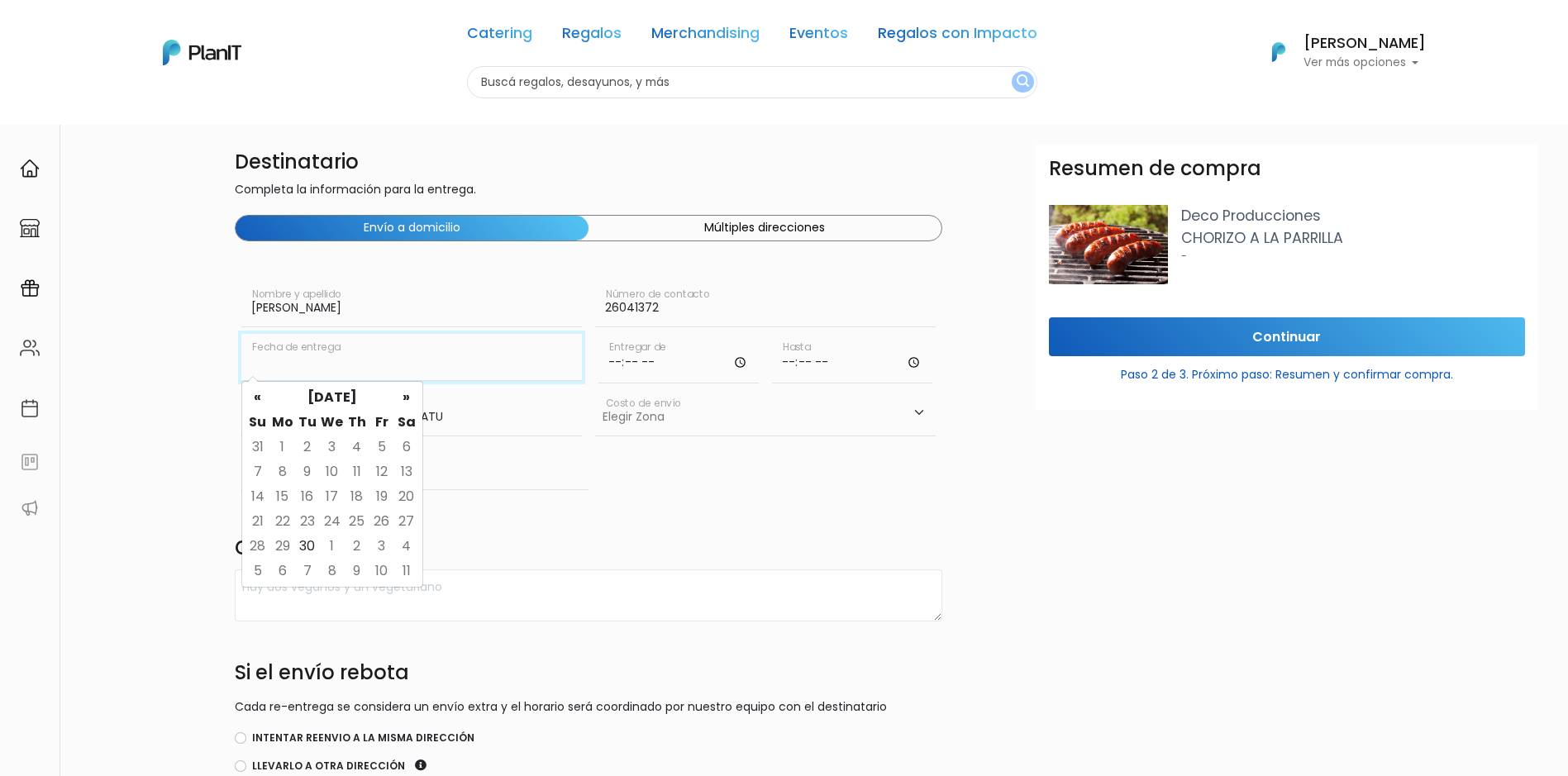
click at [353, 370] on input "text" at bounding box center [411, 357] width 340 height 46
click at [400, 396] on th "»" at bounding box center [407, 397] width 24 height 24
click at [284, 467] on td "3" at bounding box center [282, 472] width 24 height 24
type input "03/11/2025"
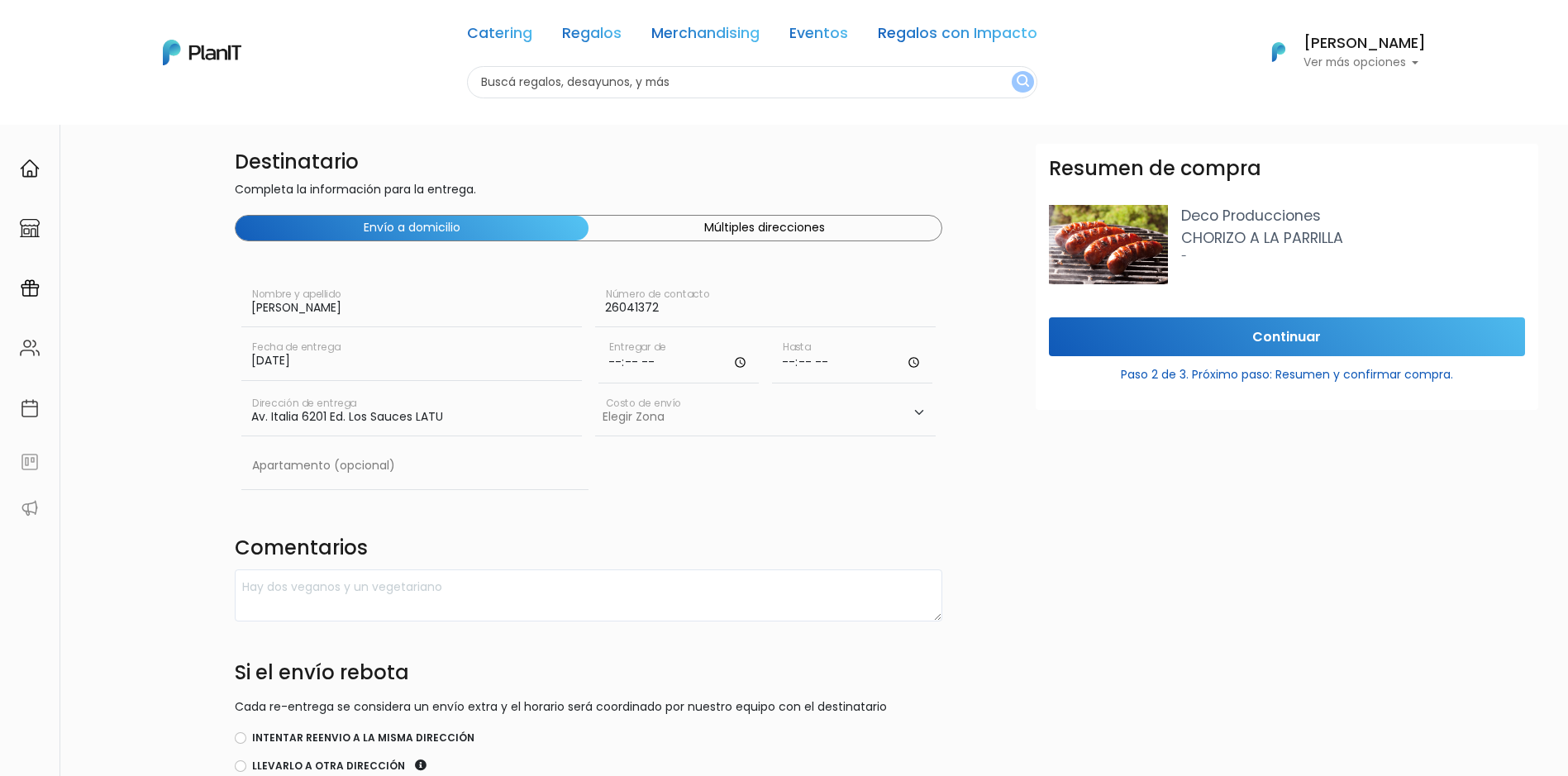
click at [602, 363] on input "time" at bounding box center [678, 359] width 160 height 50
type input "12:00"
type input "13:30"
click at [415, 592] on textarea at bounding box center [589, 596] width 708 height 52
paste textarea "Servicio desde 12.30 hs"
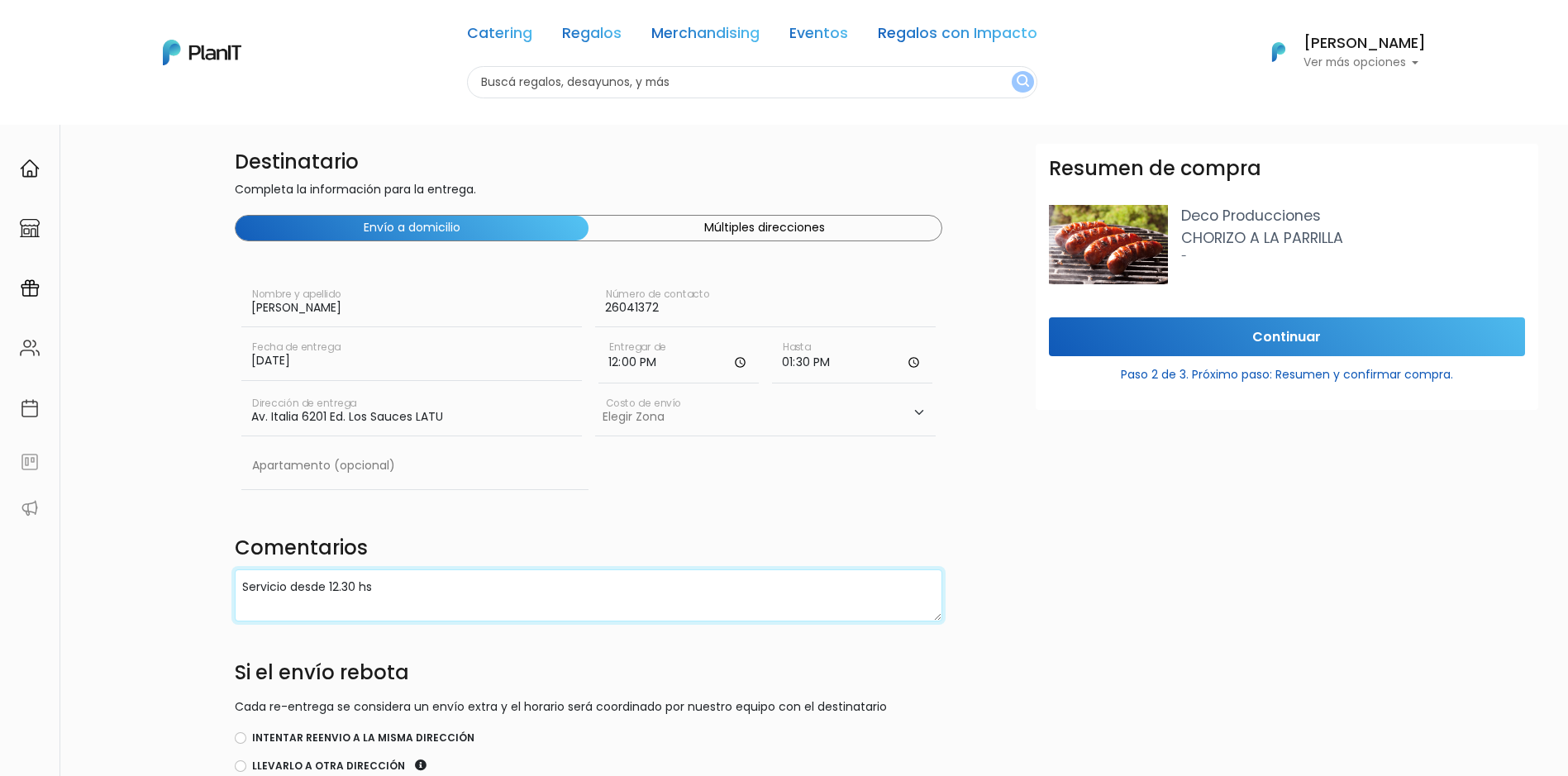
type textarea "Servicio desde 12.30 hs"
click at [683, 435] on select "Elegir [GEOGRAPHIC_DATA]- $600 Oficina- $0 [GEOGRAPHIC_DATA]- $250" at bounding box center [765, 413] width 340 height 46
select select "10"
click at [596, 390] on select "Elegir [GEOGRAPHIC_DATA]- $600 Oficina- $0 [GEOGRAPHIC_DATA]- $250" at bounding box center [765, 413] width 340 height 46
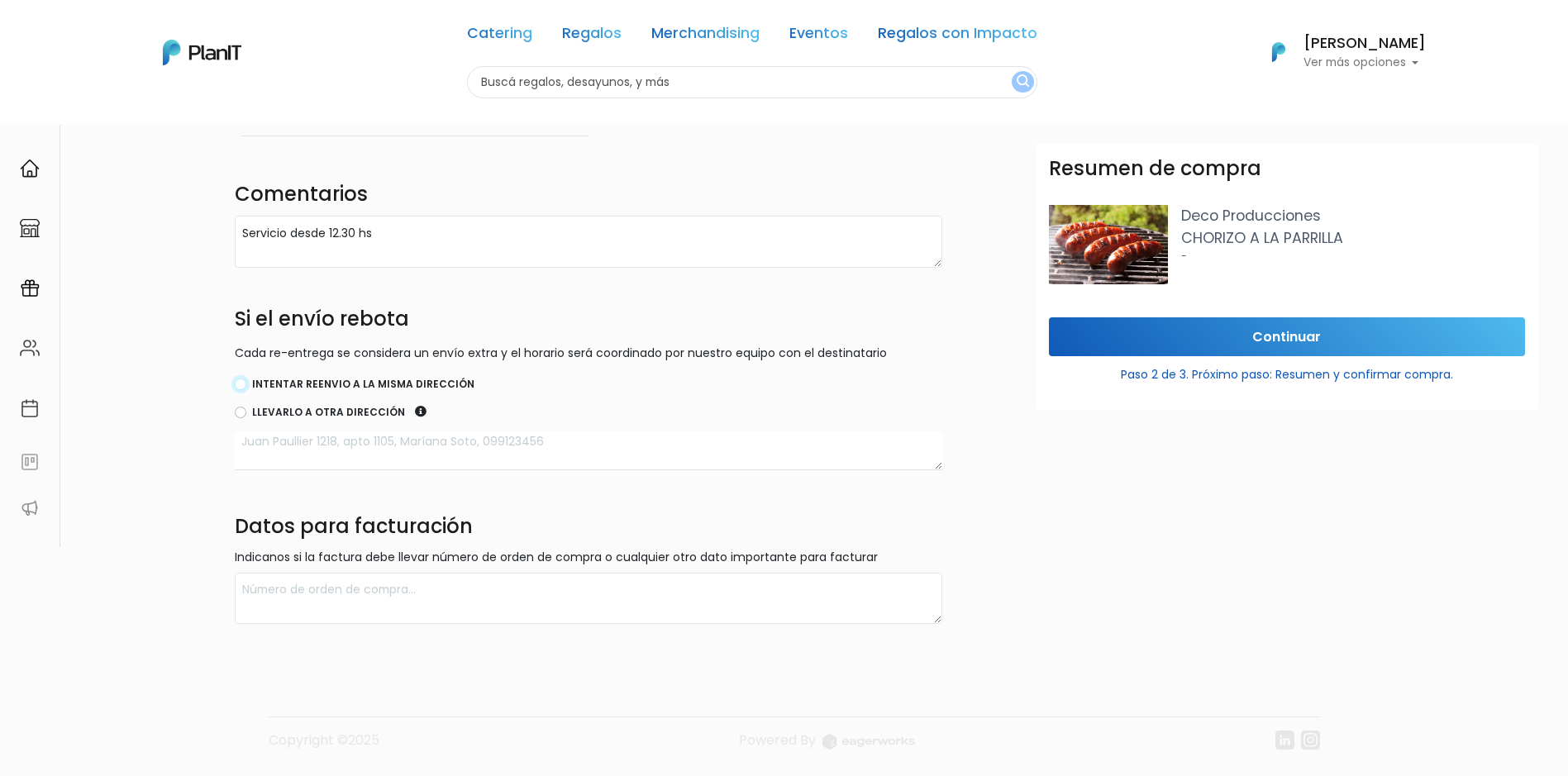
click at [245, 386] on input "Intentar reenvio a la misma dirección" at bounding box center [240, 384] width 11 height 11
radio input "true"
click at [1319, 317] on div "Resumen de compra Deco Producciones CHORIZO A LA PARRILLA -" at bounding box center [1287, 230] width 502 height 173
click at [1255, 337] on input "Continuar" at bounding box center [1287, 337] width 476 height 39
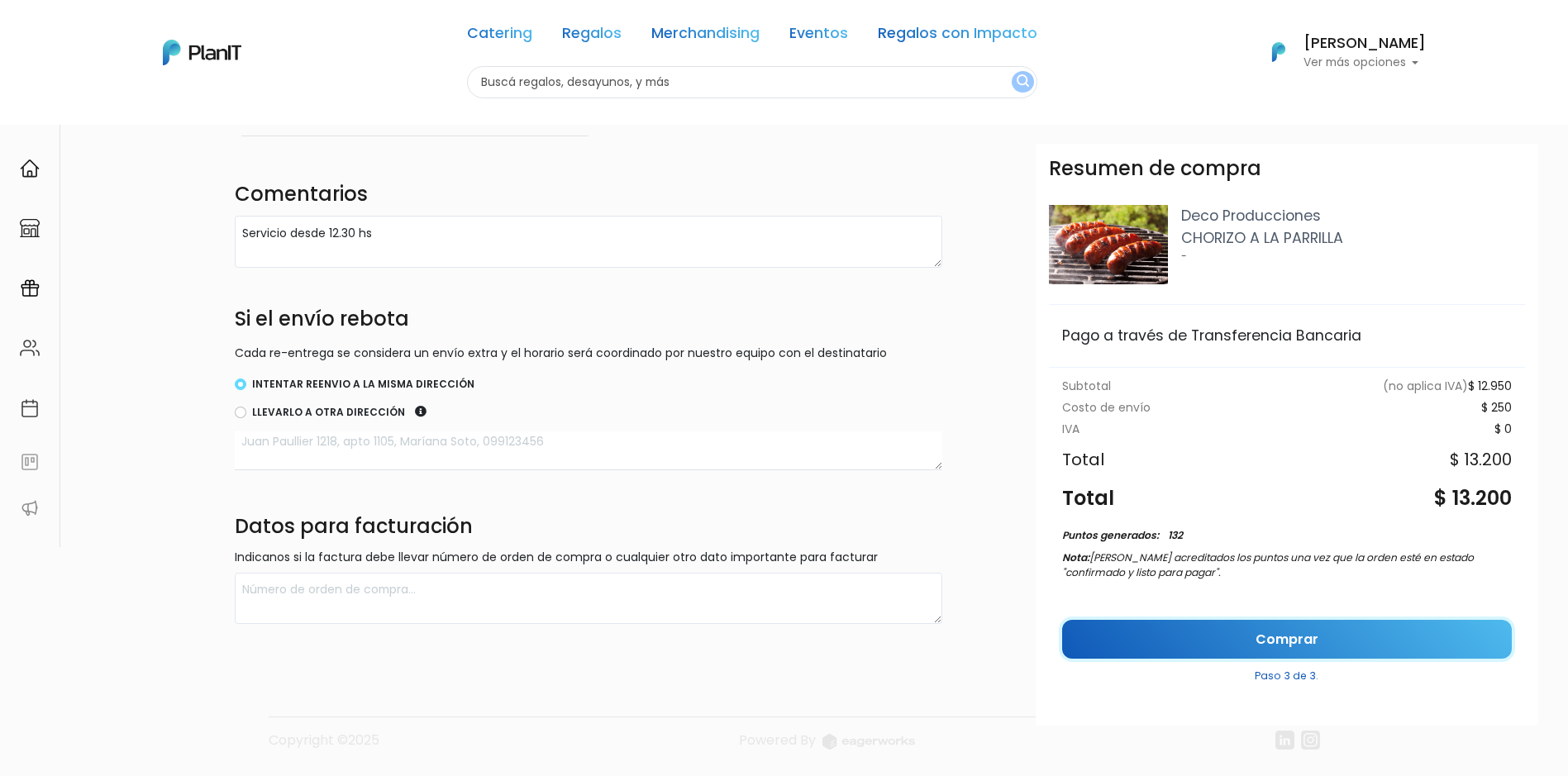
click at [1294, 629] on link "Comprar" at bounding box center [1287, 639] width 449 height 39
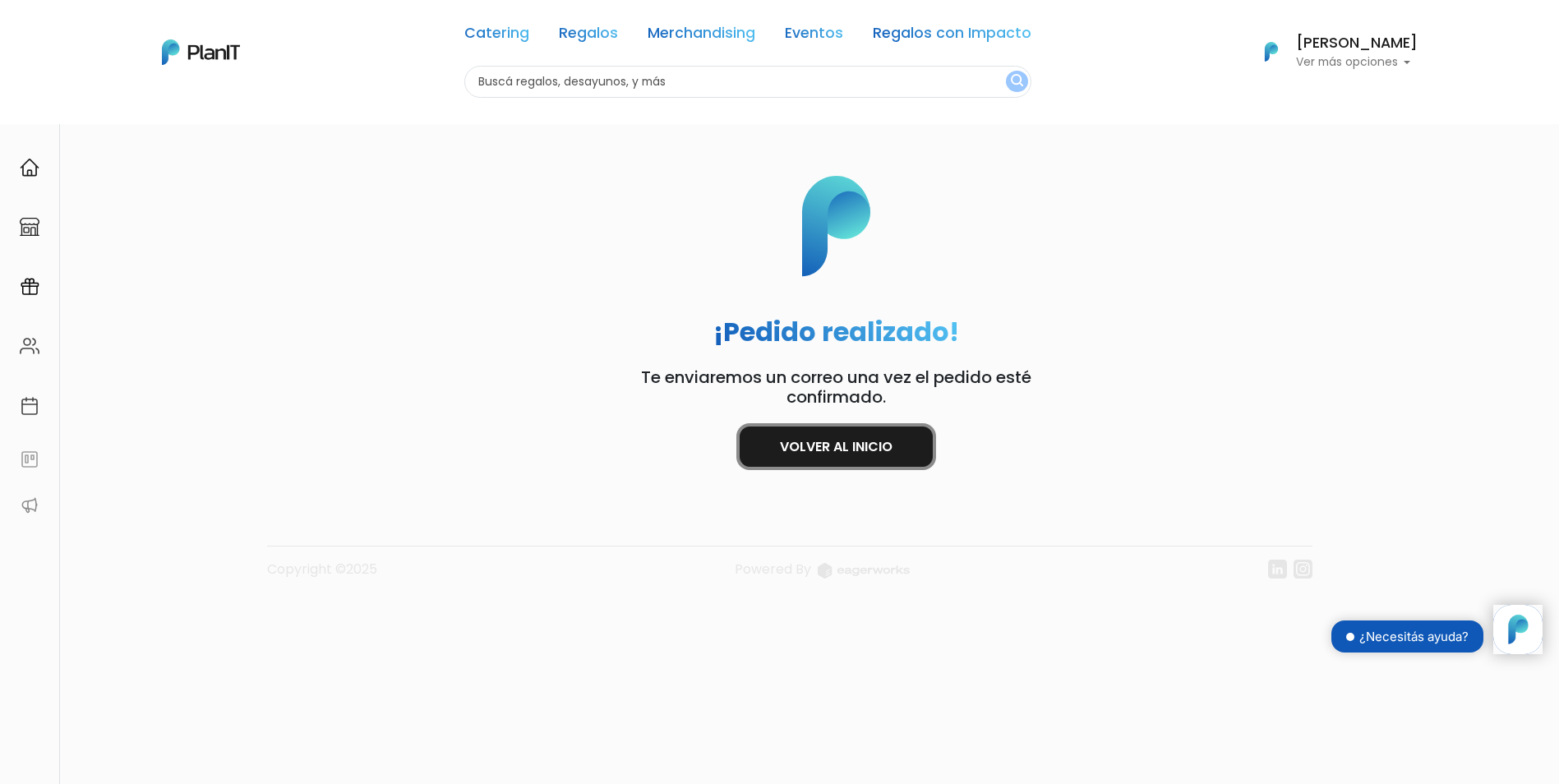
click at [794, 449] on link "Volver al inicio" at bounding box center [835, 447] width 193 height 41
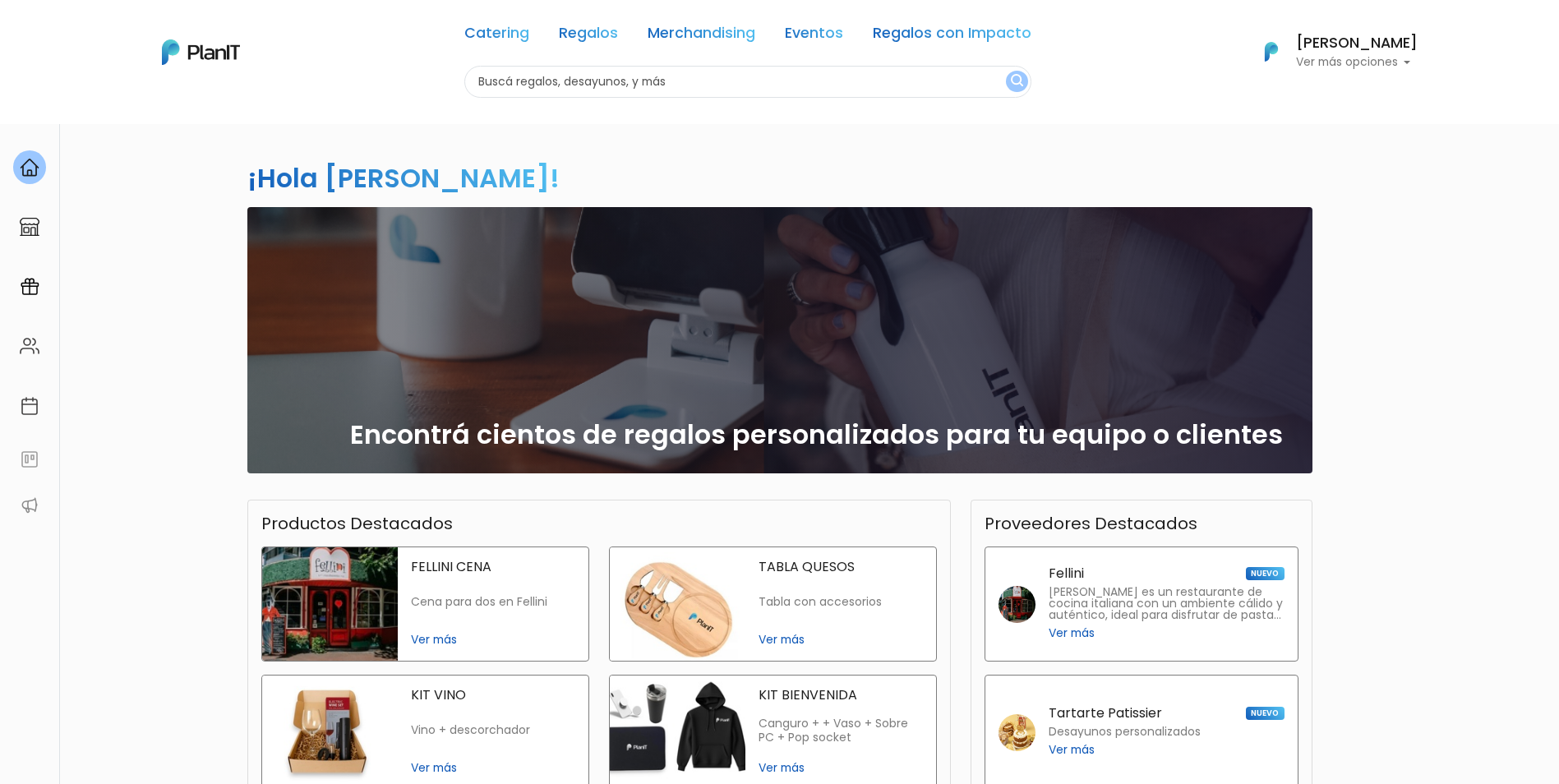
click at [1355, 49] on h6 "[PERSON_NAME]" at bounding box center [1356, 43] width 122 height 15
click at [1337, 98] on span "Mis Compras" at bounding box center [1327, 98] width 85 height 19
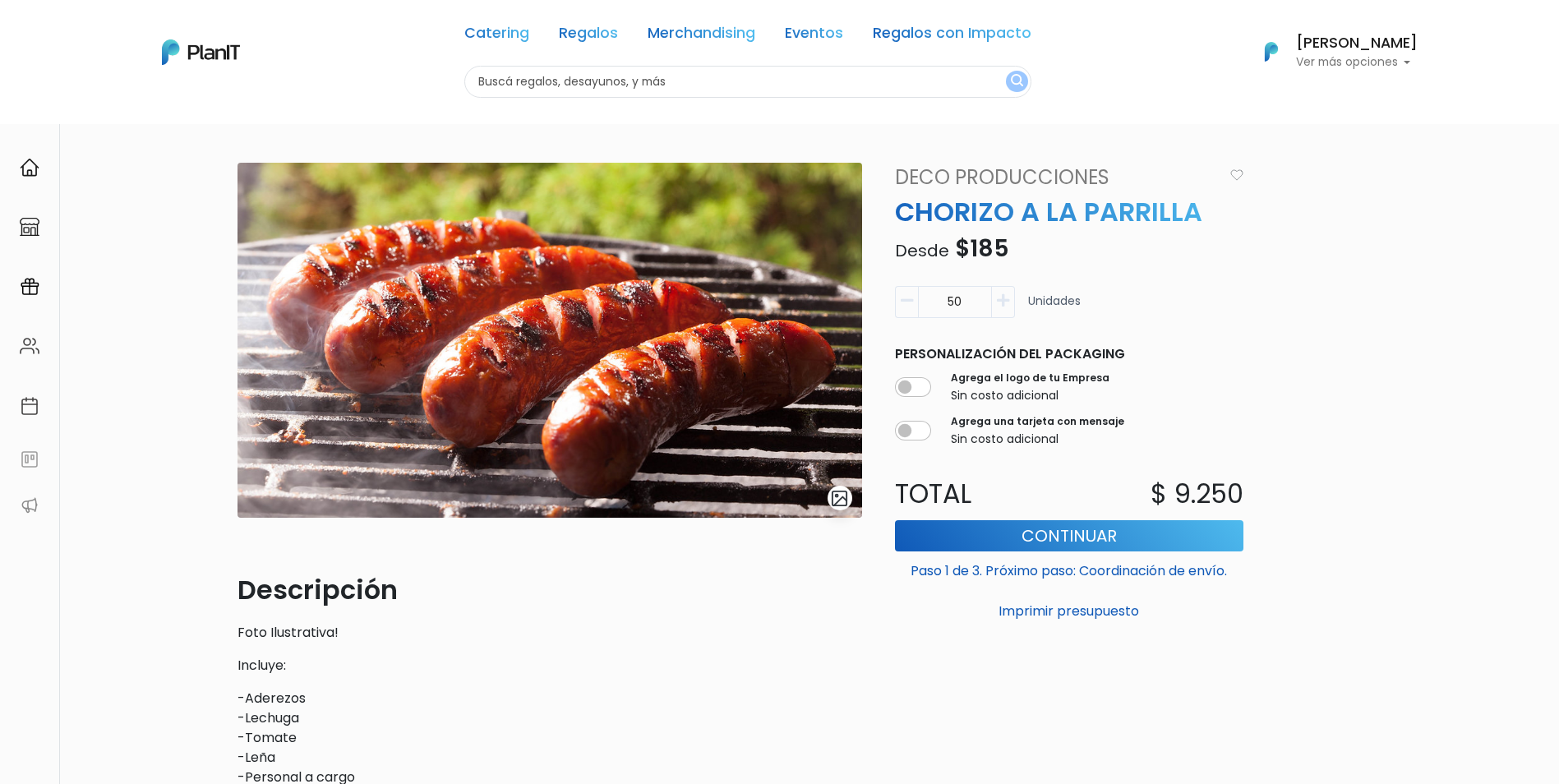
drag, startPoint x: 980, startPoint y: 296, endPoint x: 907, endPoint y: 300, distance: 73.1
click at [907, 300] on div "50" at bounding box center [955, 301] width 120 height 32
type input "80"
click at [1070, 532] on button "Continuar" at bounding box center [1069, 536] width 349 height 31
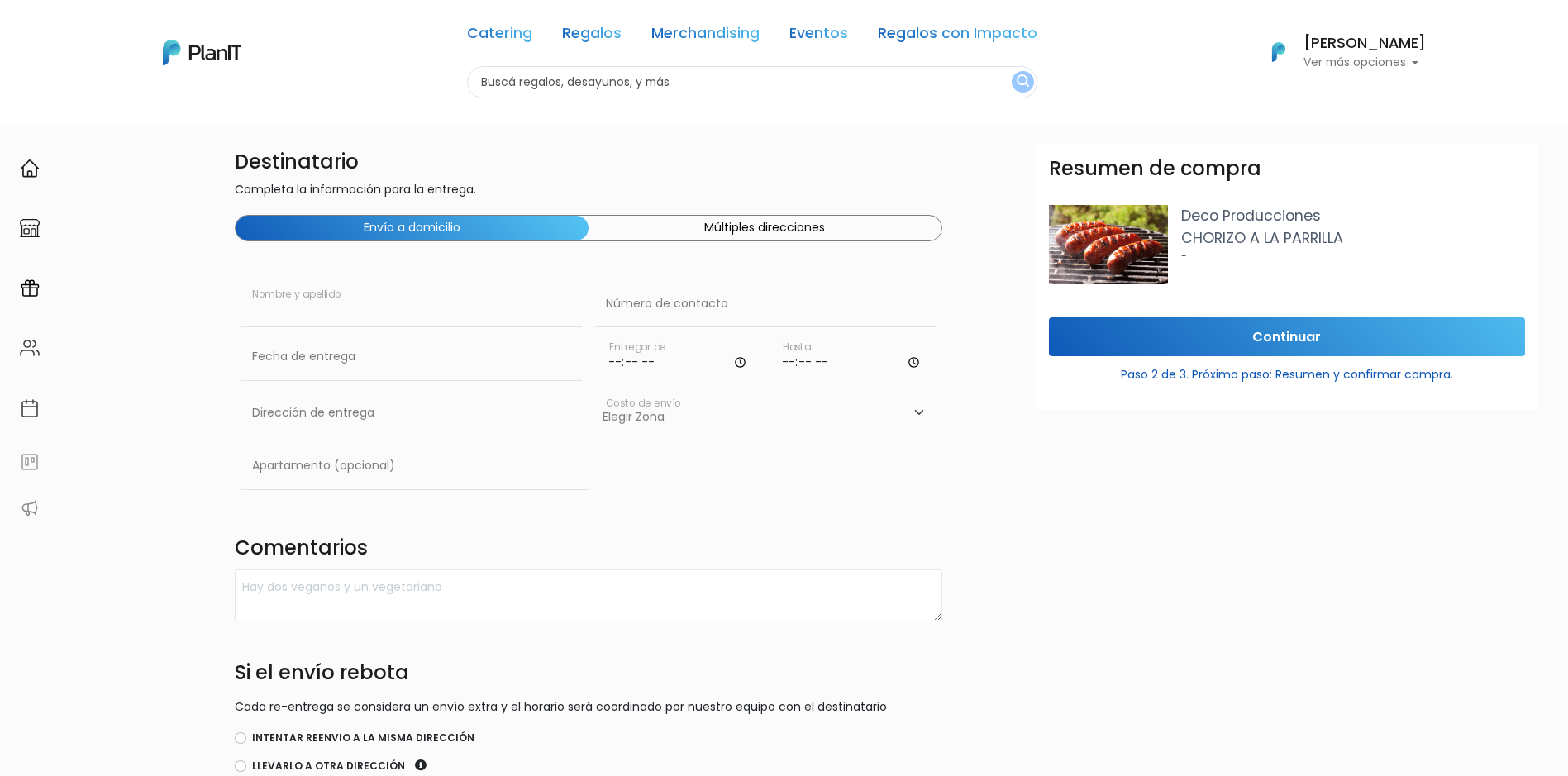
click at [384, 302] on input "text" at bounding box center [411, 304] width 340 height 46
type input "[PERSON_NAME]"
type input "26041372"
type input "Av. Italia 6201 Ed. Los Sauces LATU"
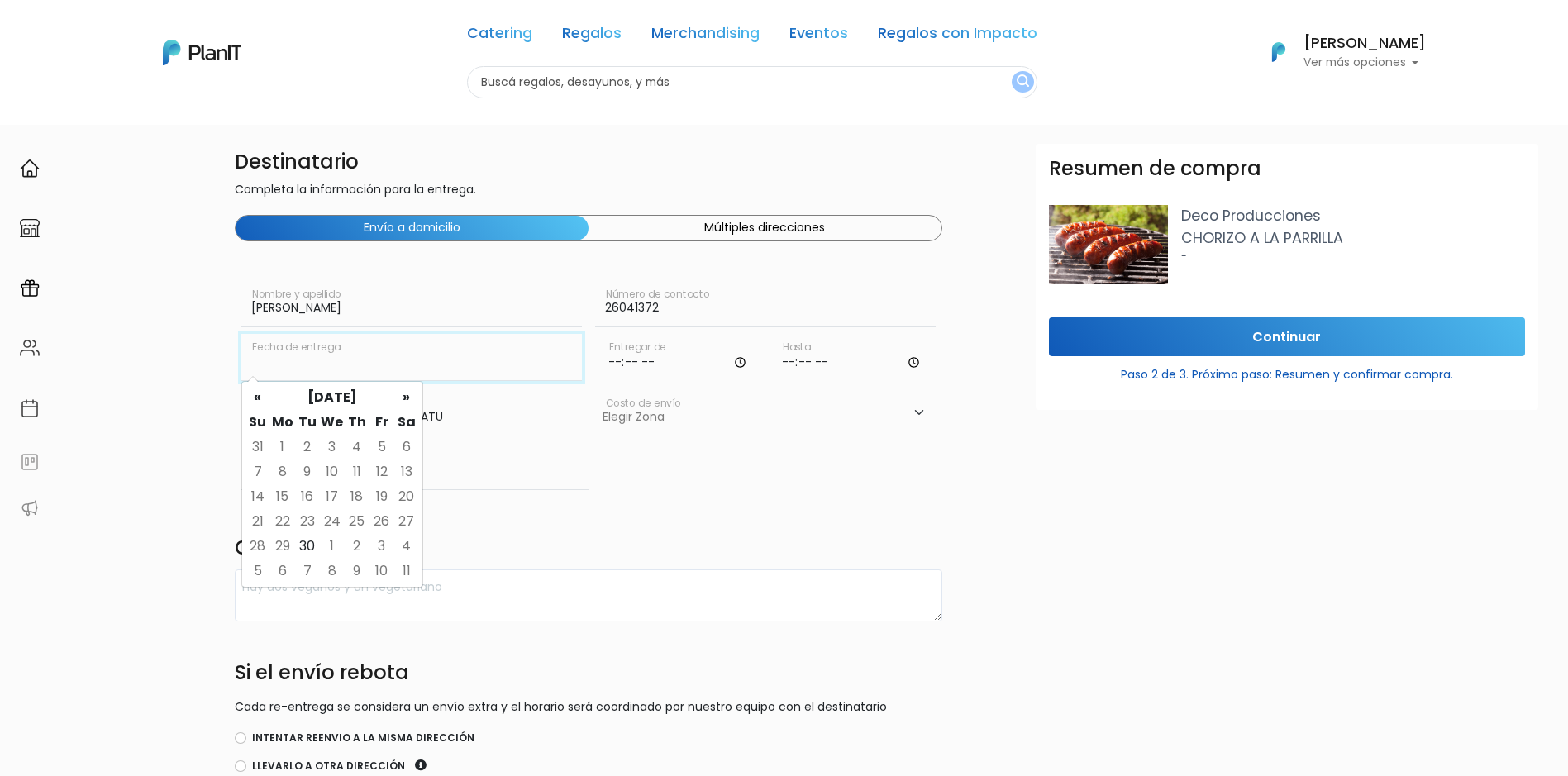
click at [440, 368] on input "text" at bounding box center [411, 357] width 340 height 46
click at [404, 400] on th "»" at bounding box center [407, 397] width 24 height 24
click at [350, 470] on td "6" at bounding box center [357, 472] width 24 height 24
type input "[DATE]"
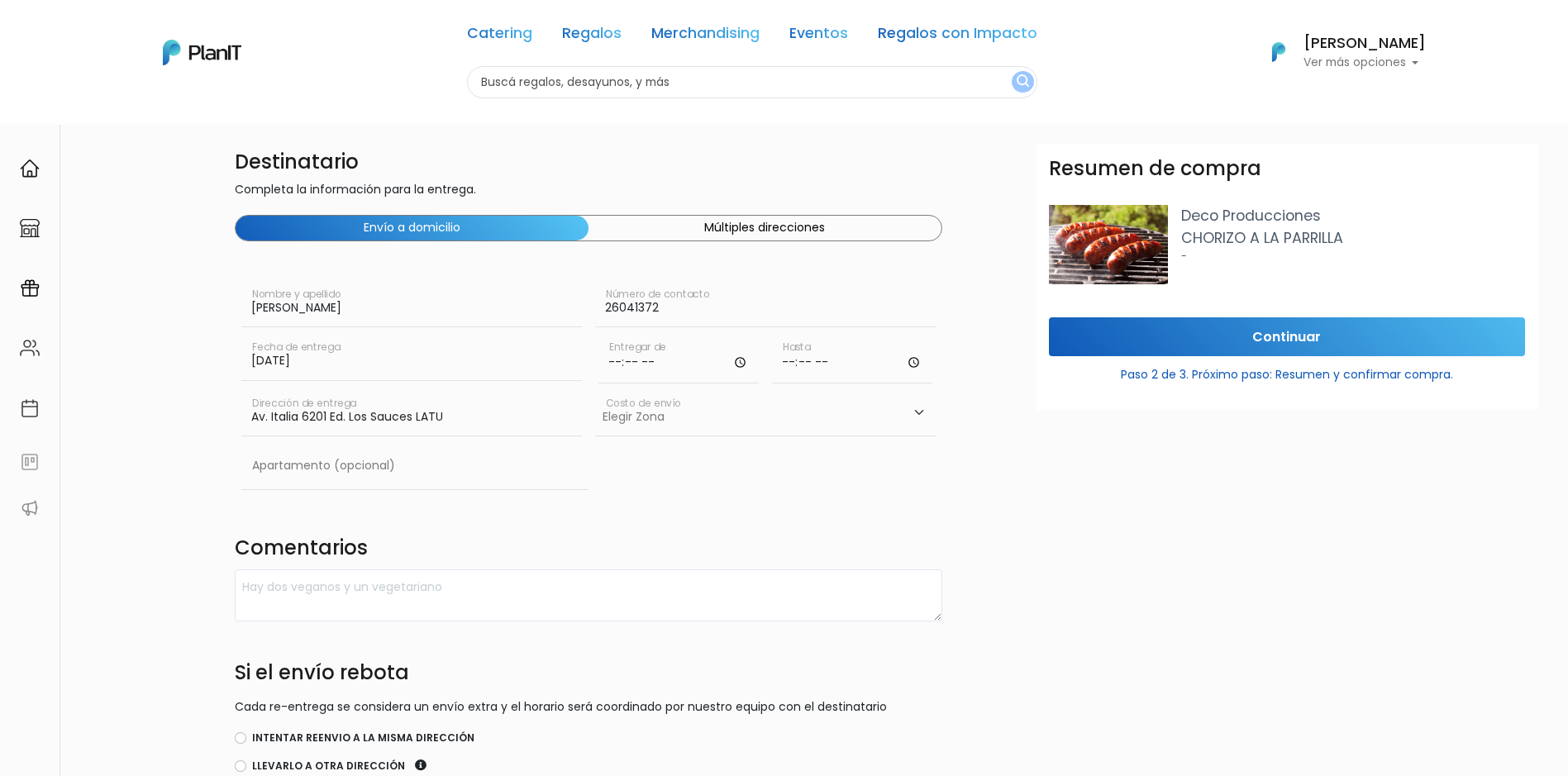
click at [616, 367] on input "time" at bounding box center [678, 359] width 160 height 50
type input "12:00"
type input "13:30"
click at [642, 427] on select "Elegir [GEOGRAPHIC_DATA]- $600 Oficina- $0 [GEOGRAPHIC_DATA]- $250" at bounding box center [765, 413] width 340 height 46
select select "10"
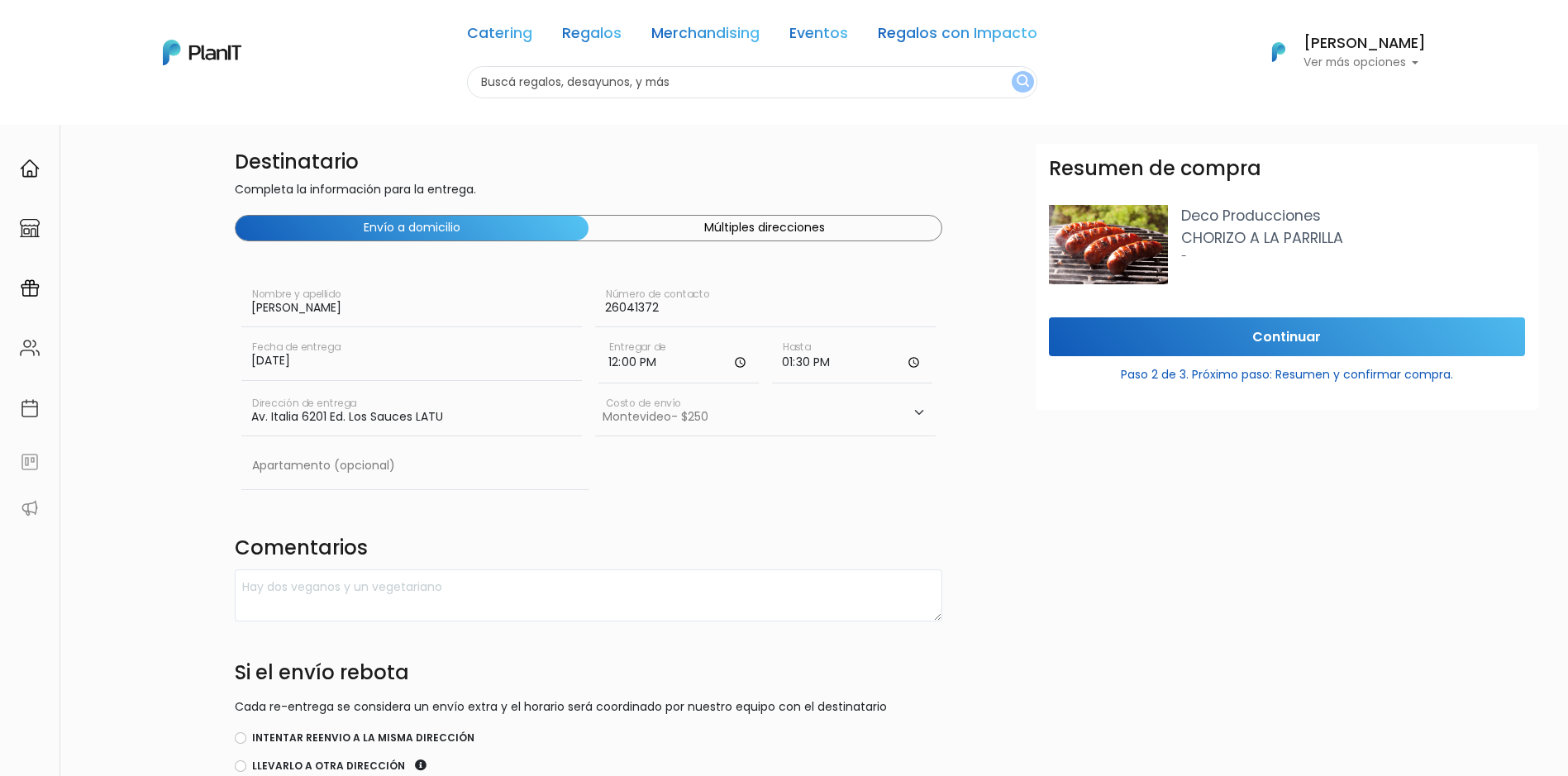
click at [596, 390] on select "Elegir [GEOGRAPHIC_DATA]- $600 Oficina- $0 [GEOGRAPHIC_DATA]- $250" at bounding box center [765, 413] width 340 height 46
click at [373, 601] on textarea at bounding box center [589, 596] width 708 height 52
paste textarea "Servicio desde 12.30 hs"
type textarea "Servicio desde 12.30 hs"
click at [1154, 554] on div "Resumen de compra Deco Producciones CHORIZO A LA PARRILLA - Continuar Paso 2 de…" at bounding box center [1287, 531] width 522 height 776
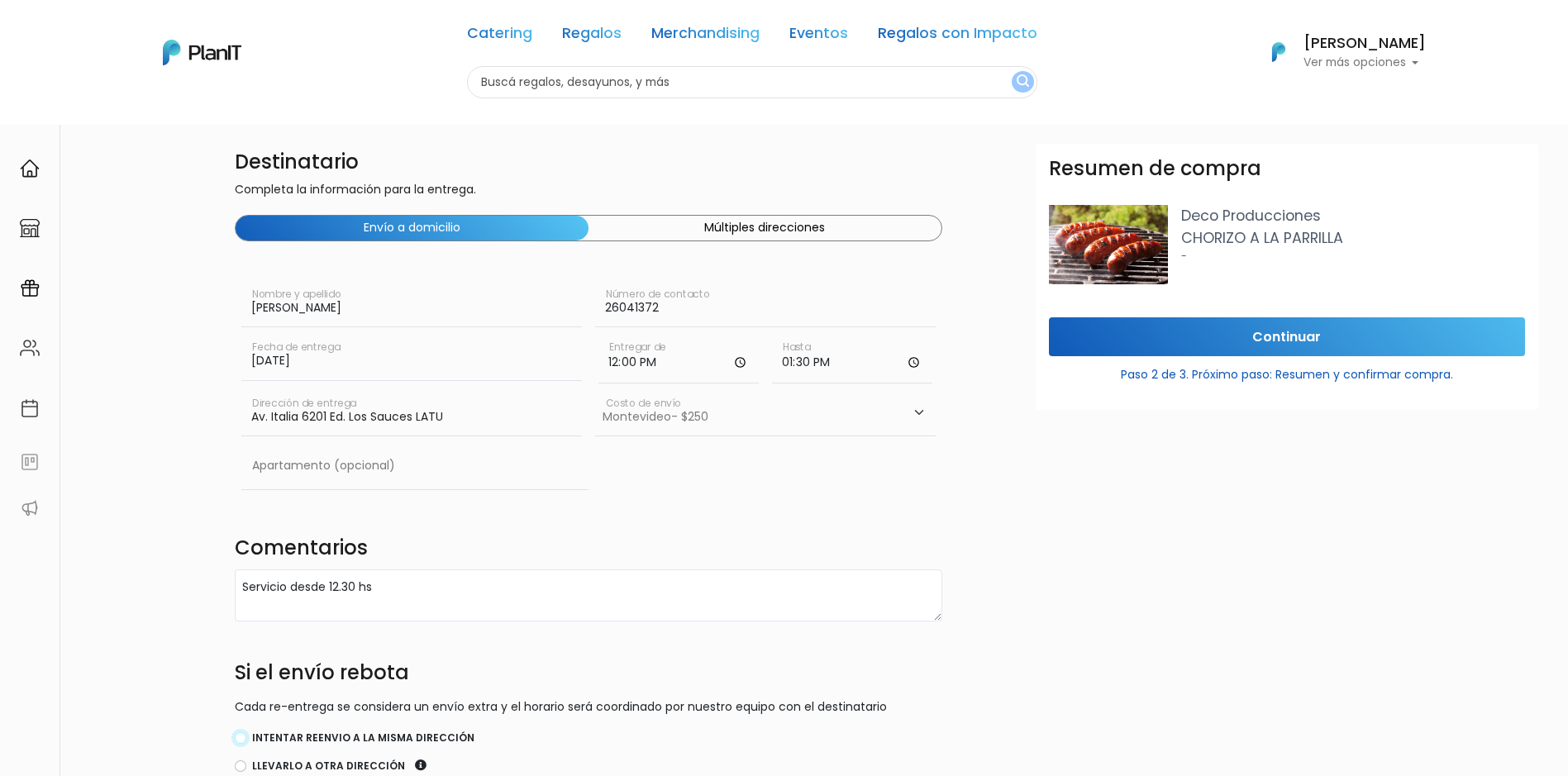
click at [239, 739] on input "Intentar reenvio a la misma dirección" at bounding box center [240, 738] width 11 height 11
radio input "true"
click at [1238, 338] on input "Continuar" at bounding box center [1287, 337] width 476 height 39
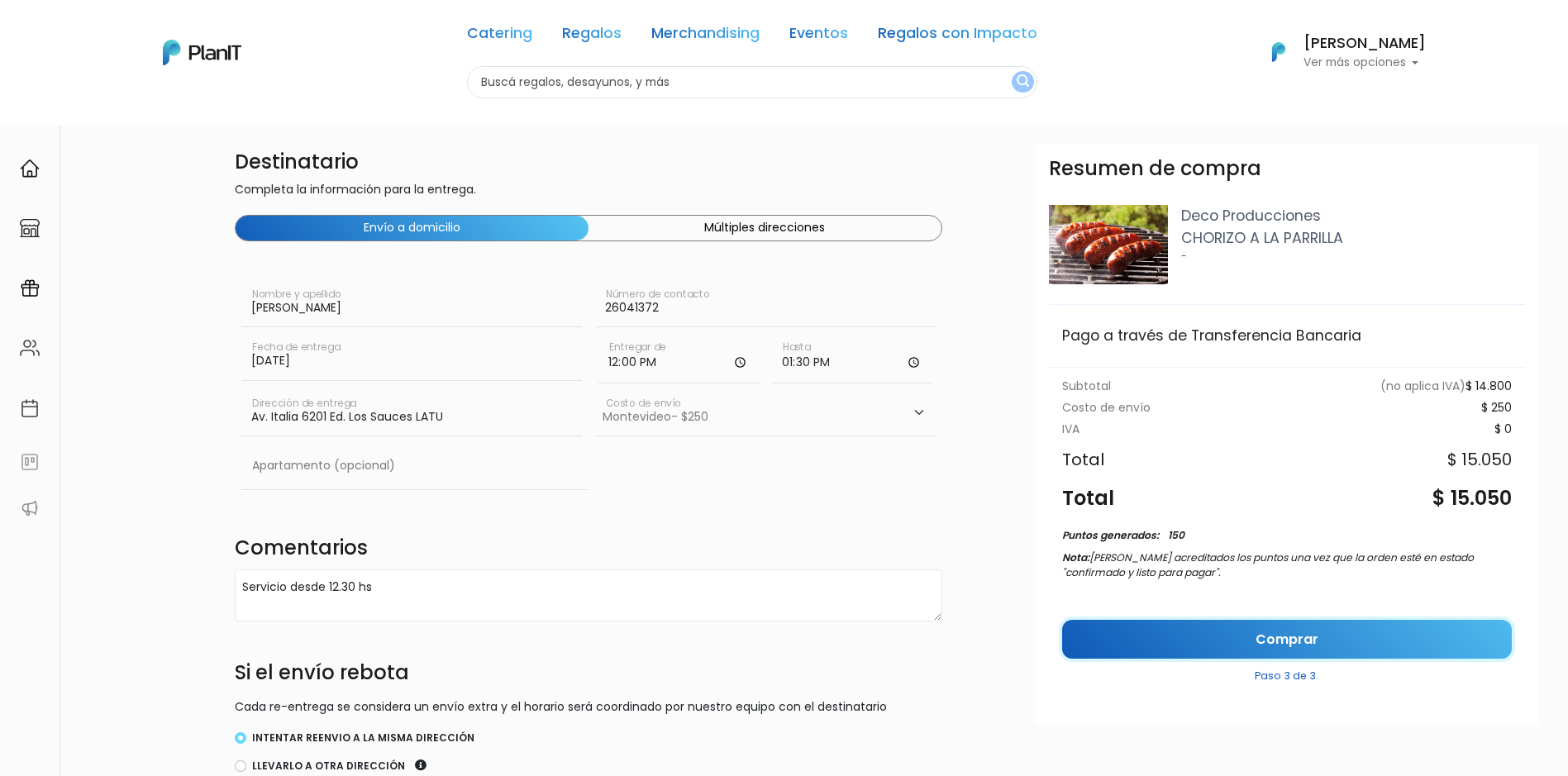
click at [1334, 632] on link "Comprar" at bounding box center [1287, 639] width 449 height 39
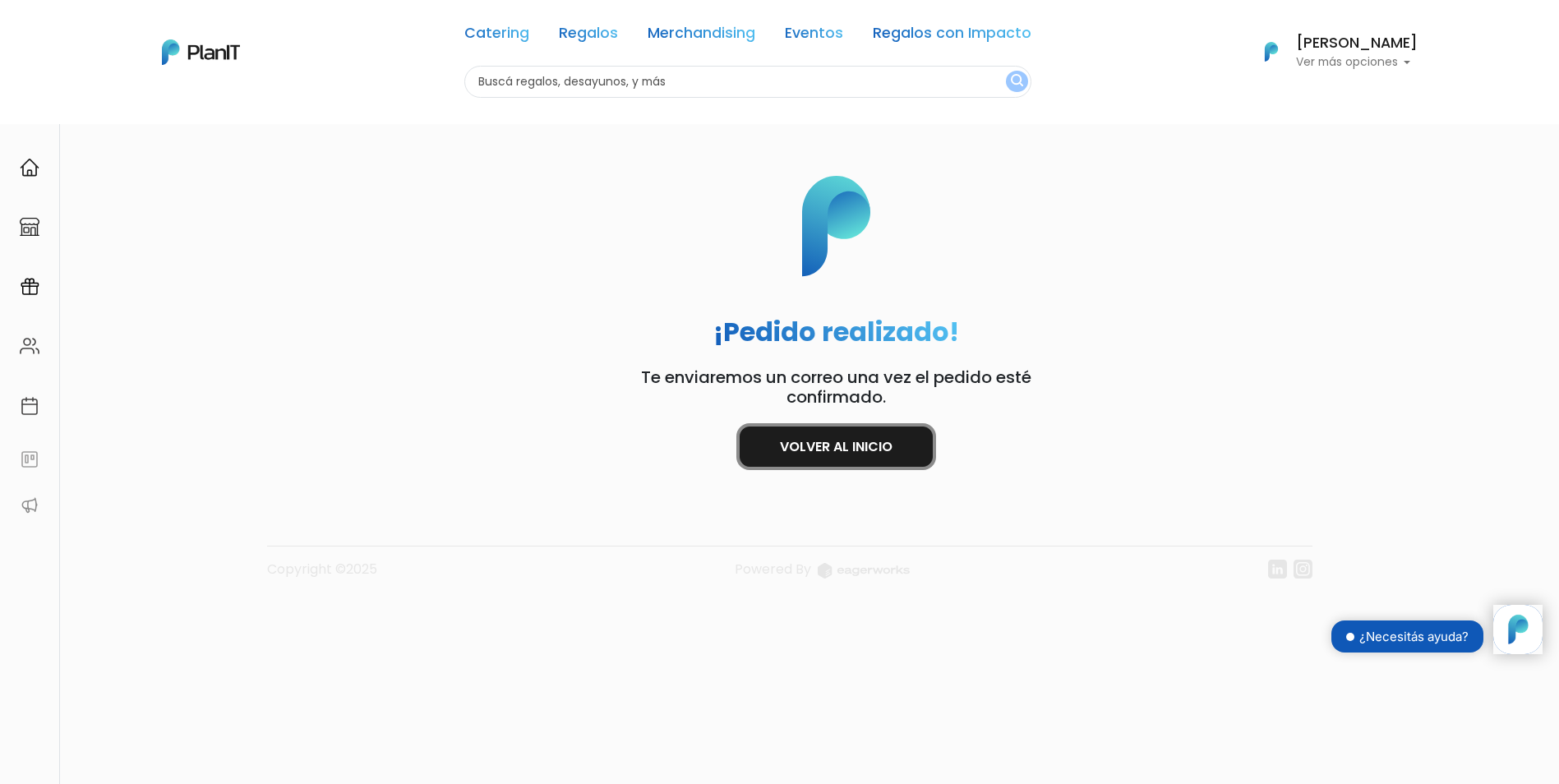
click at [837, 449] on link "Volver al inicio" at bounding box center [835, 447] width 193 height 41
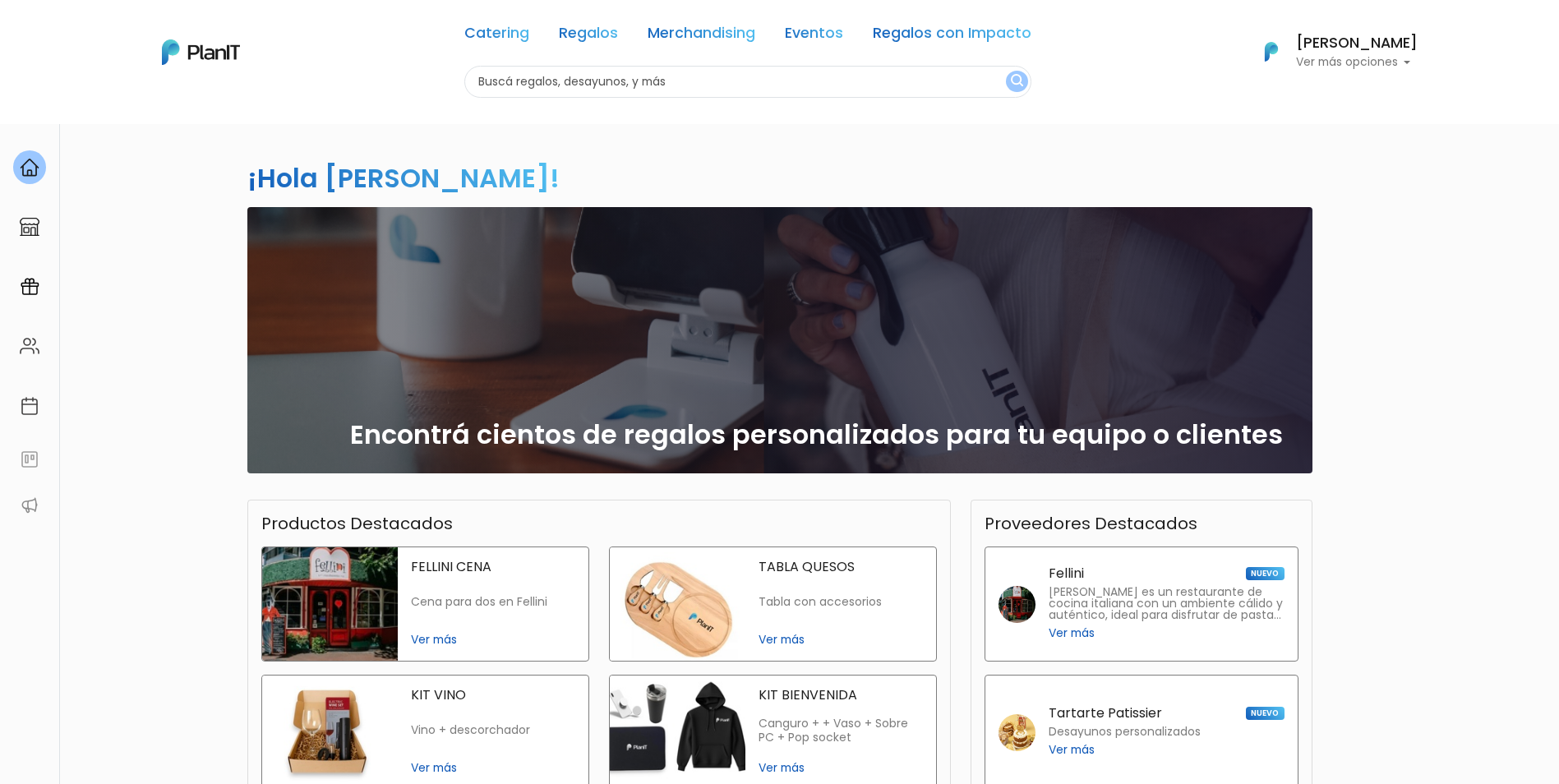
click at [1331, 36] on h6 "[PERSON_NAME]" at bounding box center [1356, 43] width 122 height 15
click at [1328, 97] on span "Mis Compras" at bounding box center [1327, 98] width 85 height 19
